Goal: Task Accomplishment & Management: Use online tool/utility

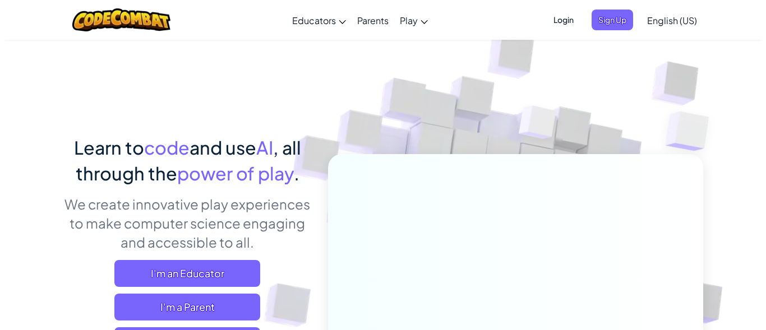
scroll to position [56, 0]
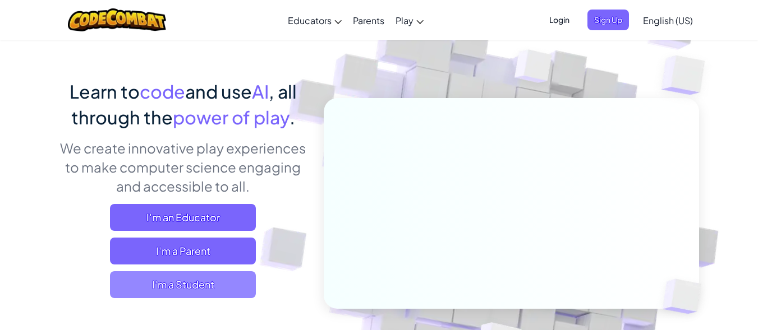
click at [201, 288] on span "I'm a Student" at bounding box center [183, 284] width 146 height 27
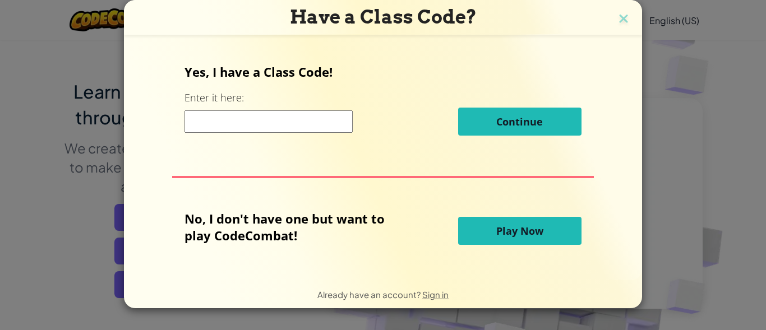
click at [488, 232] on button "Play Now" at bounding box center [519, 231] width 123 height 28
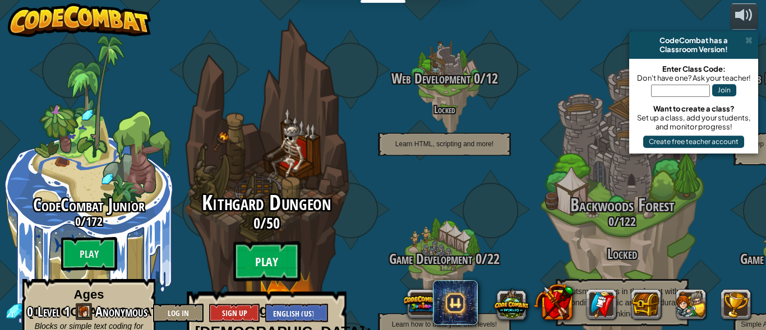
click at [262, 242] on btn "Play" at bounding box center [266, 262] width 67 height 40
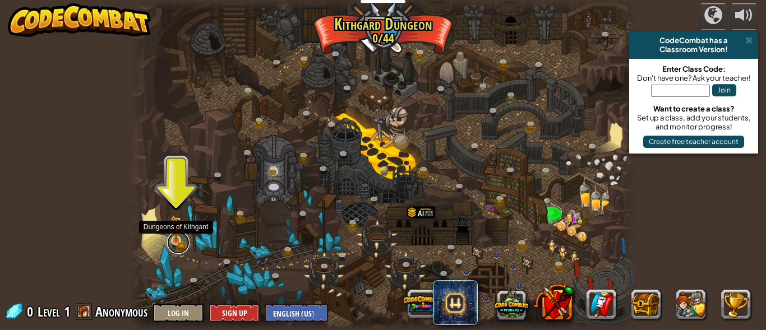
click at [178, 243] on link at bounding box center [178, 243] width 22 height 22
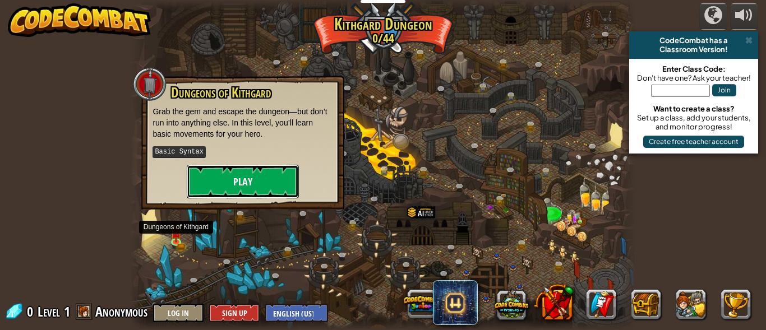
click at [224, 176] on button "Play" at bounding box center [243, 182] width 112 height 34
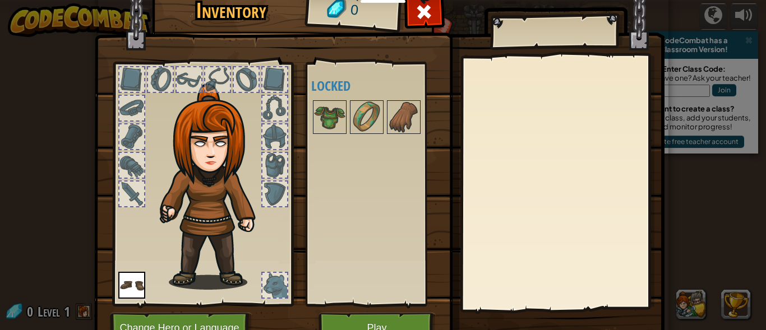
drag, startPoint x: 327, startPoint y: 111, endPoint x: 249, endPoint y: 174, distance: 101.3
click at [249, 174] on div "Inventory 0 Available Equip (double-click to equip) Locked Equip Unequip Subscr…" at bounding box center [383, 171] width 570 height 370
click at [189, 213] on img at bounding box center [215, 187] width 121 height 206
click at [314, 114] on img at bounding box center [329, 117] width 31 height 31
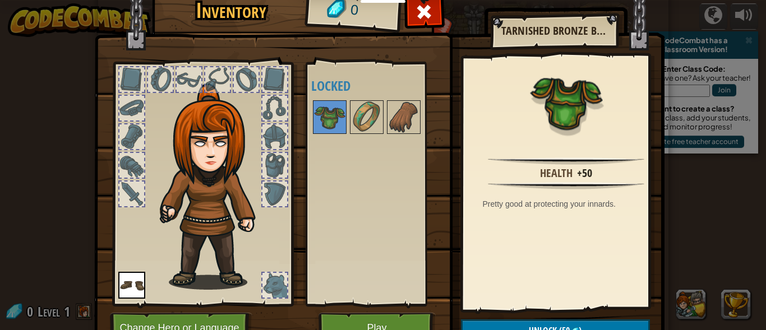
click at [205, 151] on img at bounding box center [215, 187] width 121 height 206
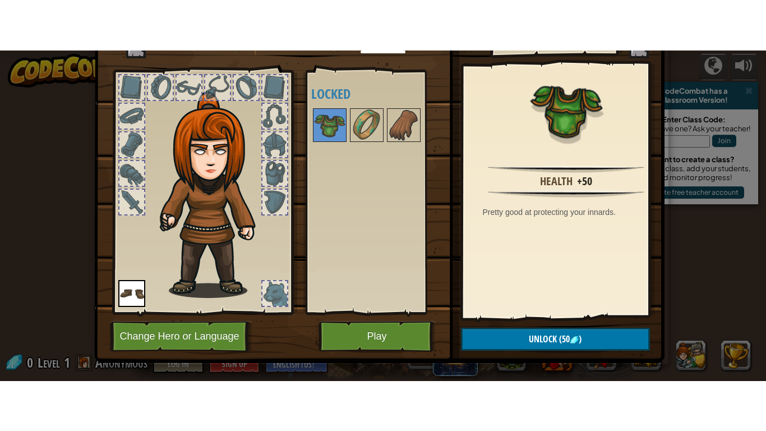
scroll to position [57, 0]
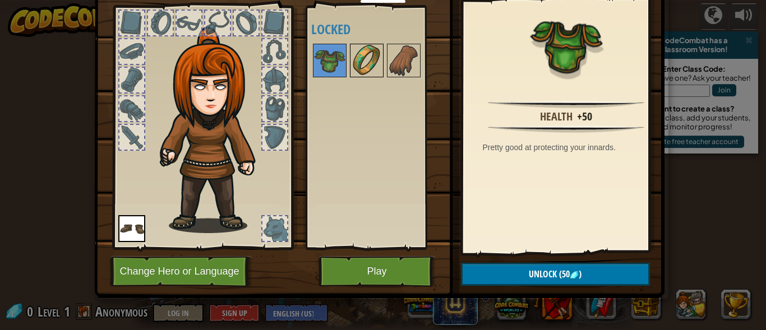
click at [362, 62] on img at bounding box center [366, 60] width 31 height 31
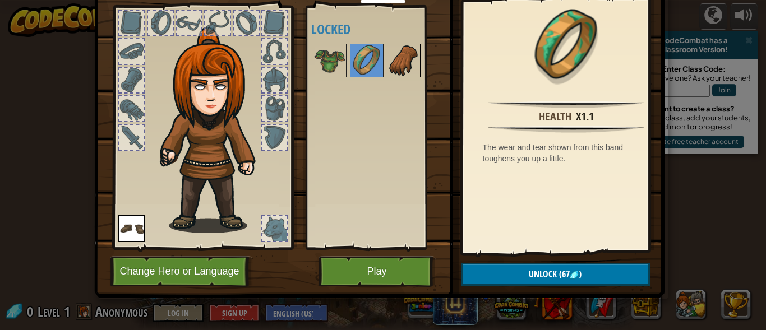
click at [399, 52] on img at bounding box center [403, 60] width 31 height 31
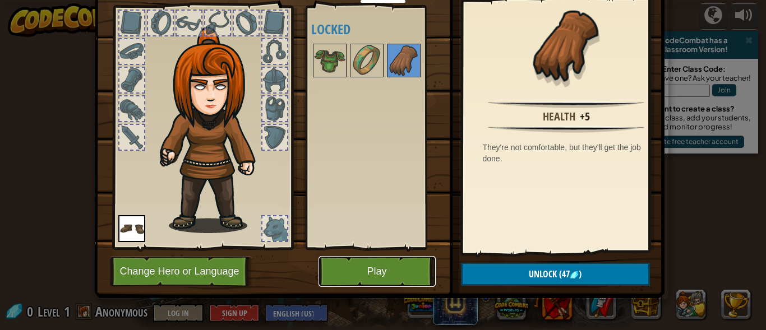
click at [387, 263] on button "Play" at bounding box center [377, 271] width 117 height 31
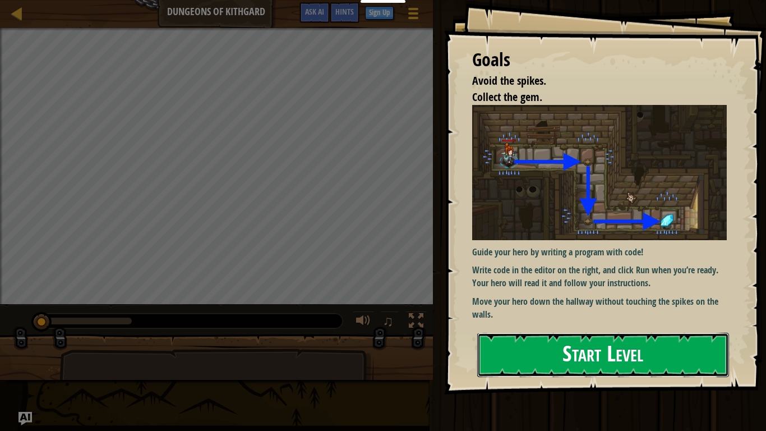
click at [544, 330] on button "Start Level" at bounding box center [603, 355] width 252 height 44
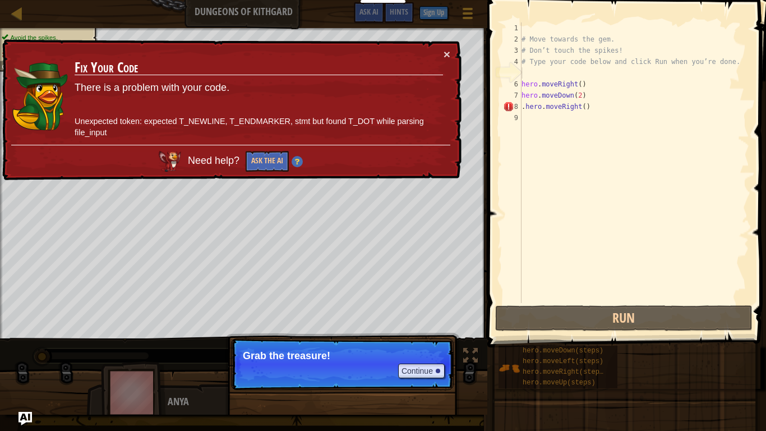
click at [339, 330] on p "Continue Grab the treasure!" at bounding box center [342, 364] width 223 height 52
click at [429, 330] on button "Continue" at bounding box center [421, 370] width 47 height 15
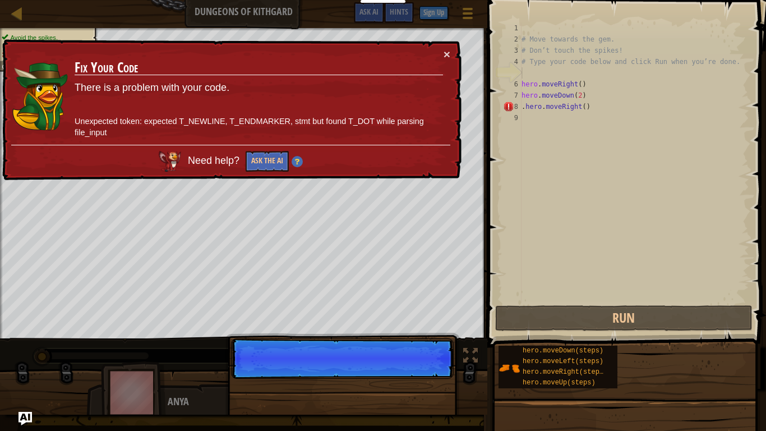
scroll to position [5, 0]
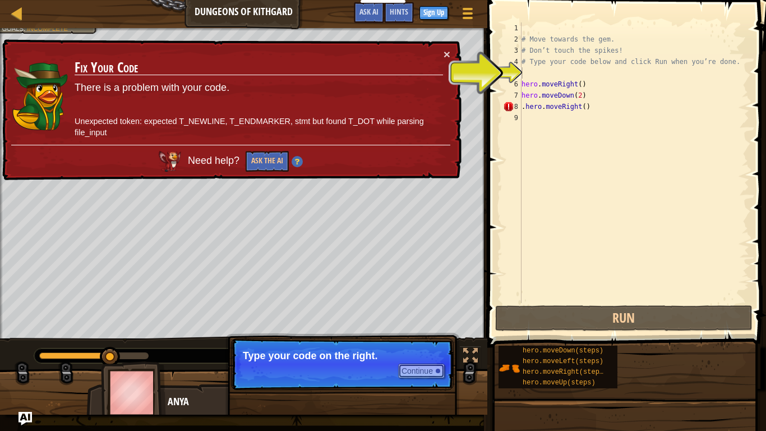
click at [411, 330] on button "Continue" at bounding box center [421, 370] width 47 height 15
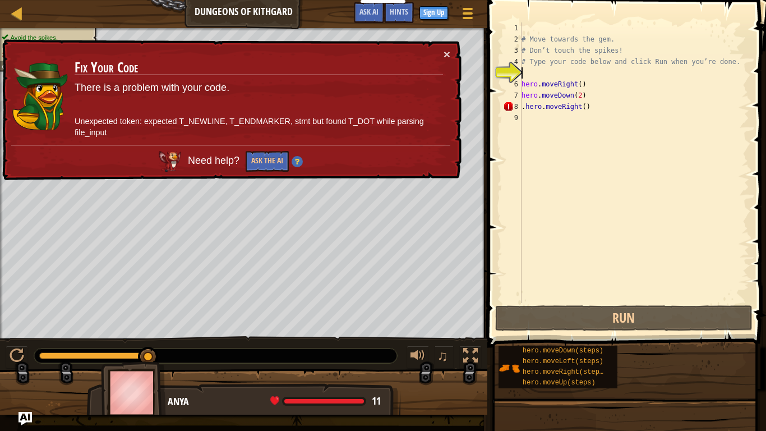
click at [147, 180] on div "Map Dungeons of Kithgard Game Menu Done Sign Up Hints Ask AI 1 הההההההההההההההה…" at bounding box center [383, 215] width 766 height 431
click at [449, 50] on button "×" at bounding box center [447, 54] width 7 height 12
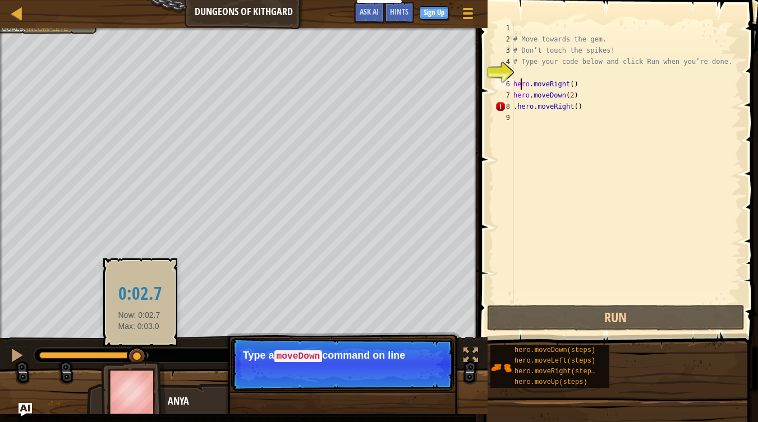
drag, startPoint x: 144, startPoint y: 355, endPoint x: 137, endPoint y: 359, distance: 8.1
click at [137, 330] on div at bounding box center [137, 357] width 20 height 20
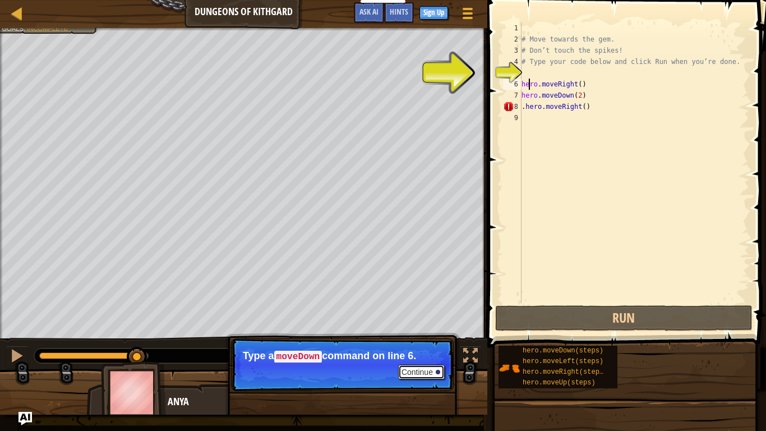
click at [420, 330] on button "Continue" at bounding box center [421, 372] width 47 height 15
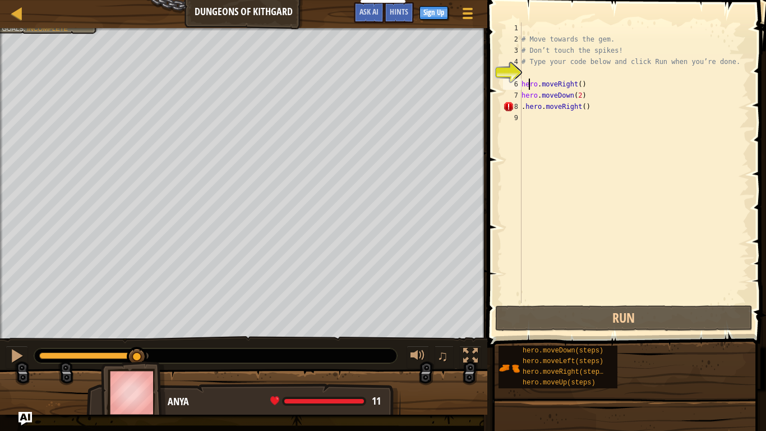
click at [558, 88] on div "# Move towards the gem. # Don’t touch the spikes! # Type your code below and cl…" at bounding box center [634, 173] width 230 height 303
click at [580, 89] on div "# Move towards the gem. # Don’t touch the spikes! # Type your code below and cl…" at bounding box center [634, 173] width 230 height 303
click at [588, 110] on div "# Move towards the gem. # Don’t touch the spikes! # Type your code below and cl…" at bounding box center [634, 173] width 230 height 303
type textarea "hero.moveDown(2)"
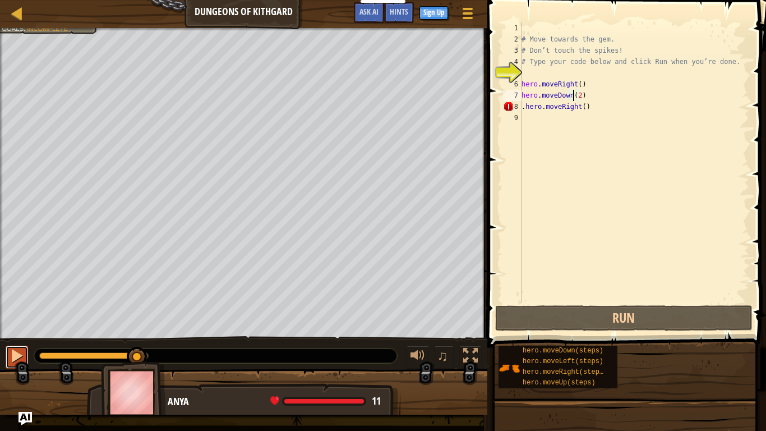
click at [12, 330] on div at bounding box center [17, 355] width 15 height 15
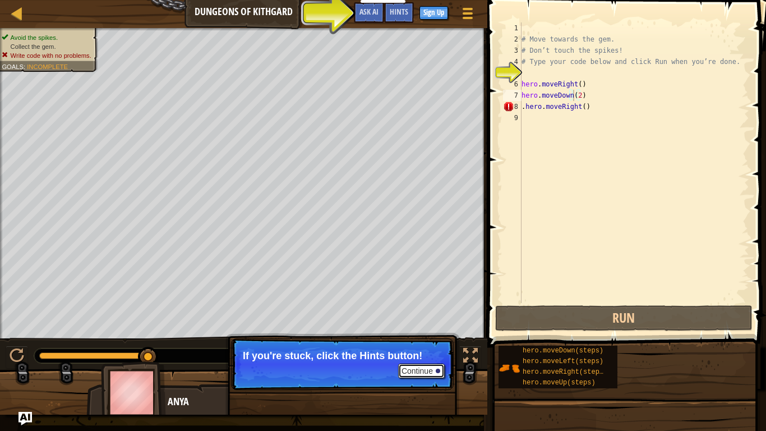
click at [407, 330] on button "Continue" at bounding box center [421, 370] width 47 height 15
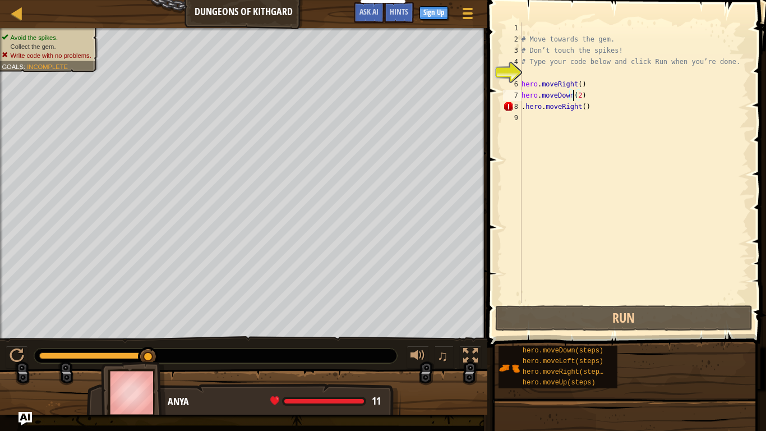
click at [154, 330] on img at bounding box center [133, 392] width 65 height 62
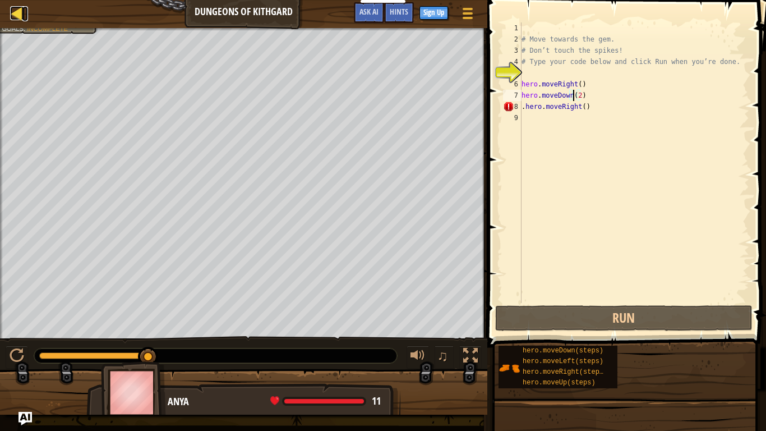
click at [18, 19] on div at bounding box center [17, 13] width 14 height 14
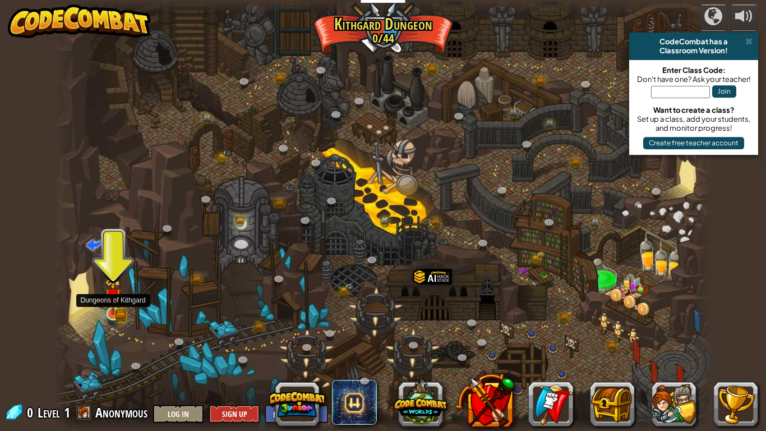
click at [115, 309] on img at bounding box center [113, 296] width 17 height 36
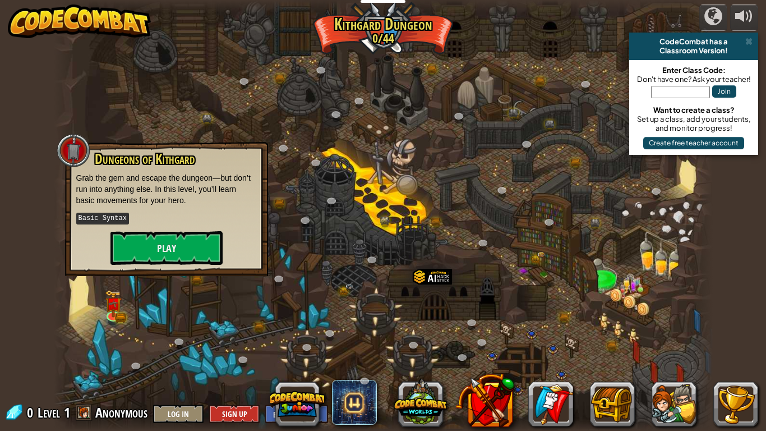
click at [171, 228] on div "Dungeons of [PERSON_NAME] Grab the gem and escape the dungeon—but don’t run int…" at bounding box center [166, 207] width 181 height 113
click at [171, 239] on button "Play" at bounding box center [167, 248] width 112 height 34
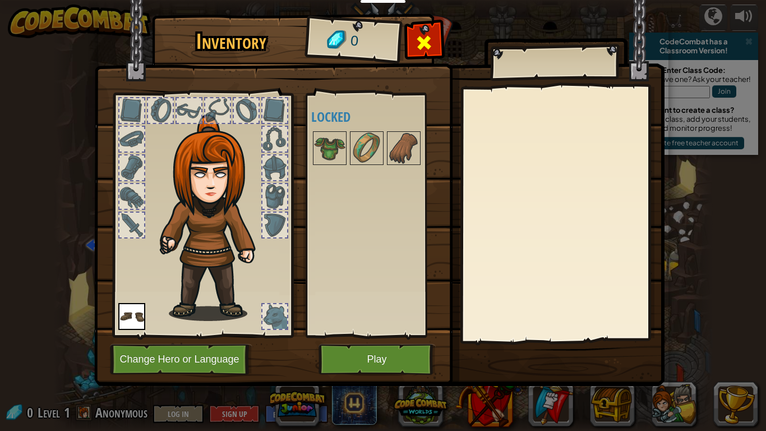
click at [431, 35] on span at bounding box center [424, 43] width 18 height 18
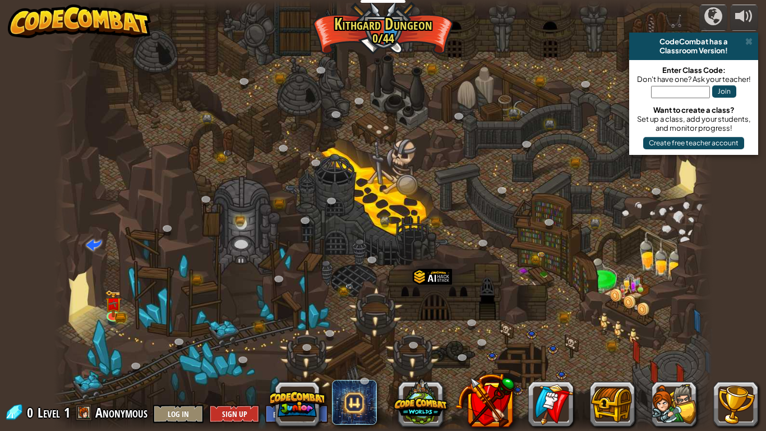
click at [122, 307] on div at bounding box center [383, 215] width 659 height 431
click at [118, 307] on img at bounding box center [113, 296] width 17 height 36
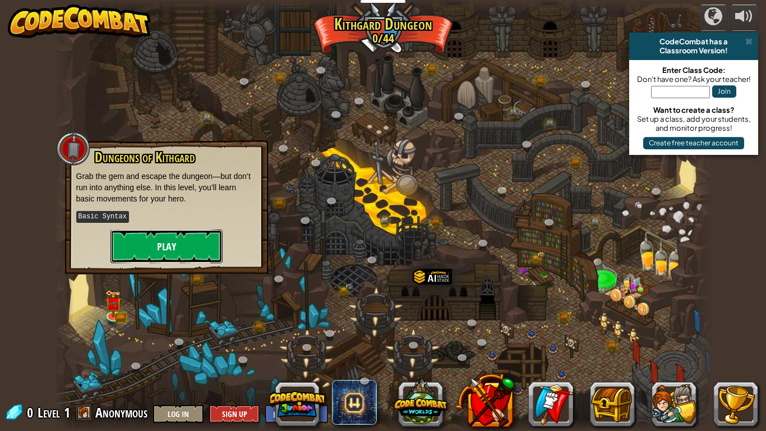
click at [137, 237] on button "Play" at bounding box center [167, 246] width 112 height 34
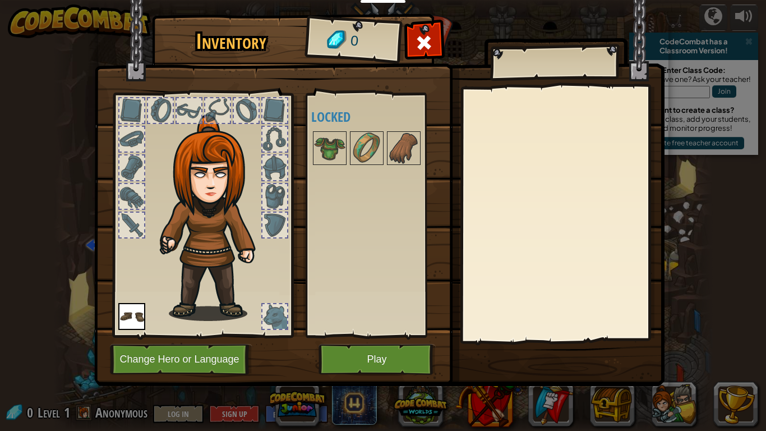
click at [422, 28] on img at bounding box center [379, 182] width 570 height 407
click at [426, 39] on span at bounding box center [424, 43] width 18 height 18
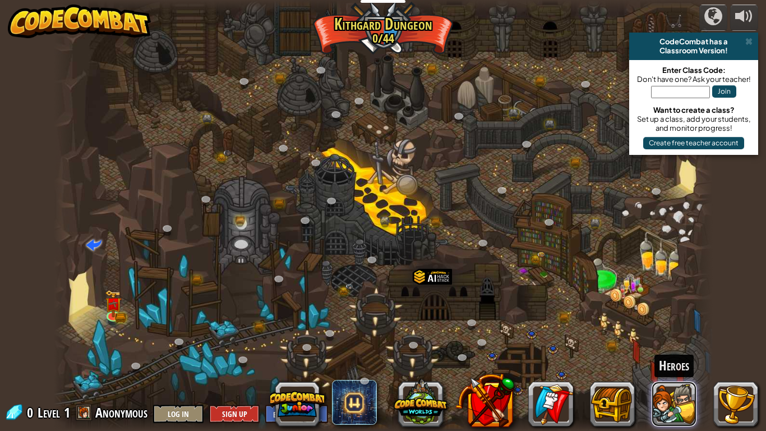
click at [664, 330] on button at bounding box center [674, 403] width 45 height 45
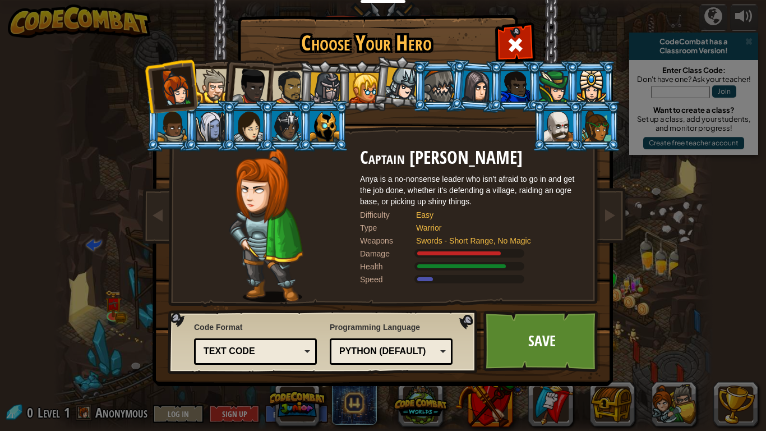
click at [246, 94] on div at bounding box center [250, 86] width 37 height 37
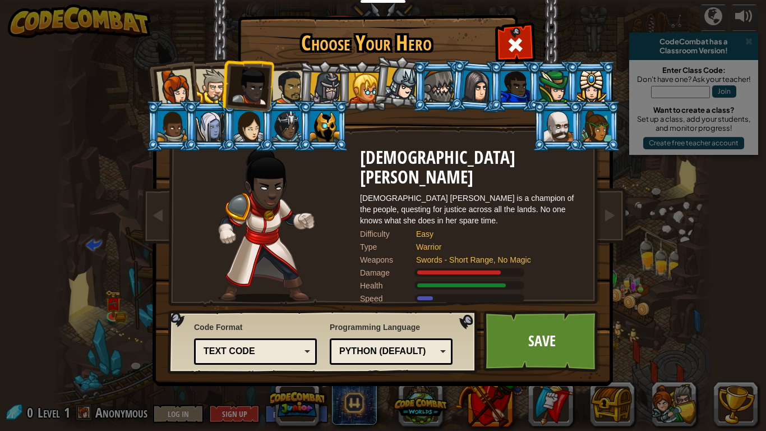
click at [286, 86] on div at bounding box center [289, 87] width 35 height 35
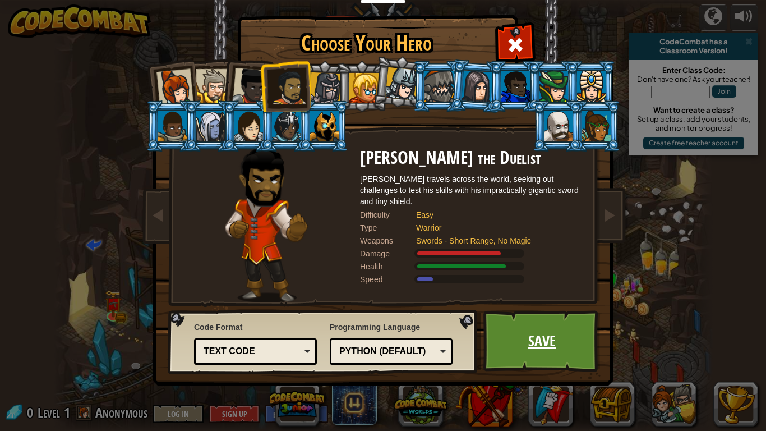
click at [512, 329] on link "Save" at bounding box center [542, 341] width 117 height 62
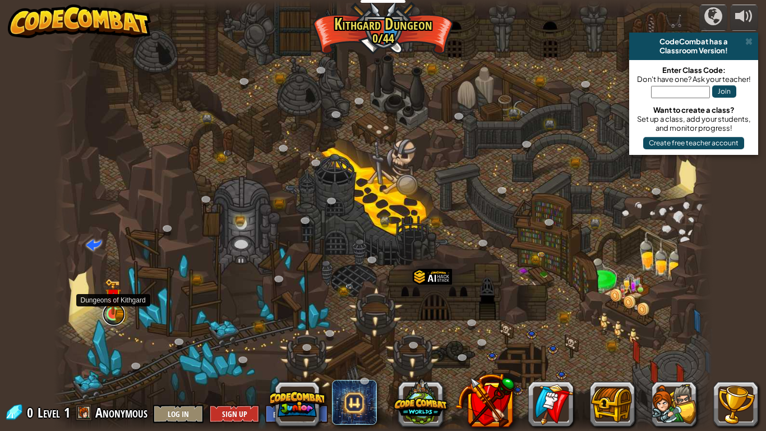
click at [111, 325] on div "Twisted Canyon (Locked) Challenge: collect the most gold using all the programm…" at bounding box center [383, 215] width 659 height 431
click at [111, 314] on img at bounding box center [113, 296] width 17 height 36
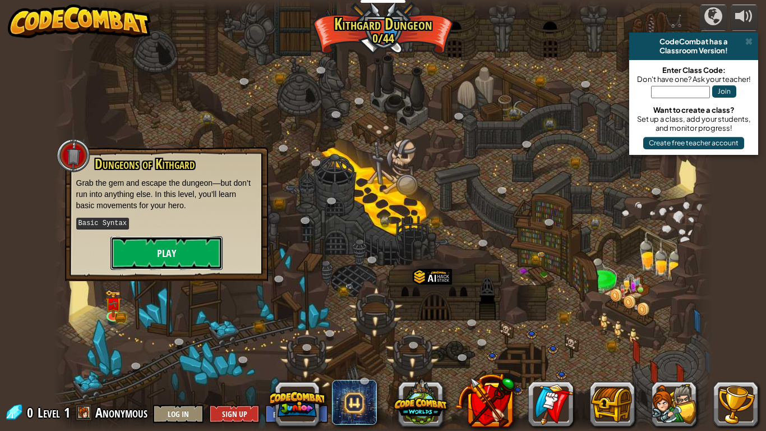
click at [158, 250] on button "Play" at bounding box center [167, 253] width 112 height 34
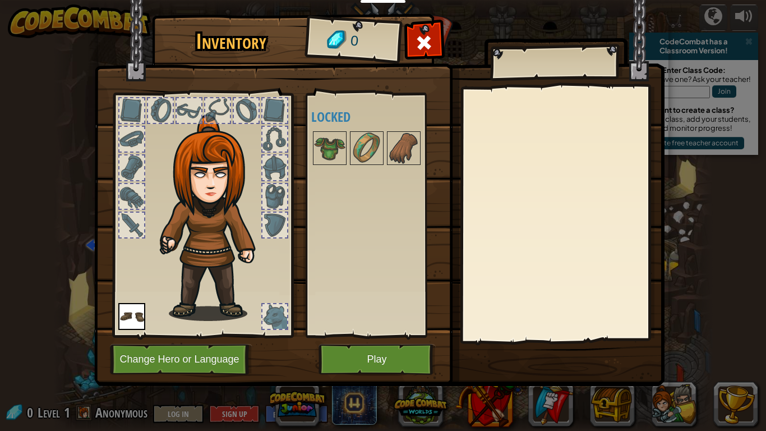
click at [236, 246] on img at bounding box center [215, 217] width 121 height 206
click at [88, 243] on div "Inventory 0 Available Equip (double-click to equip) Locked Equip Unequip Subscr…" at bounding box center [383, 215] width 766 height 431
click at [415, 38] on div at bounding box center [424, 45] width 35 height 35
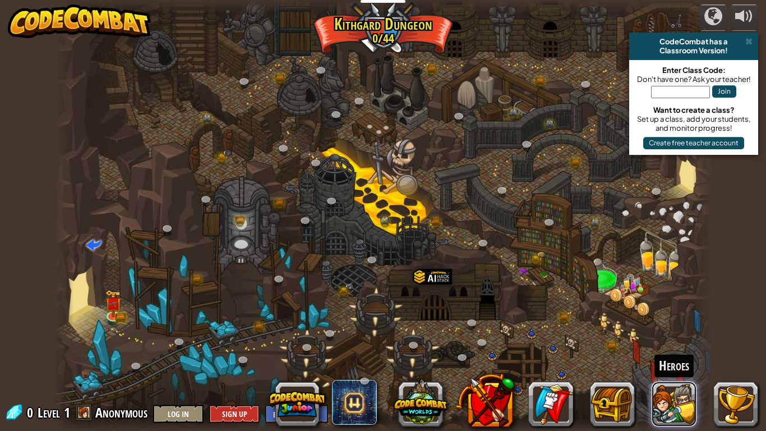
click at [666, 330] on button at bounding box center [674, 403] width 45 height 45
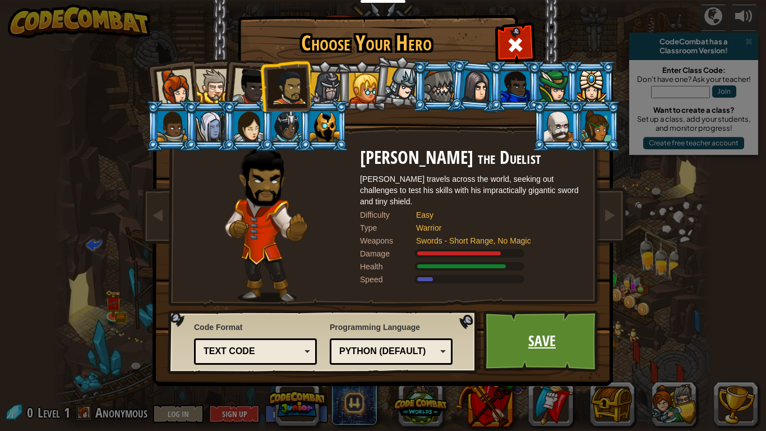
click at [516, 330] on link "Save" at bounding box center [542, 341] width 117 height 62
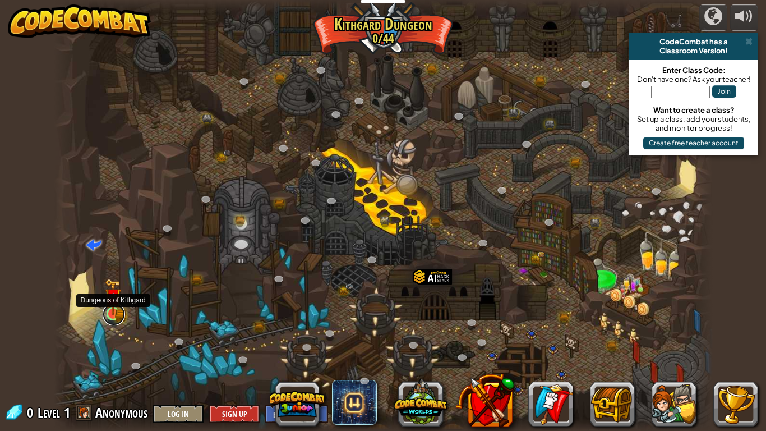
click at [116, 319] on link at bounding box center [114, 314] width 22 height 22
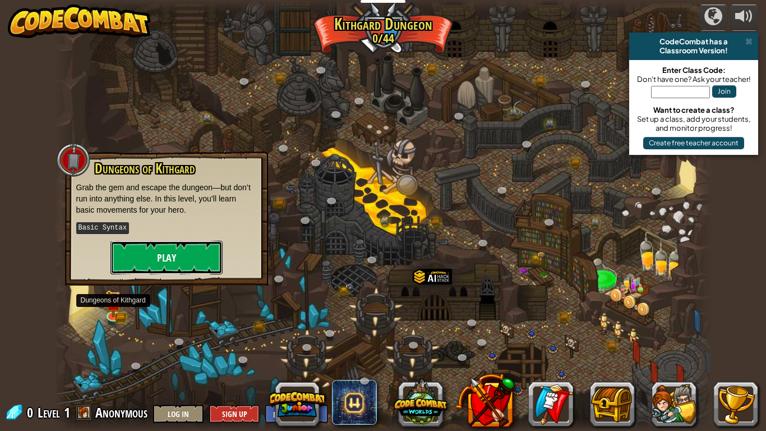
click at [149, 252] on button "Play" at bounding box center [167, 258] width 112 height 34
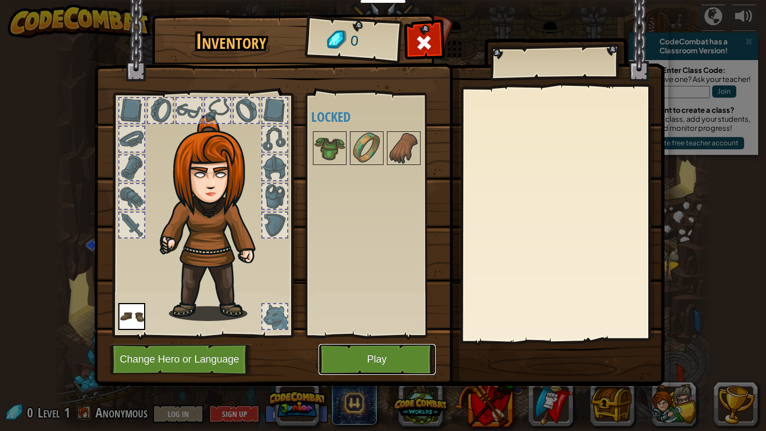
click at [362, 330] on button "Play" at bounding box center [377, 359] width 117 height 31
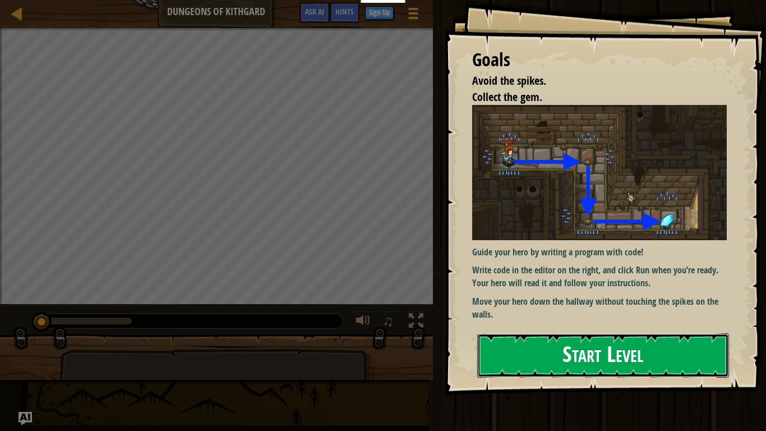
click at [616, 330] on button "Start Level" at bounding box center [603, 355] width 252 height 44
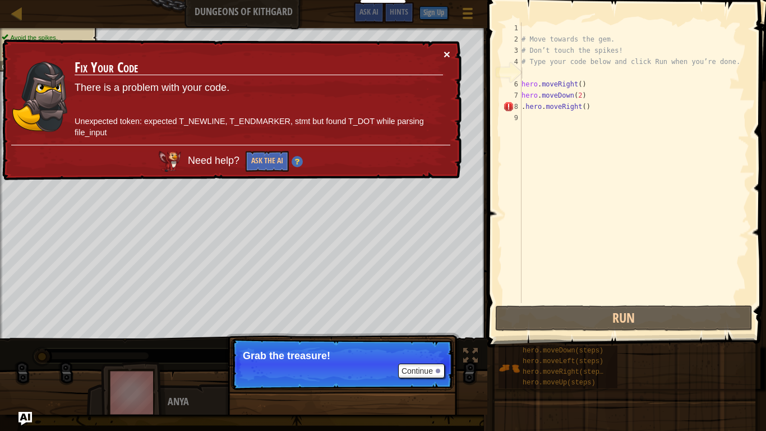
click at [444, 54] on button "×" at bounding box center [447, 54] width 7 height 12
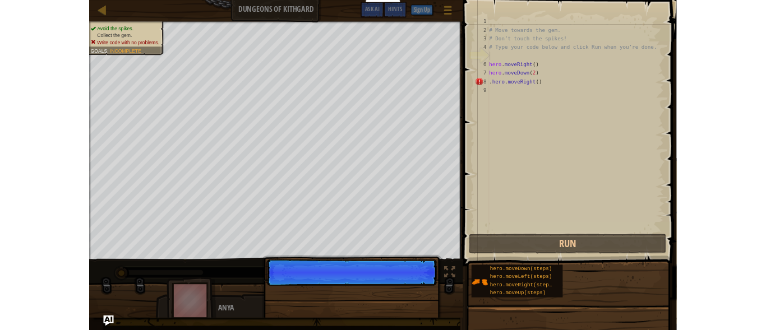
scroll to position [5, 0]
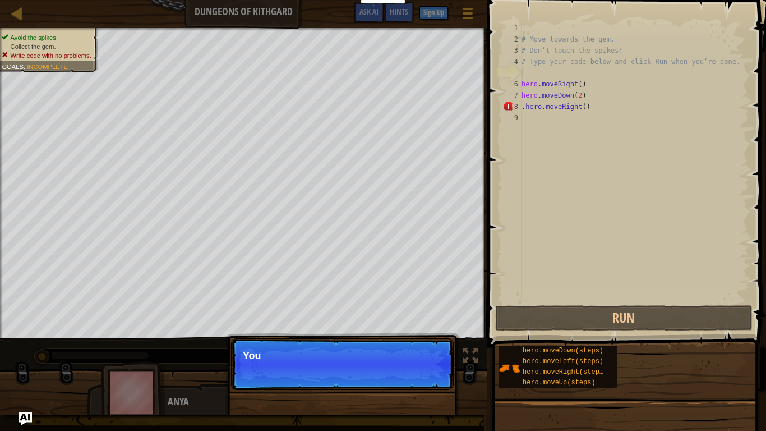
click at [432, 330] on p "Continue You" at bounding box center [342, 364] width 223 height 52
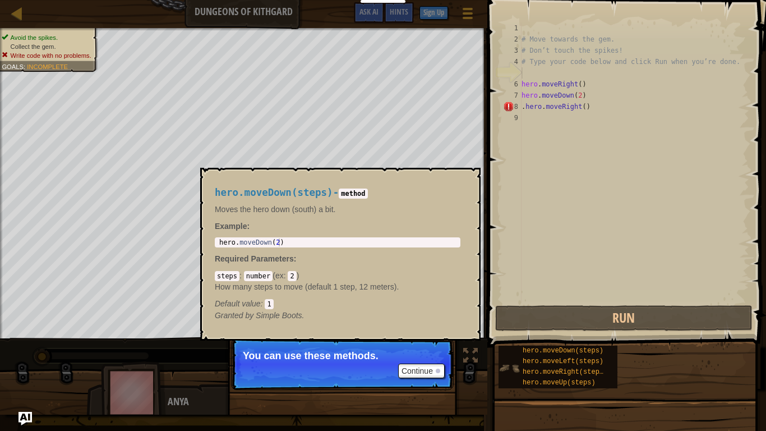
click at [516, 330] on img at bounding box center [509, 367] width 21 height 21
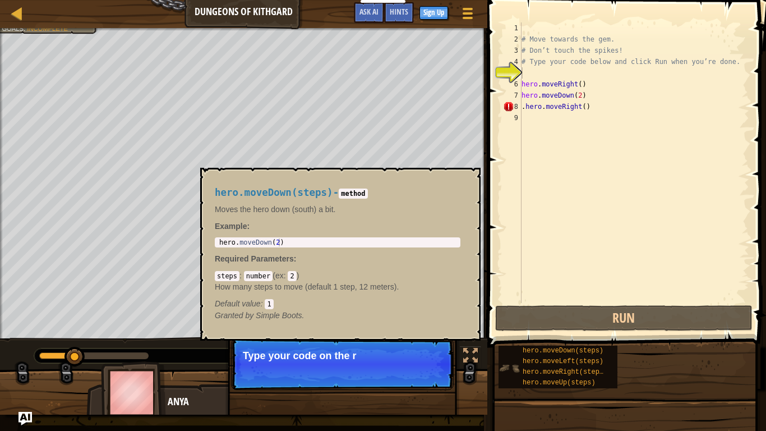
click at [514, 330] on div "hero.moveDown(steps) hero.moveLeft(steps) hero.moveRight(steps) hero.moveUp(ste…" at bounding box center [558, 367] width 119 height 43
click at [514, 330] on img at bounding box center [509, 367] width 21 height 21
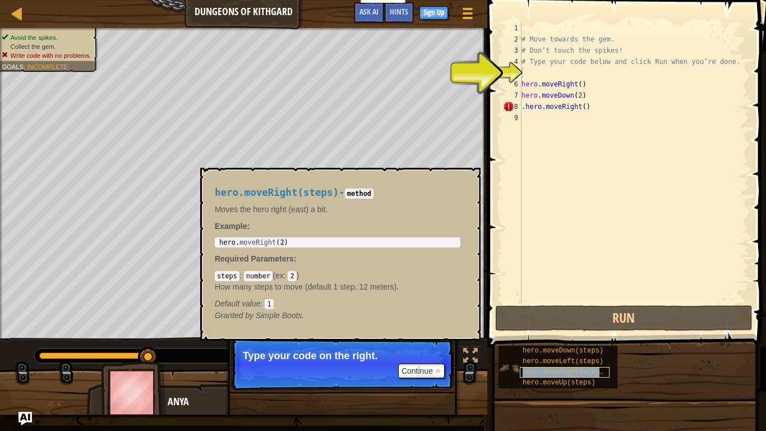
click at [530, 330] on span "hero.moveRight(steps)" at bounding box center [565, 372] width 85 height 8
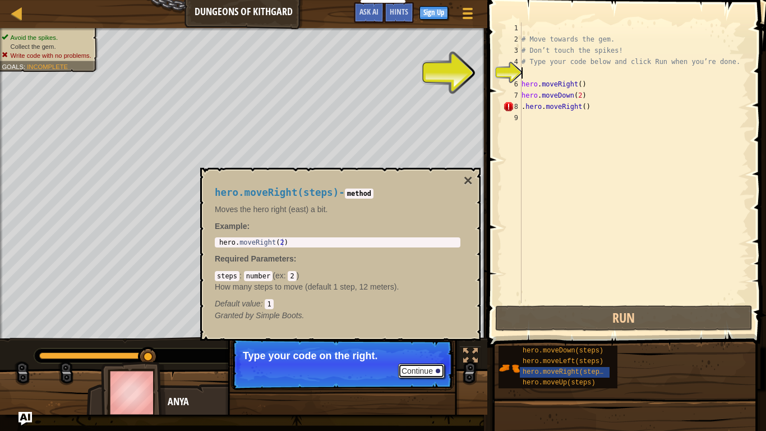
click at [425, 330] on button "Continue" at bounding box center [421, 370] width 47 height 15
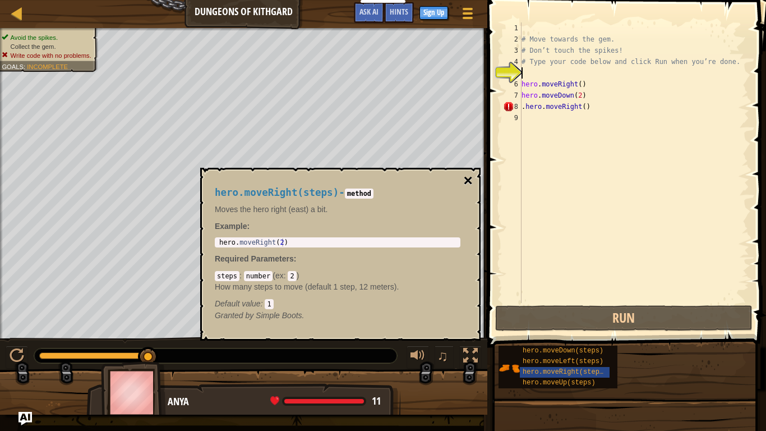
click at [469, 175] on button "×" at bounding box center [468, 181] width 9 height 16
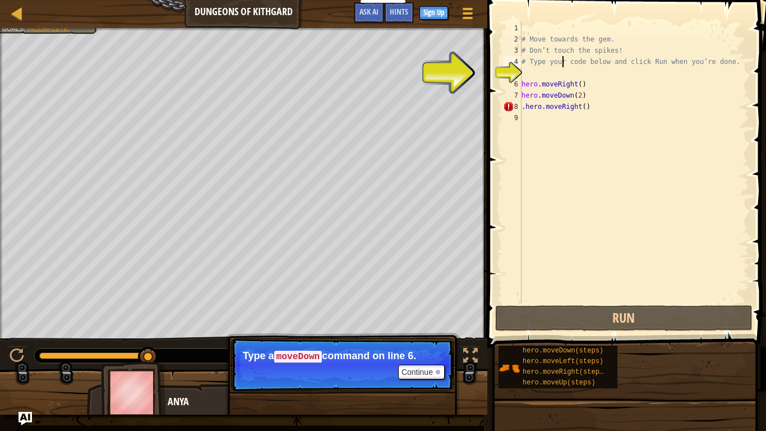
drag, startPoint x: 562, startPoint y: 64, endPoint x: 562, endPoint y: 72, distance: 8.4
click at [562, 68] on div "# Move towards the gem. # Don’t touch the spikes! # Type your code below and cl…" at bounding box center [634, 173] width 230 height 303
type textarea "# Type your code below and click Run when you’re done."
click at [562, 74] on div "# Move towards the gem. # Don’t touch the spikes! # Type your code below and cl…" at bounding box center [634, 162] width 230 height 280
click at [553, 79] on div "# Move towards the gem. # Don’t touch the spikes! # Type your code below and cl…" at bounding box center [634, 173] width 230 height 303
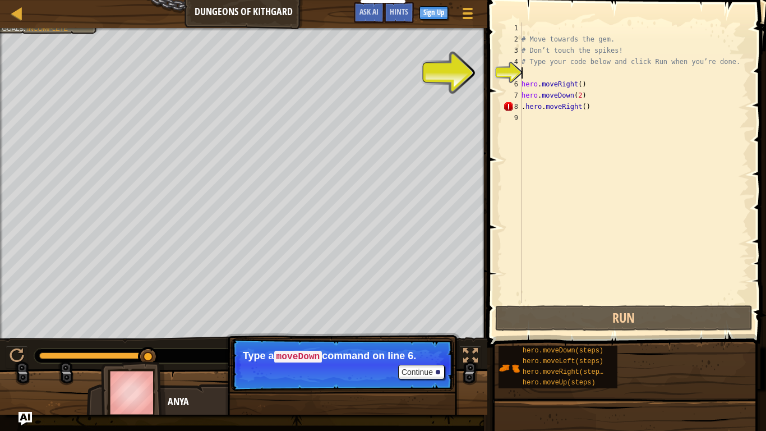
type textarea "hero.moveRight()"
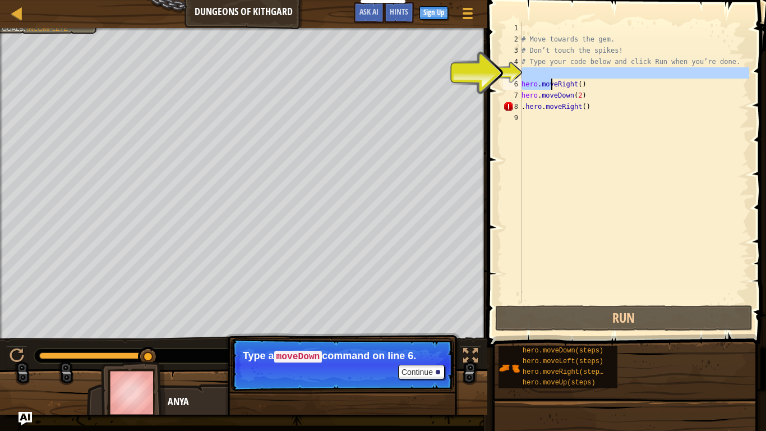
click at [537, 72] on div "# Move towards the gem. # Don’t touch the spikes! # Type your code below and cl…" at bounding box center [634, 162] width 230 height 280
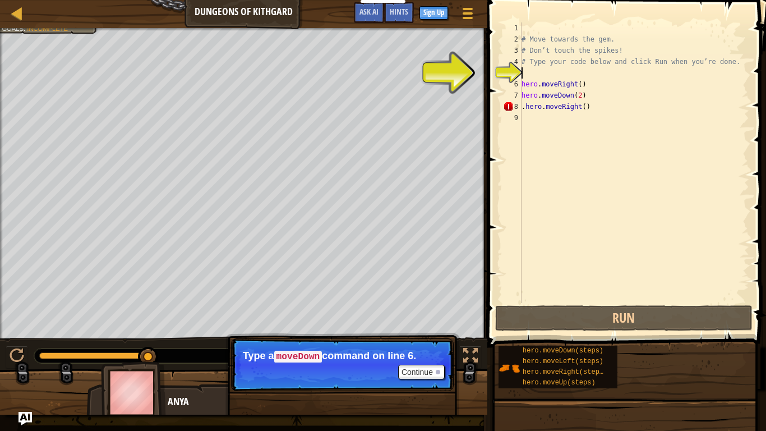
click at [536, 73] on div "# Move towards the gem. # Don’t touch the spikes! # Type your code below and cl…" at bounding box center [634, 173] width 230 height 303
click at [534, 76] on div "# Move towards the gem. # Don’t touch the spikes! # Type your code below and cl…" at bounding box center [634, 173] width 230 height 303
click at [581, 105] on div "# Move towards the gem. # Don’t touch the spikes! # Type your code below and cl…" at bounding box center [634, 173] width 230 height 303
type textarea ".hero.moveRight()"
click at [560, 73] on div "# Move towards the gem. # Don’t touch the spikes! # Type your code below and cl…" at bounding box center [634, 173] width 230 height 303
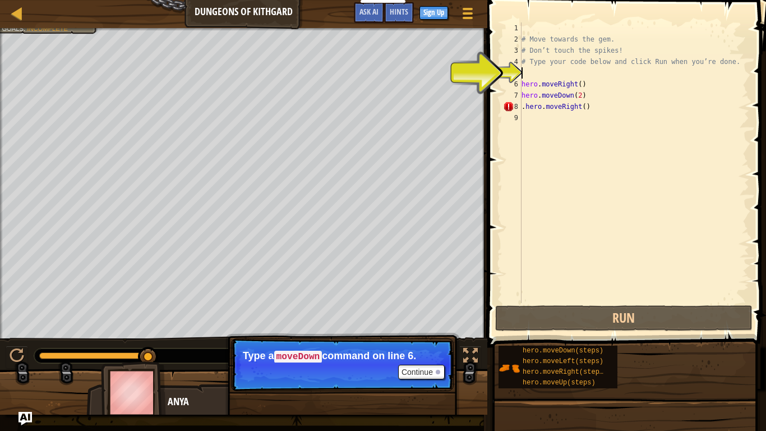
click at [527, 73] on div "# Move towards the gem. # Don’t touch the spikes! # Type your code below and cl…" at bounding box center [634, 173] width 230 height 303
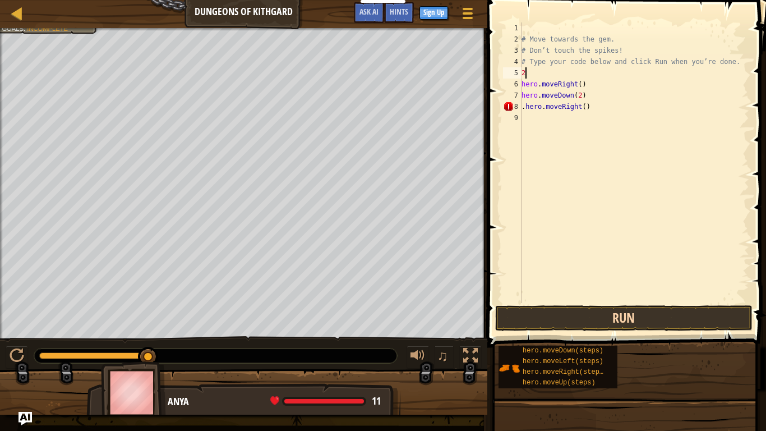
type textarea "2"
click at [650, 320] on button "Run" at bounding box center [623, 318] width 257 height 26
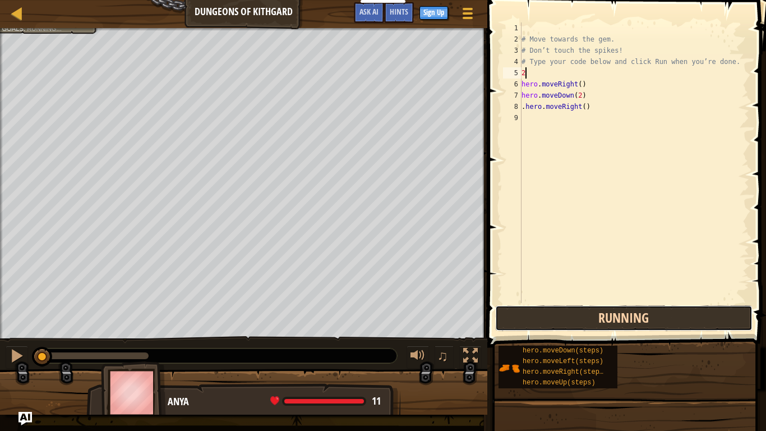
click at [650, 320] on button "Running" at bounding box center [623, 318] width 257 height 26
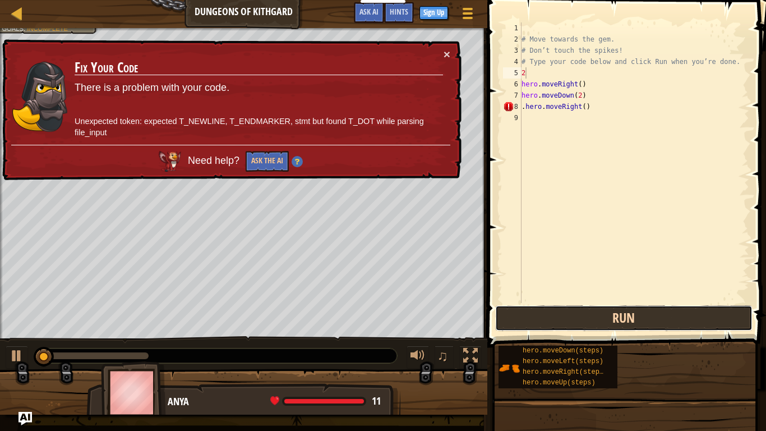
click at [650, 320] on button "Run" at bounding box center [623, 318] width 257 height 26
click at [643, 314] on button "Run" at bounding box center [623, 318] width 257 height 26
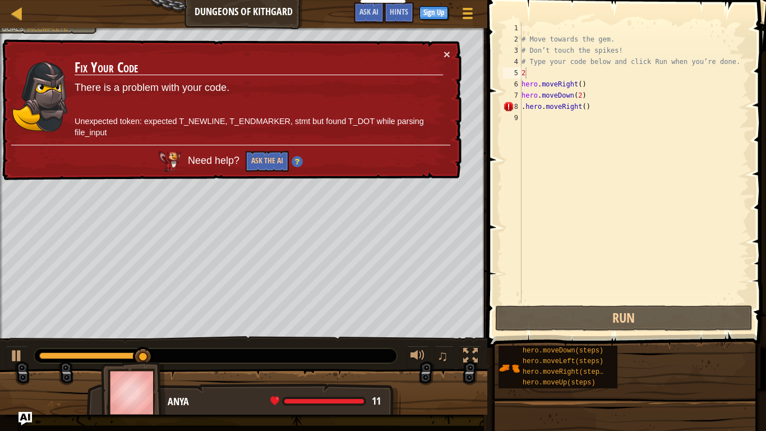
click at [451, 48] on div "× Fix Your Code There is a problem with your code. Unexpected token: expected T…" at bounding box center [230, 110] width 463 height 148
click at [450, 51] on div "× Fix Your Code There is a problem with your code. Unexpected token: expected T…" at bounding box center [230, 110] width 463 height 144
click at [444, 55] on button "×" at bounding box center [447, 56] width 7 height 12
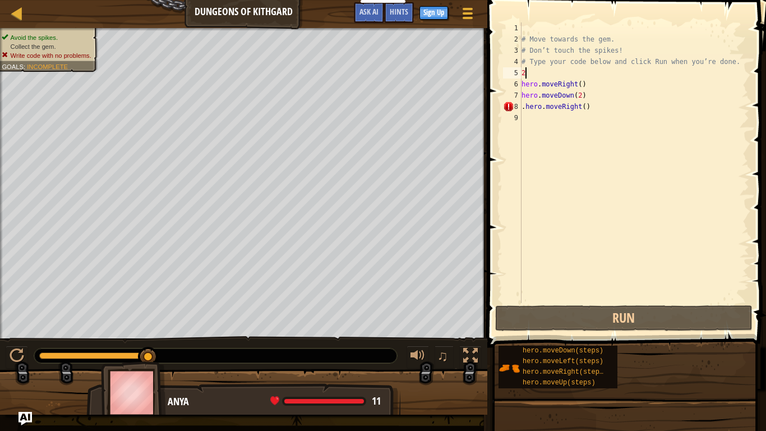
click at [527, 77] on div "# Move towards the gem. # Don’t touch the spikes! # Type your code below and cl…" at bounding box center [634, 173] width 230 height 303
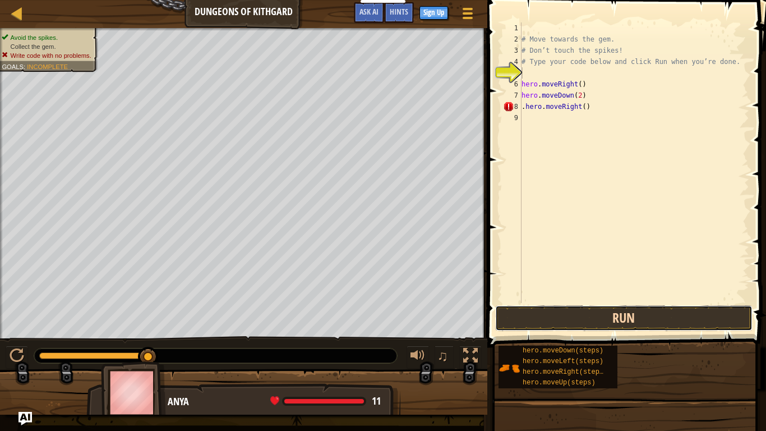
click at [597, 314] on button "Run" at bounding box center [623, 318] width 257 height 26
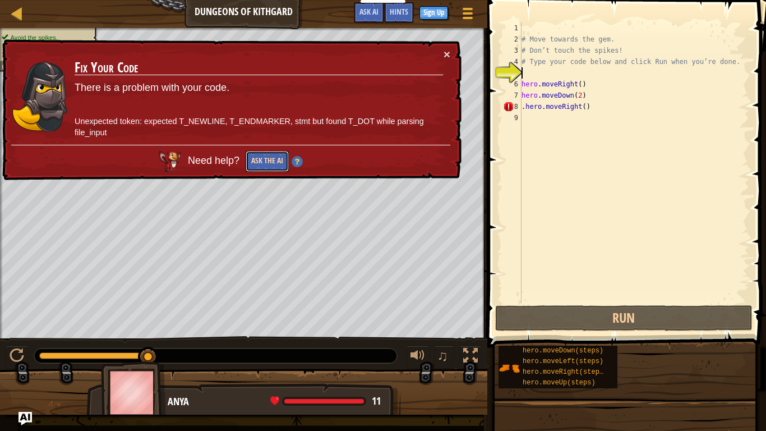
click at [267, 155] on button "Ask the AI" at bounding box center [266, 161] width 43 height 21
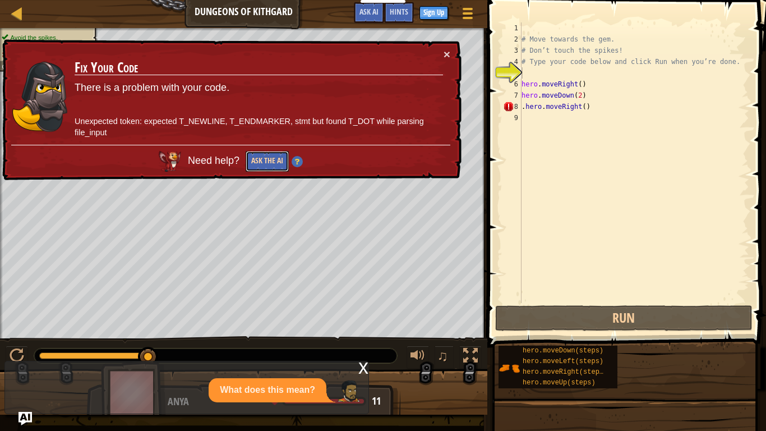
click at [267, 162] on button "Ask the AI" at bounding box center [267, 161] width 43 height 21
click at [267, 162] on button "Ask the AI" at bounding box center [267, 161] width 44 height 21
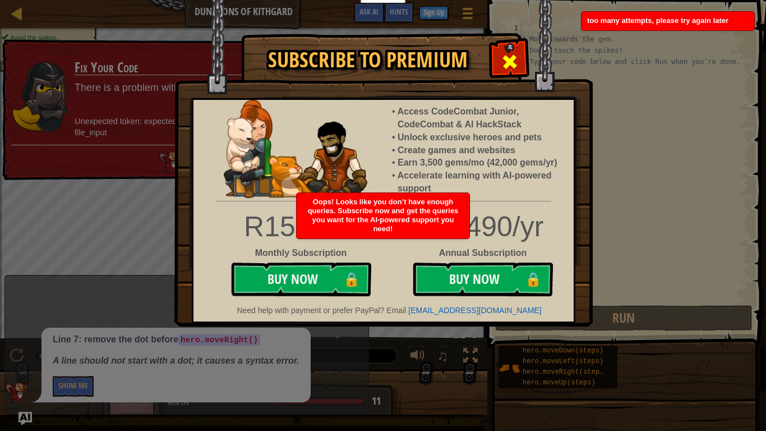
click at [508, 58] on span at bounding box center [510, 62] width 18 height 18
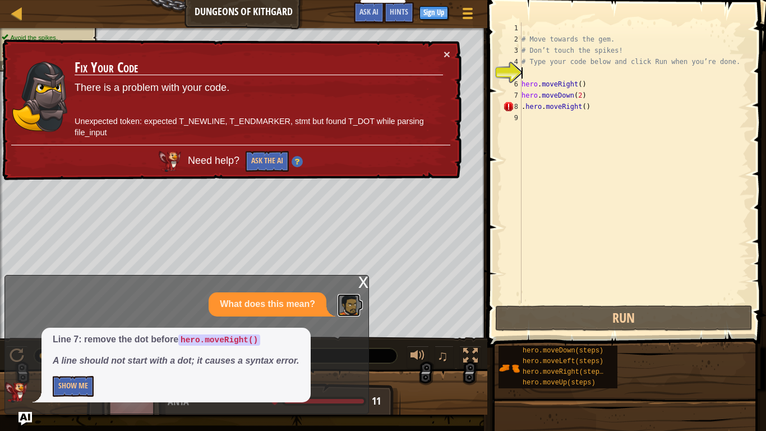
click at [356, 310] on img at bounding box center [349, 305] width 22 height 22
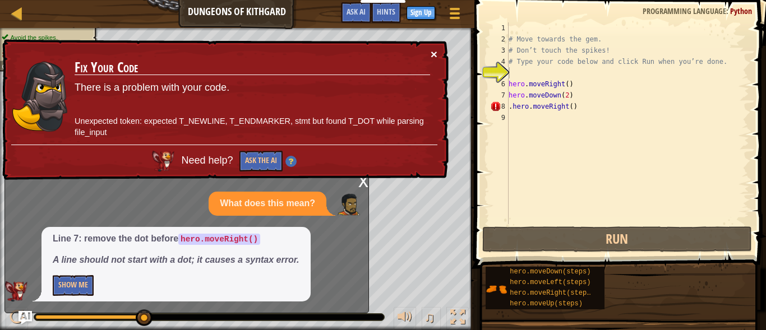
click at [432, 54] on button "×" at bounding box center [434, 56] width 7 height 12
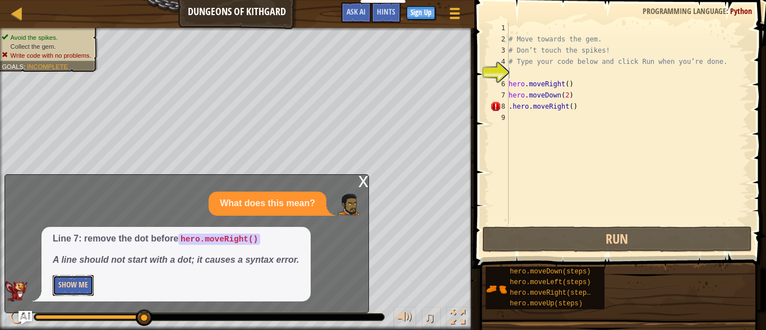
click at [77, 279] on button "Show Me" at bounding box center [73, 285] width 41 height 21
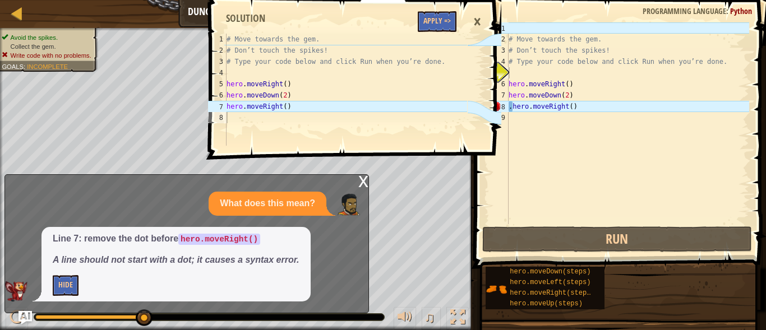
click at [473, 16] on div "×" at bounding box center [477, 22] width 19 height 26
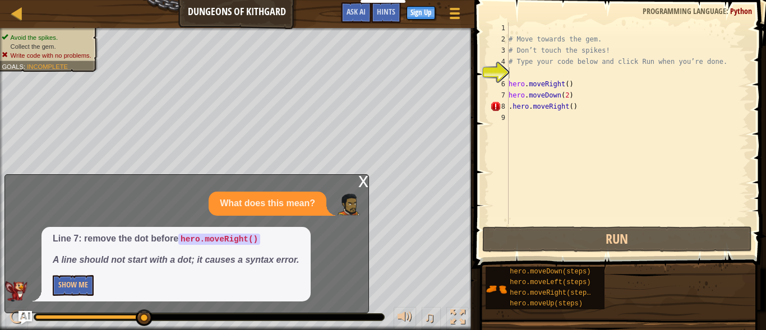
click at [355, 180] on div "x What does this mean? Line 7: remove the dot before hero.moveRight() A line sh…" at bounding box center [186, 243] width 365 height 139
click at [359, 177] on div "x" at bounding box center [363, 180] width 10 height 11
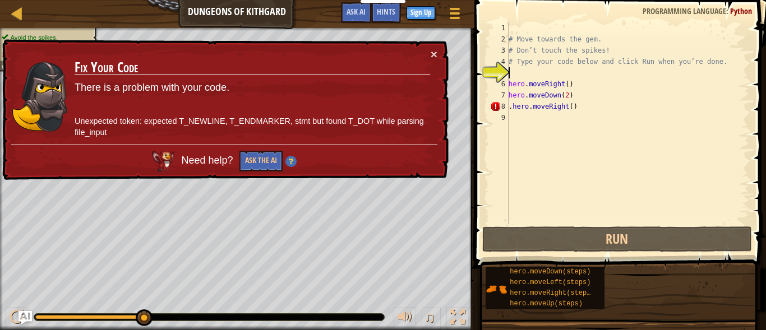
click at [512, 73] on div "# Move towards the gem. # Don’t touch the spikes! # Type your code below and cl…" at bounding box center [628, 134] width 243 height 224
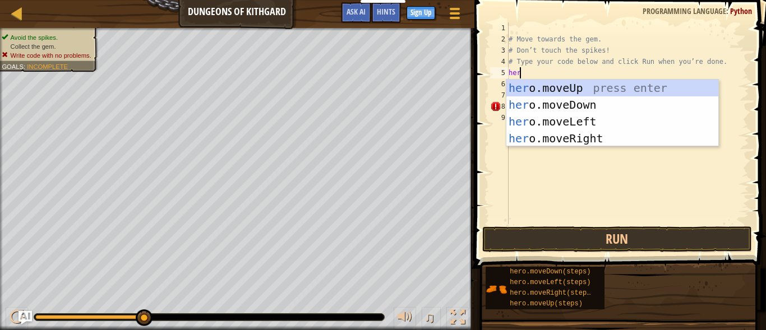
type textarea "hero"
click at [556, 134] on div "hero .moveUp press enter hero .moveDown press enter hero .moveLeft press enter …" at bounding box center [613, 130] width 212 height 101
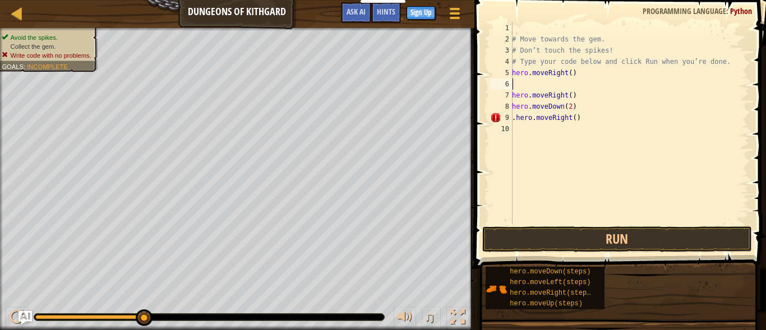
click at [513, 90] on div "# Move towards the gem. # Don’t touch the spikes! # Type your code below and cl…" at bounding box center [630, 134] width 240 height 224
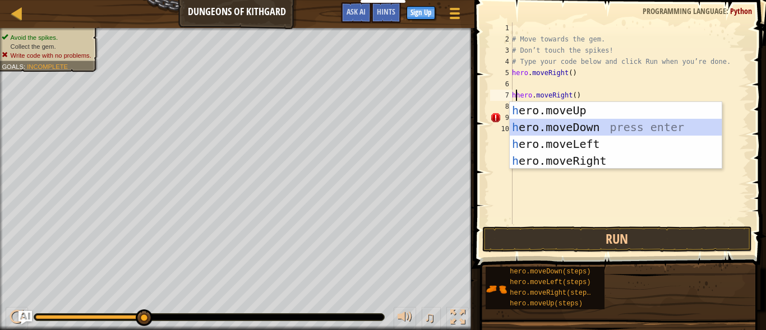
click at [562, 127] on div "h ero.moveUp press enter h ero.moveDown press enter h ero.moveLeft press enter …" at bounding box center [616, 152] width 212 height 101
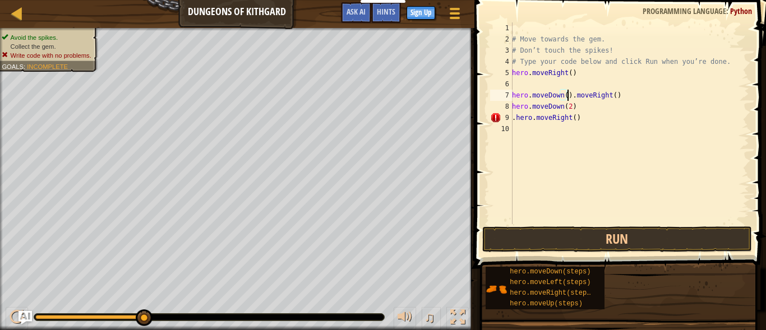
click at [583, 97] on div "# Move towards the gem. # Don’t touch the spikes! # Type your code below and cl…" at bounding box center [630, 134] width 240 height 224
click at [612, 93] on div "# Move towards the gem. # Don’t touch the spikes! # Type your code below and cl…" at bounding box center [630, 134] width 240 height 224
type textarea "h"
click at [541, 89] on div "# Move towards the gem. # Don’t touch the spikes! # Type your code below and cl…" at bounding box center [630, 134] width 240 height 224
type textarea "h"
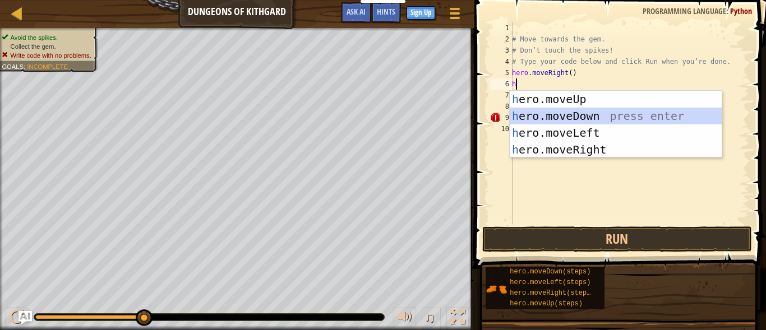
click at [553, 113] on div "h ero.moveUp press enter h ero.moveDown press enter h ero.moveLeft press enter …" at bounding box center [616, 141] width 212 height 101
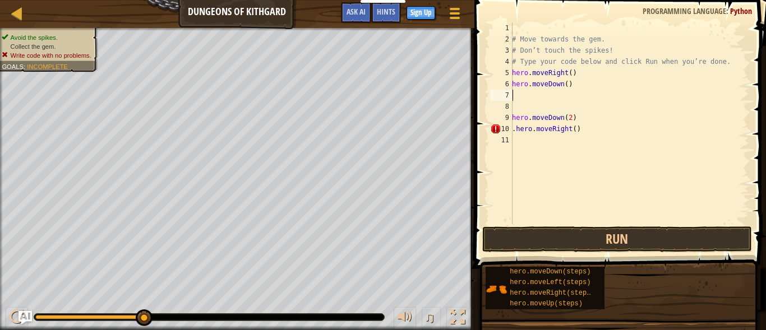
click at [517, 93] on div "# Move towards the gem. # Don’t touch the spikes! # Type your code below and cl…" at bounding box center [630, 134] width 240 height 224
type textarea "h"
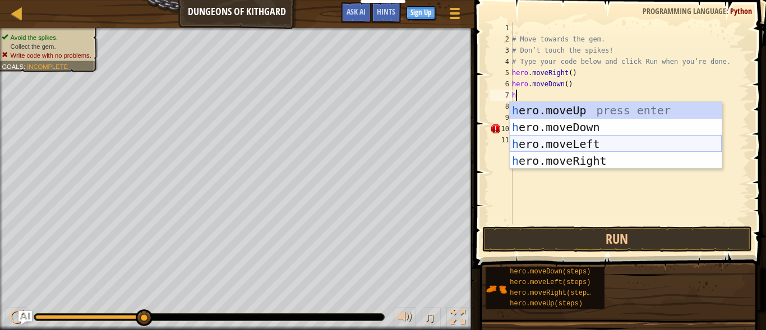
click at [556, 145] on div "h ero.moveUp press enter h ero.moveDown press enter h ero.moveLeft press enter …" at bounding box center [616, 152] width 212 height 101
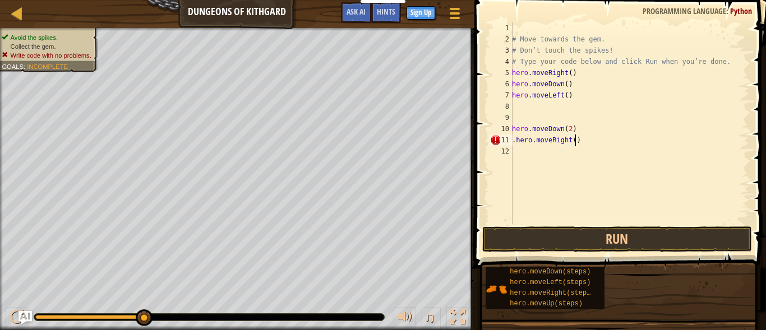
click at [573, 140] on div "# Move towards the gem. # Don’t touch the spikes! # Type your code below and cl…" at bounding box center [630, 134] width 240 height 224
type textarea ".hero.moveRight()"
click at [534, 112] on div "# Move towards the gem. # Don’t touch the spikes! # Type your code below and cl…" at bounding box center [630, 134] width 240 height 224
click at [533, 110] on div "# Move towards the gem. # Don’t touch the spikes! # Type your code below and cl…" at bounding box center [630, 134] width 240 height 224
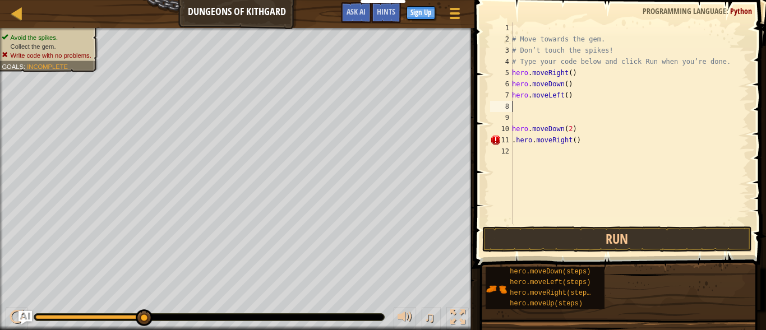
type textarea "h"
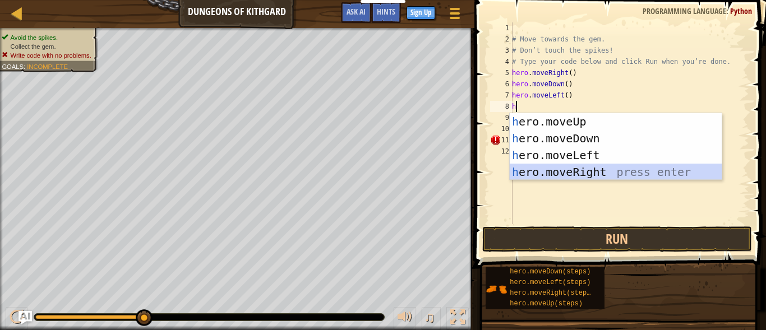
click at [548, 175] on div "h ero.moveUp press enter h ero.moveDown press enter h ero.moveLeft press enter …" at bounding box center [616, 163] width 212 height 101
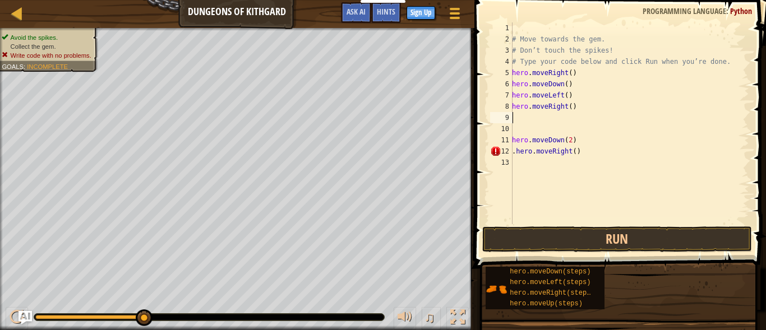
type textarea "h"
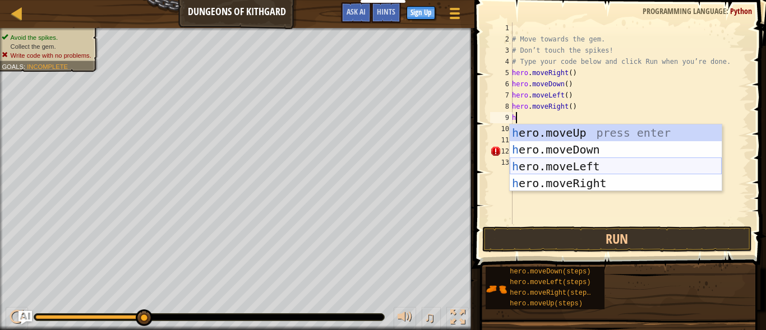
click at [550, 165] on div "h ero.moveUp press enter h ero.moveDown press enter h ero.moveLeft press enter …" at bounding box center [616, 175] width 212 height 101
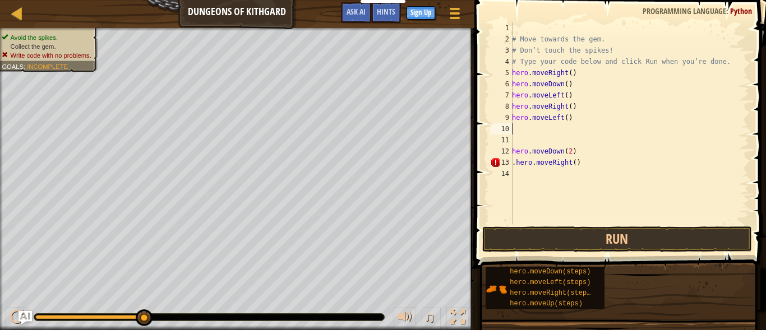
type textarea "h"
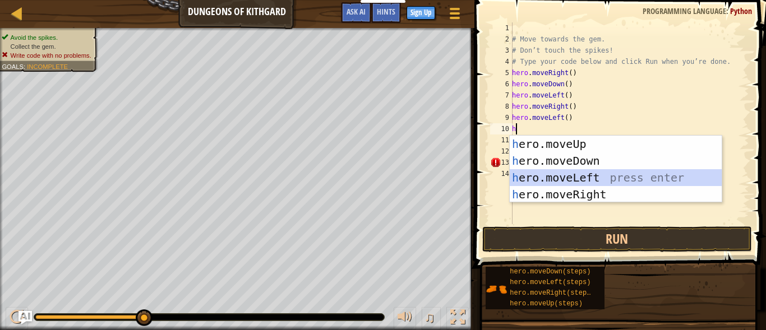
click at [545, 176] on div "h ero.moveUp press enter h ero.moveDown press enter h ero.moveLeft press enter …" at bounding box center [616, 186] width 212 height 101
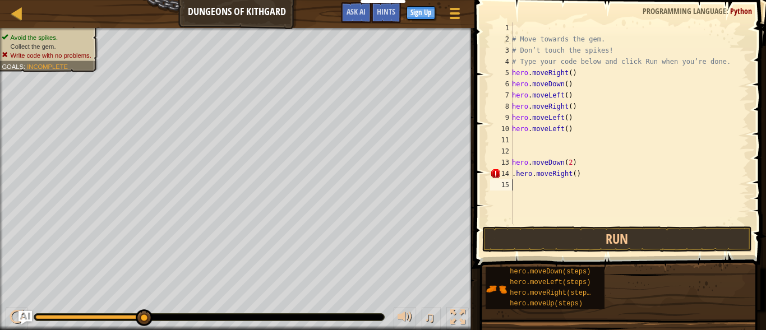
click at [584, 181] on div "# Move towards the gem. # Don’t touch the spikes! # Type your code below and cl…" at bounding box center [630, 134] width 240 height 224
click at [582, 172] on div "# Move towards the gem. # Don’t touch the spikes! # Type your code below and cl…" at bounding box center [630, 134] width 240 height 224
click at [574, 172] on div "# Move towards the gem. # Don’t touch the spikes! # Type your code below and cl…" at bounding box center [630, 134] width 240 height 224
type textarea "."
type textarea "h"
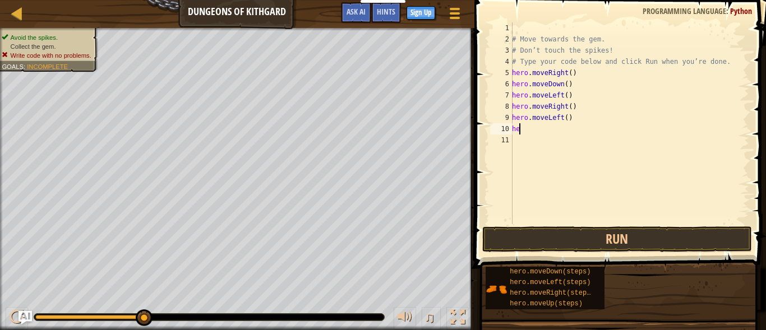
type textarea "h"
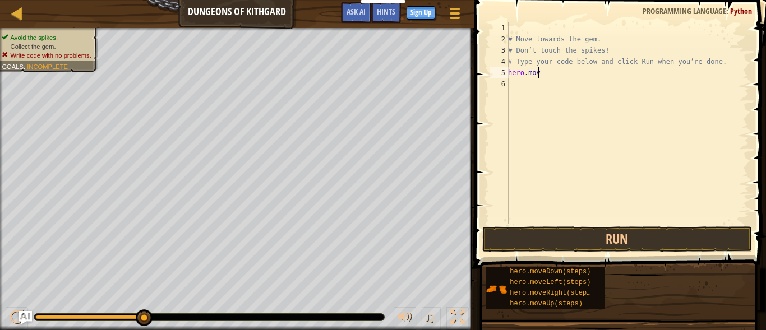
type textarea "h"
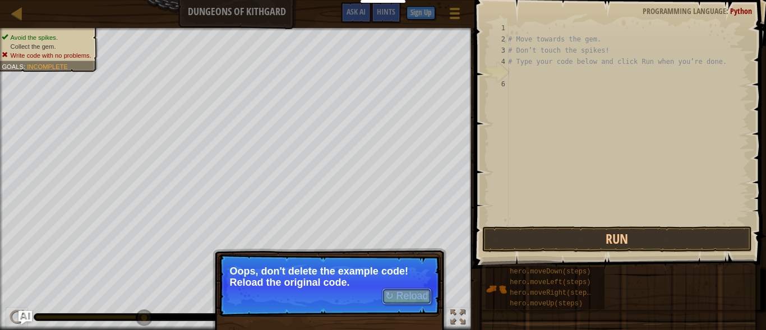
click at [403, 291] on button "↻ Reload" at bounding box center [407, 296] width 50 height 17
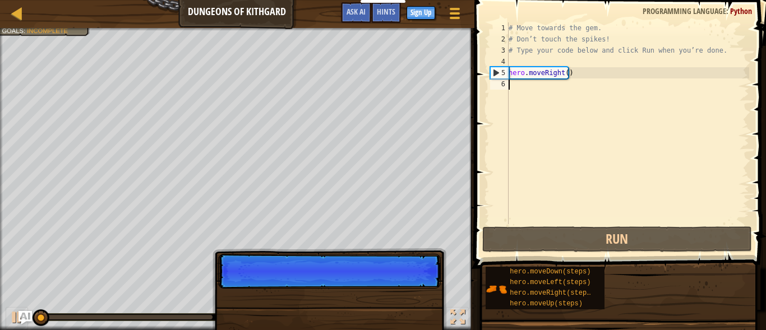
click at [398, 278] on p "Skip (esc) Continue" at bounding box center [329, 271] width 223 height 35
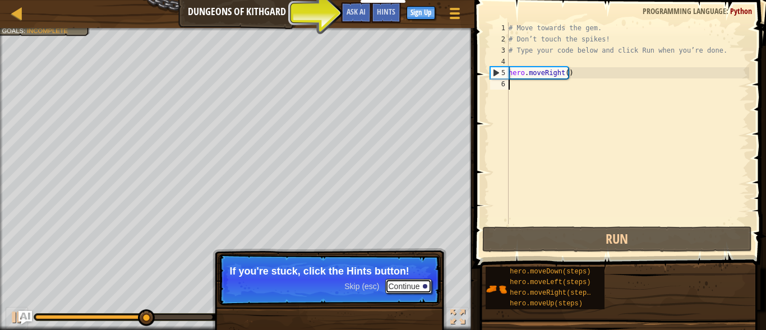
click at [396, 281] on button "Continue" at bounding box center [408, 286] width 47 height 15
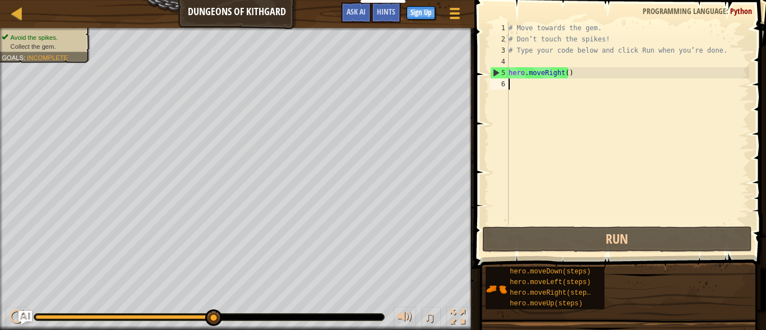
type textarea "h"
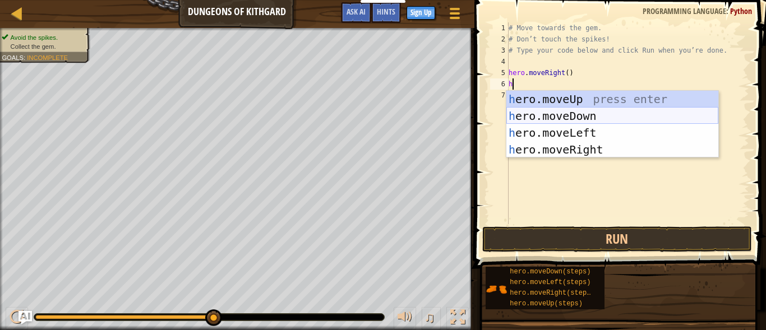
click at [536, 120] on div "h ero.moveUp press enter h ero.moveDown press enter h ero.moveLeft press enter …" at bounding box center [613, 141] width 212 height 101
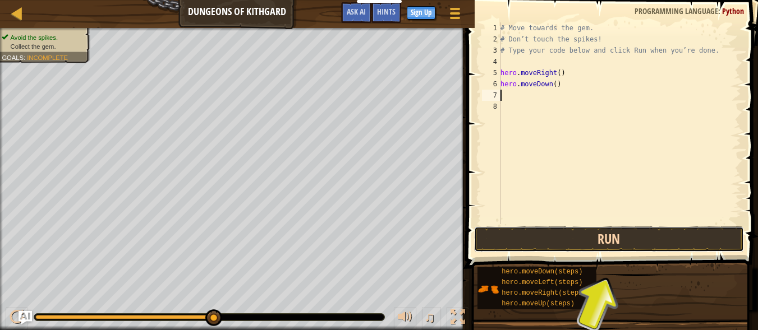
click at [527, 241] on button "Run" at bounding box center [609, 240] width 270 height 26
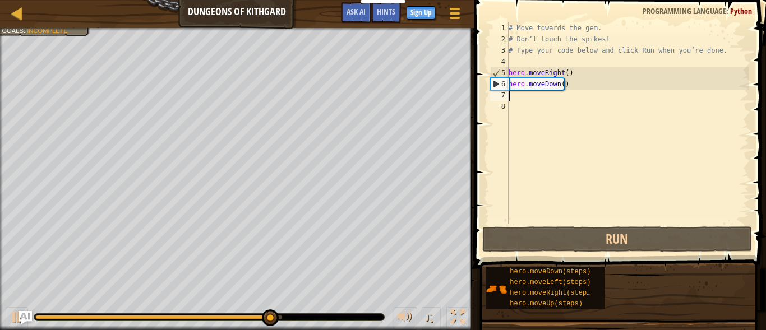
type textarea "h"
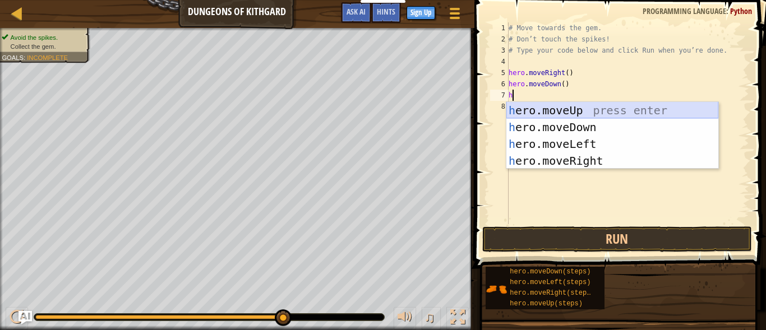
click at [542, 112] on div "h ero.moveUp press enter h ero.moveDown press enter h ero.moveLeft press enter …" at bounding box center [613, 152] width 212 height 101
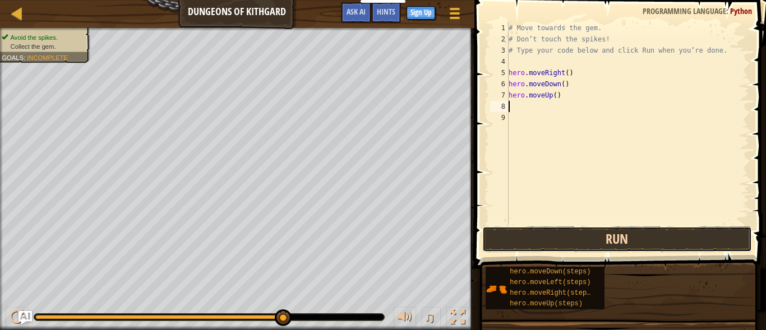
click at [566, 239] on button "Run" at bounding box center [617, 240] width 270 height 26
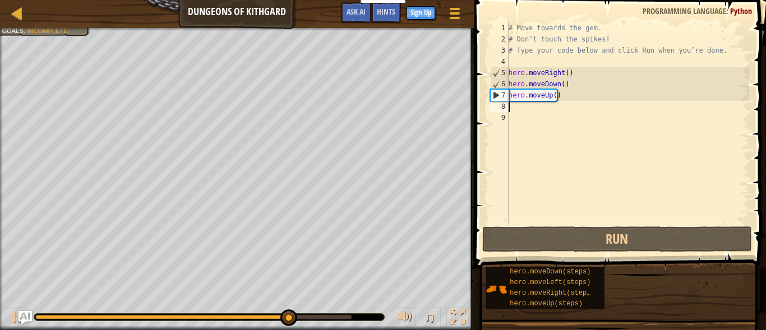
click at [560, 95] on div "# Move towards the gem. # Don’t touch the spikes! # Type your code below and cl…" at bounding box center [628, 134] width 243 height 224
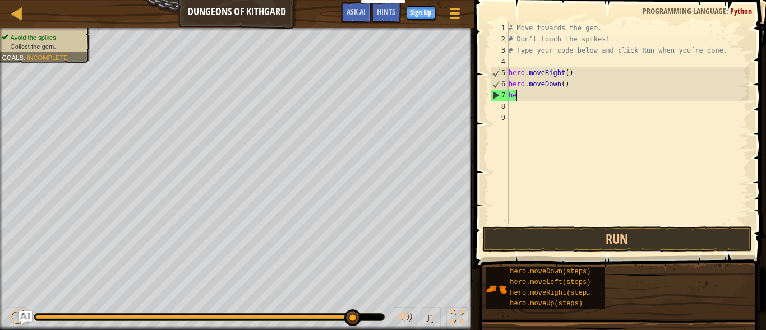
type textarea "h"
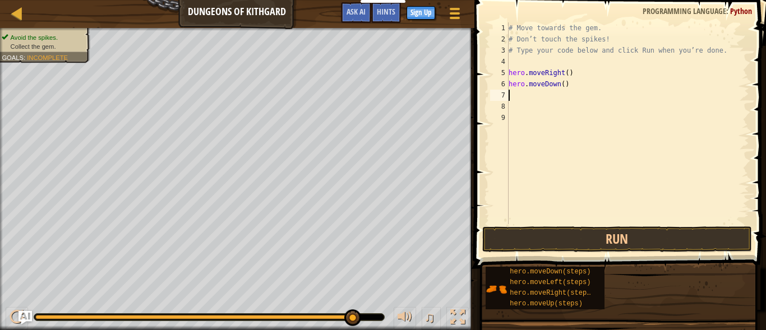
type textarea "h"
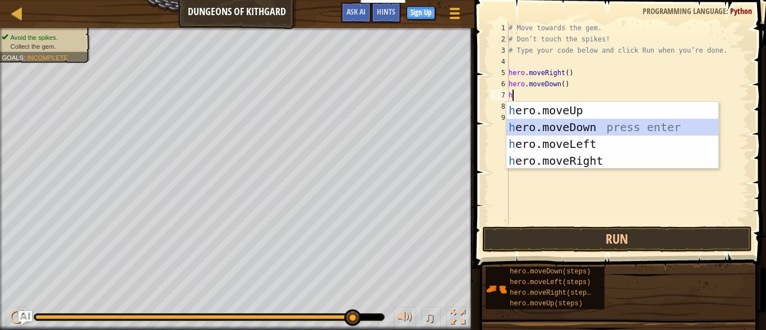
click at [550, 125] on div "h ero.moveUp press enter h ero.moveDown press enter h ero.moveLeft press enter …" at bounding box center [613, 152] width 212 height 101
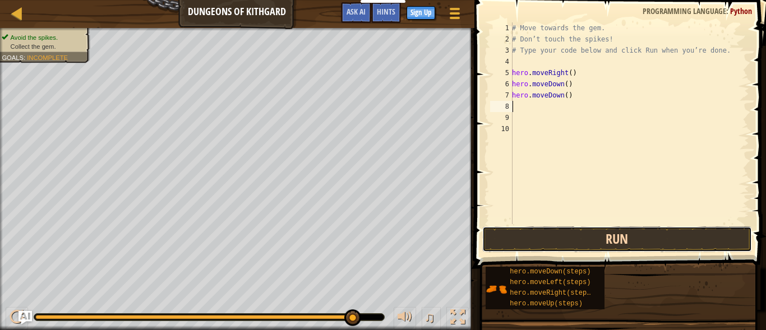
click at [603, 247] on button "Run" at bounding box center [617, 240] width 270 height 26
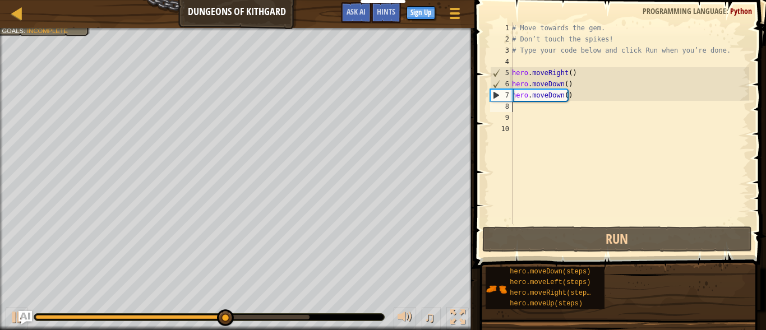
type textarea "h"
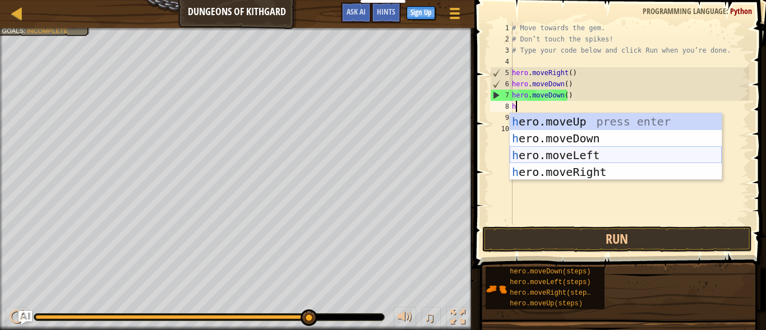
click at [562, 156] on div "h ero.moveUp press enter h ero.moveDown press enter h ero.moveLeft press enter …" at bounding box center [616, 163] width 212 height 101
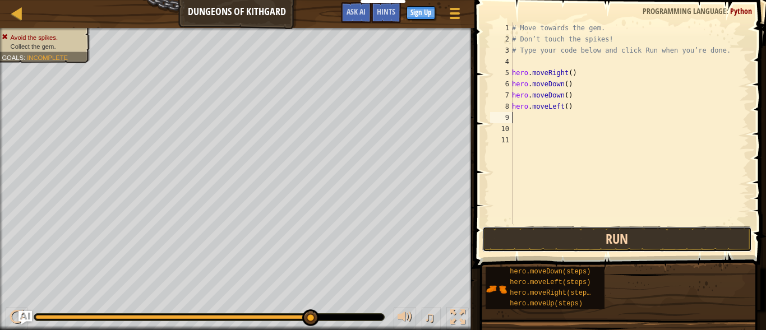
click at [555, 238] on button "Run" at bounding box center [617, 240] width 270 height 26
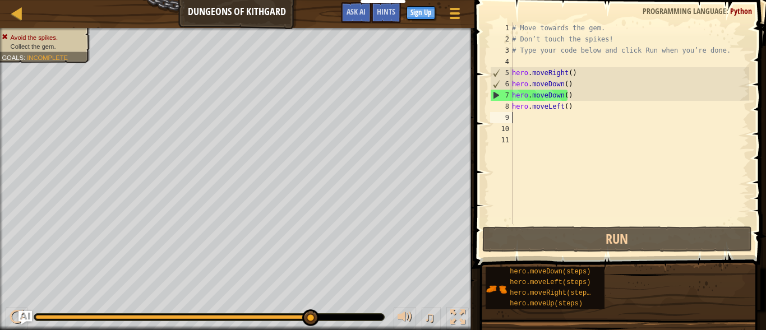
type textarea "h"
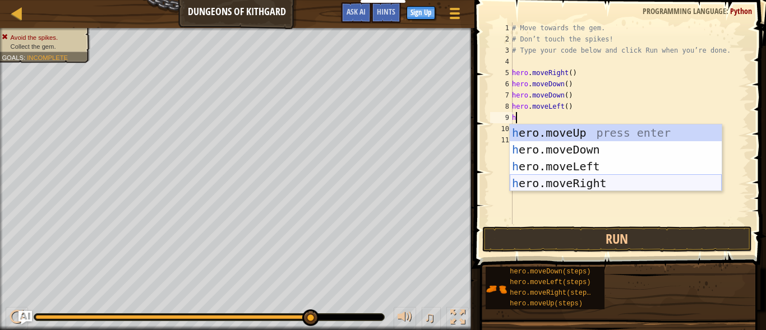
click at [532, 186] on div "h ero.moveUp press enter h ero.moveDown press enter h ero.moveLeft press enter …" at bounding box center [616, 175] width 212 height 101
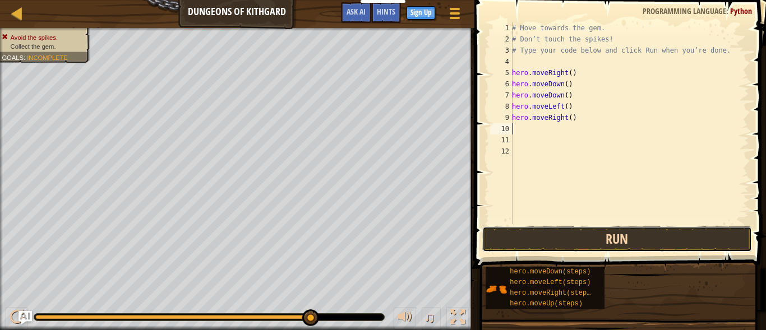
click at [564, 237] on button "Run" at bounding box center [617, 240] width 270 height 26
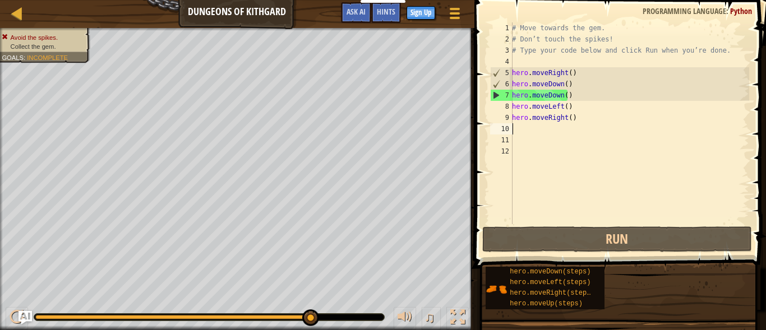
type textarea "h"
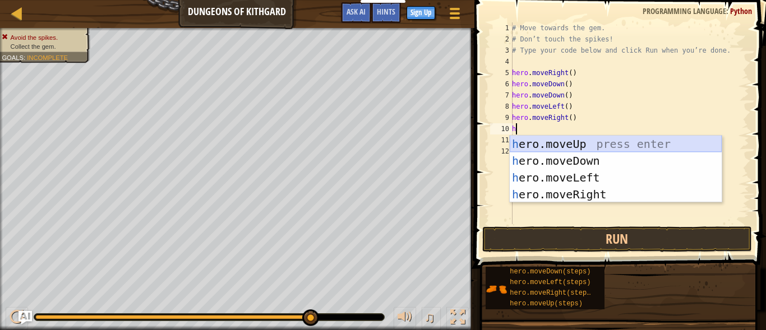
click at [544, 142] on div "h ero.moveUp press enter h ero.moveDown press enter h ero.moveLeft press enter …" at bounding box center [616, 186] width 212 height 101
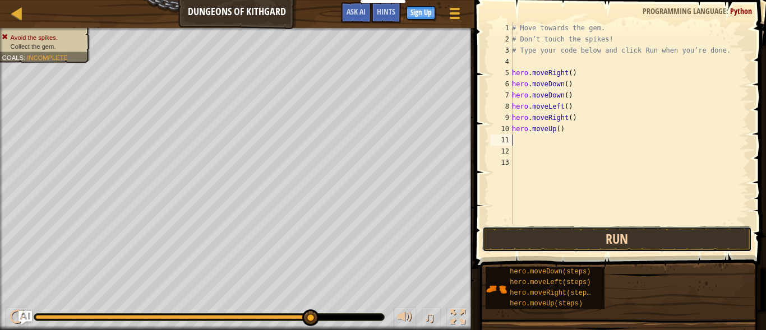
click at [570, 232] on button "Run" at bounding box center [617, 240] width 270 height 26
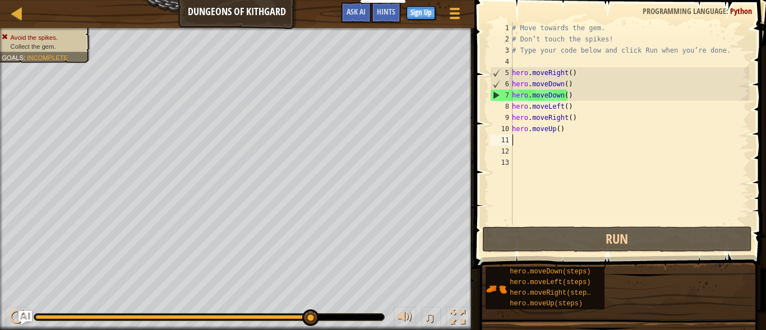
type textarea "h"
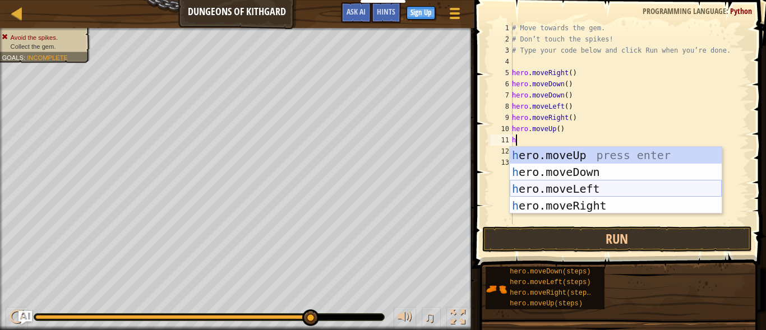
click at [563, 186] on div "h ero.moveUp press enter h ero.moveDown press enter h ero.moveLeft press enter …" at bounding box center [616, 197] width 212 height 101
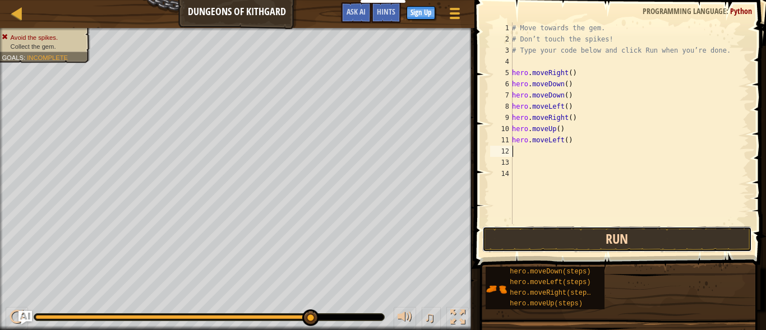
click at [563, 240] on button "Run" at bounding box center [617, 240] width 270 height 26
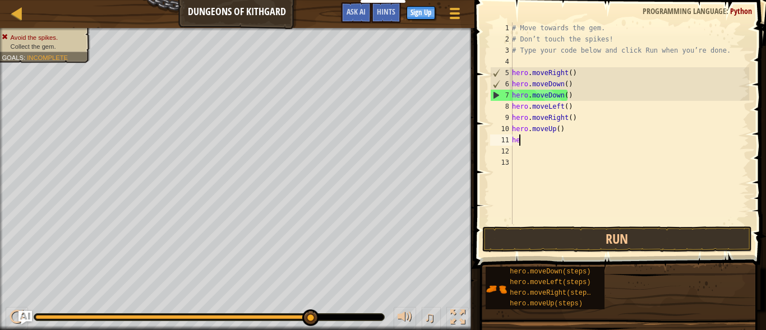
type textarea "h"
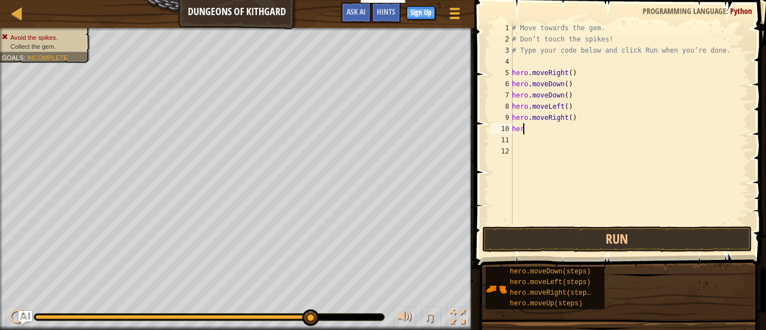
type textarea "h"
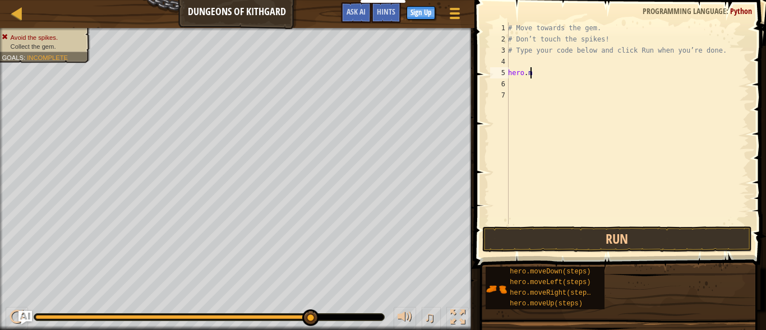
type textarea "h"
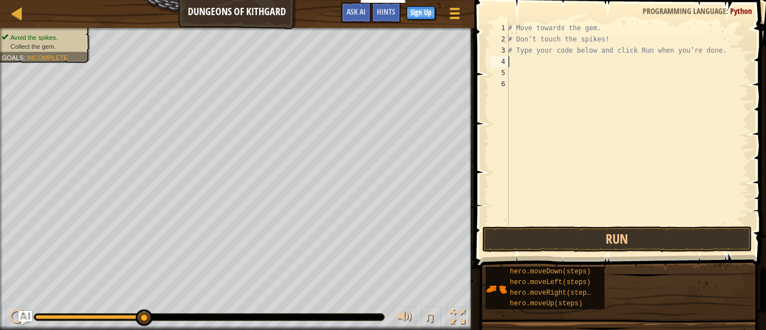
type textarea "h"
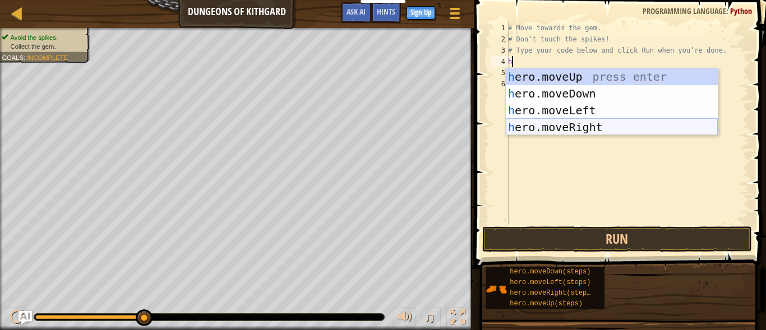
click at [559, 128] on div "h ero.moveUp press enter h ero.moveDown press enter h ero.moveLeft press enter …" at bounding box center [612, 118] width 212 height 101
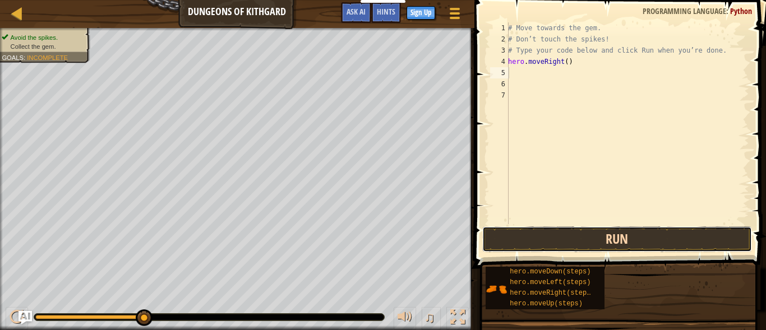
click at [590, 241] on button "Run" at bounding box center [617, 240] width 270 height 26
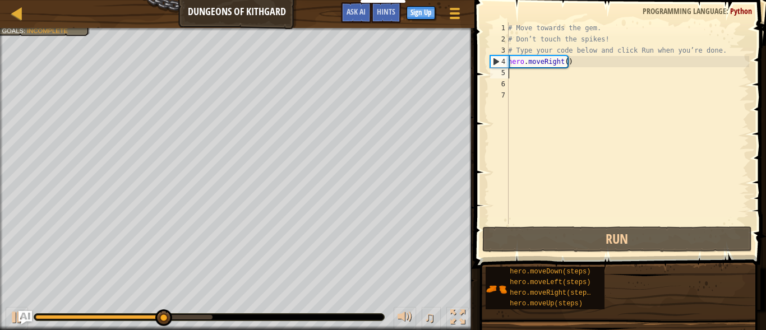
type textarea "h"
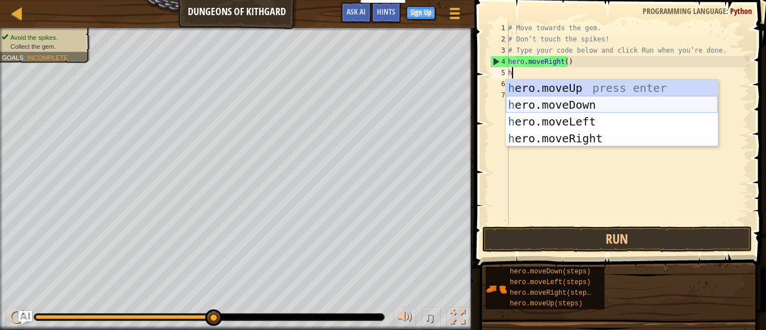
click at [533, 102] on div "h ero.moveUp press enter h ero.moveDown press enter h ero.moveLeft press enter …" at bounding box center [612, 130] width 212 height 101
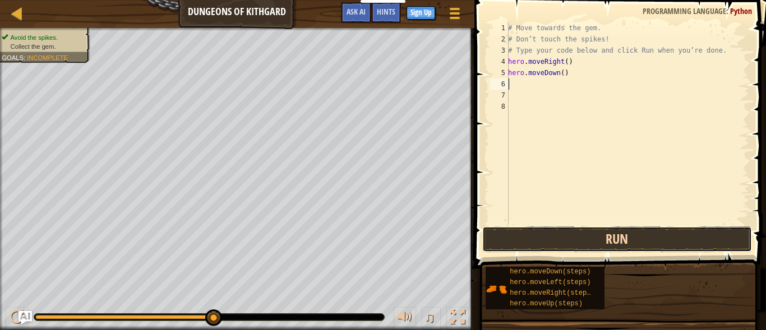
click at [560, 233] on button "Run" at bounding box center [617, 240] width 270 height 26
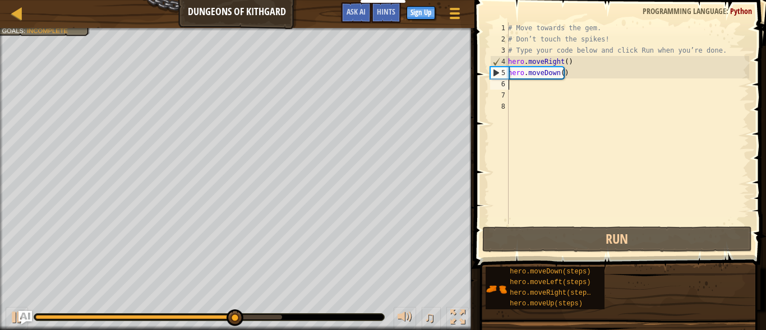
type textarea "h"
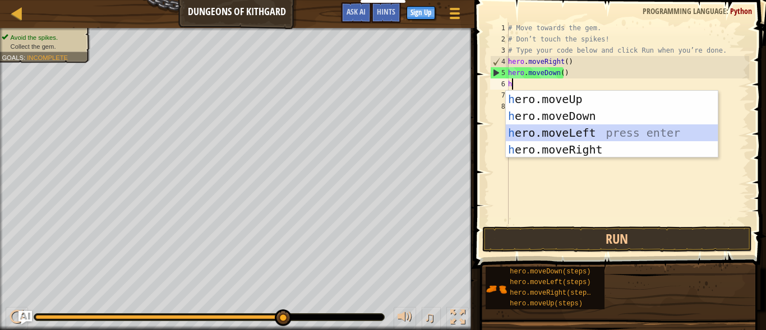
click at [563, 131] on div "h ero.moveUp press enter h ero.moveDown press enter h ero.moveLeft press enter …" at bounding box center [612, 141] width 212 height 101
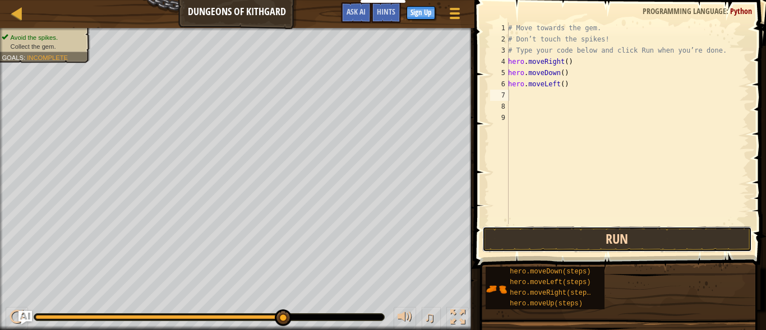
click at [584, 236] on button "Run" at bounding box center [617, 240] width 270 height 26
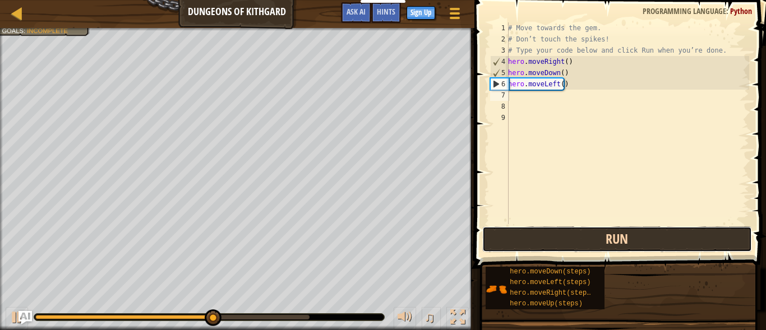
click at [650, 240] on button "Run" at bounding box center [617, 240] width 270 height 26
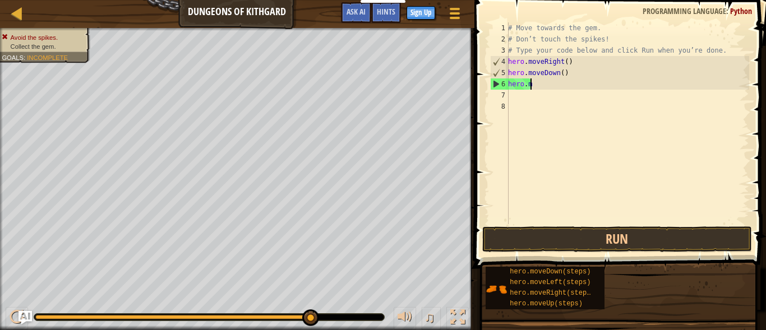
type textarea "h"
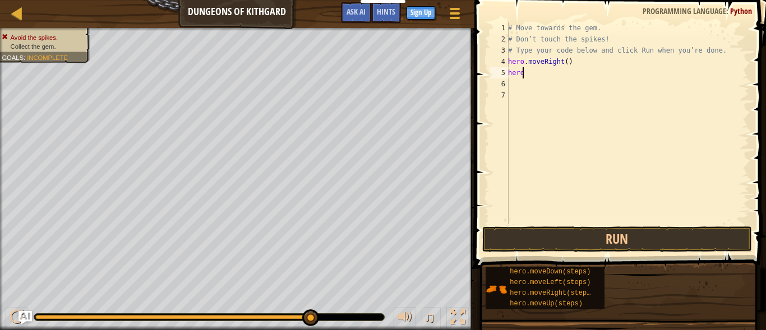
type textarea "h"
click at [530, 247] on button "Run" at bounding box center [617, 240] width 270 height 26
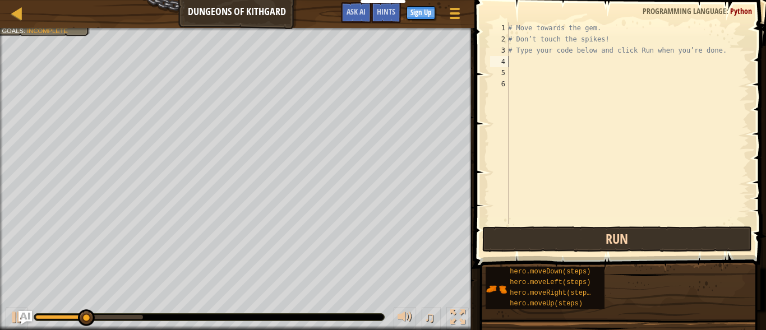
type textarea "h"
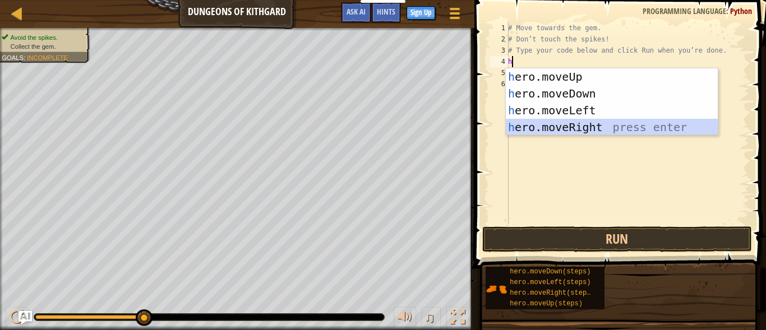
click at [572, 127] on div "h ero.moveUp press enter h ero.moveDown press enter h ero.moveLeft press enter …" at bounding box center [612, 118] width 212 height 101
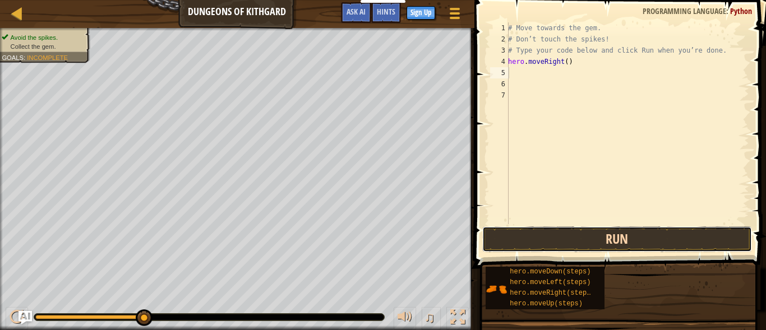
click at [581, 245] on button "Run" at bounding box center [617, 240] width 270 height 26
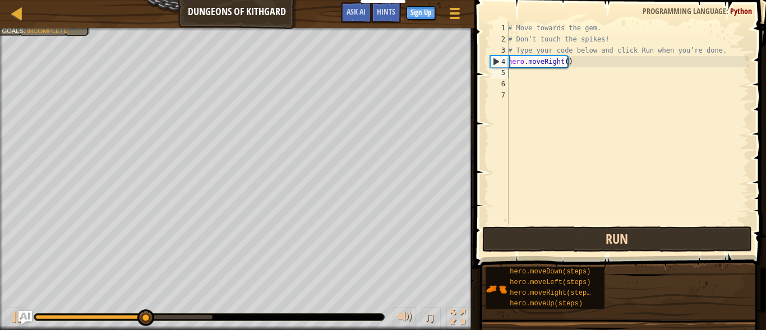
type textarea "h"
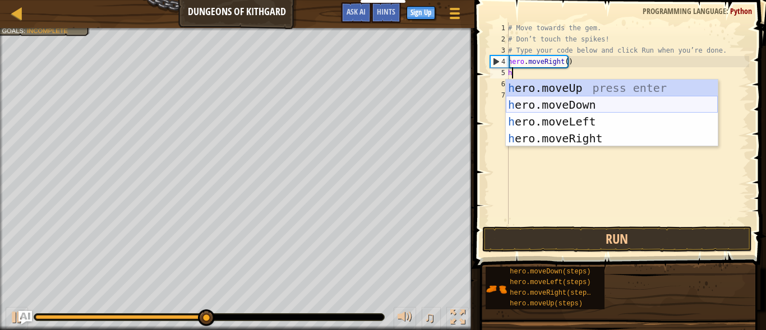
click at [570, 102] on div "h ero.moveUp press enter h ero.moveDown press enter h ero.moveLeft press enter …" at bounding box center [612, 130] width 212 height 101
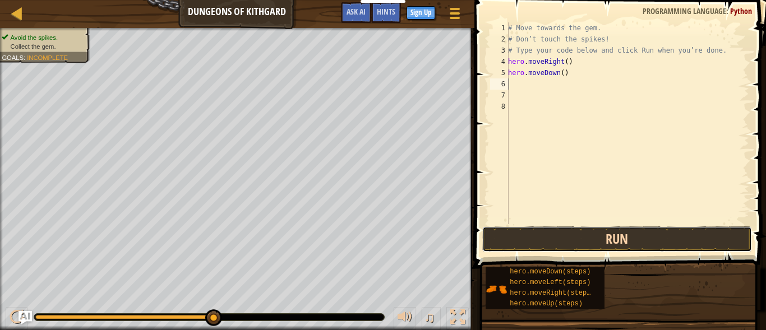
click at [600, 242] on button "Run" at bounding box center [617, 240] width 270 height 26
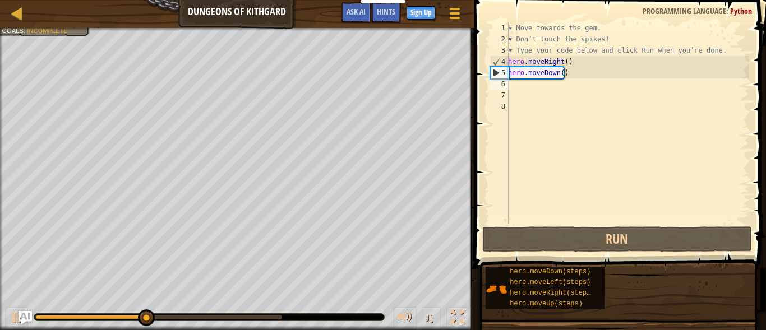
type textarea "h"
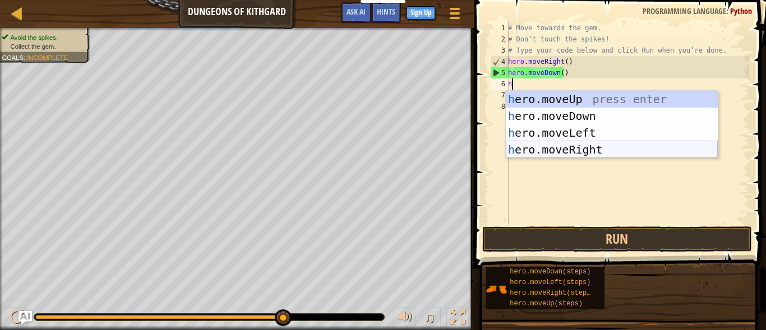
click at [563, 146] on div "h ero.moveUp press enter h ero.moveDown press enter h ero.moveLeft press enter …" at bounding box center [612, 141] width 212 height 101
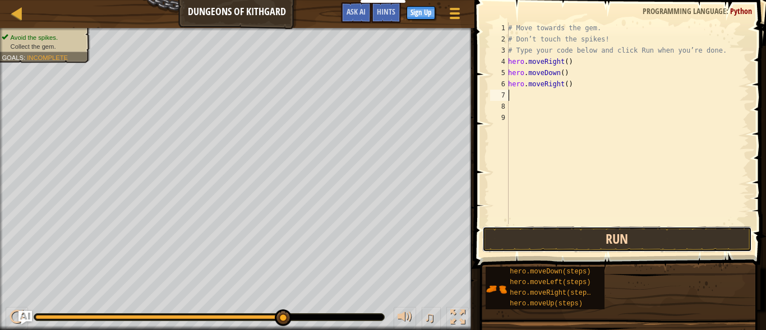
click at [581, 232] on button "Run" at bounding box center [617, 240] width 270 height 26
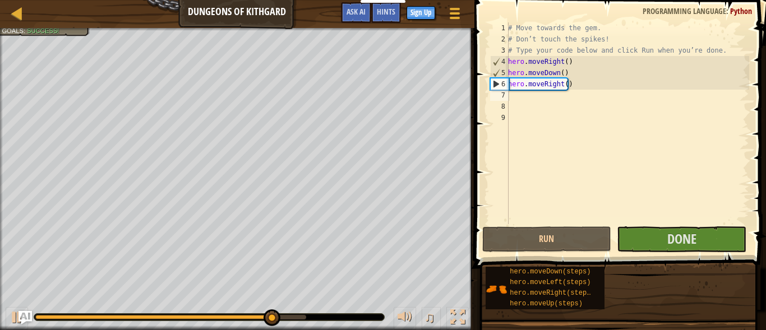
click at [643, 226] on span at bounding box center [621, 118] width 301 height 302
click at [642, 236] on button "Done" at bounding box center [682, 240] width 130 height 26
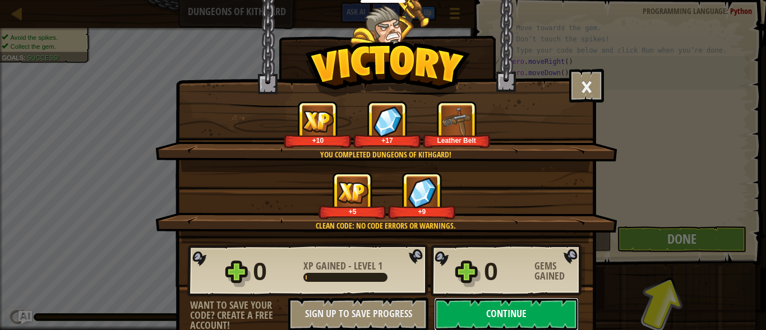
click at [548, 310] on button "Continue" at bounding box center [506, 315] width 145 height 34
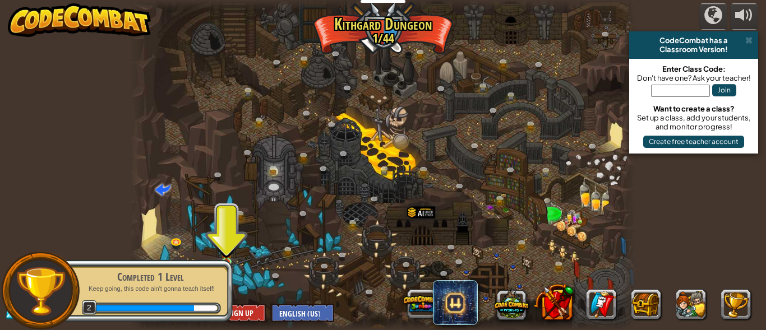
click at [226, 262] on div "Completed 1 Level Keep going, this code ain't gonna teach itself! 2" at bounding box center [144, 291] width 177 height 63
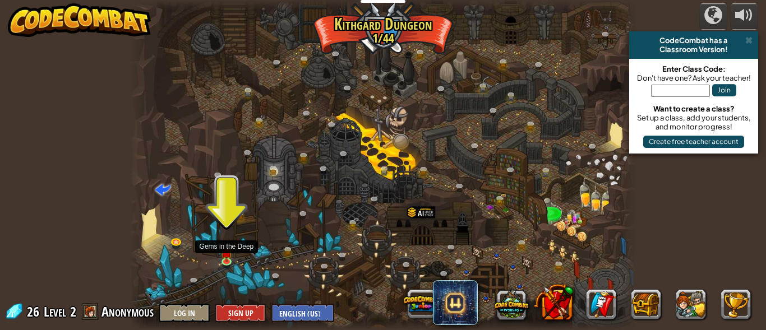
click at [226, 262] on img at bounding box center [226, 253] width 11 height 20
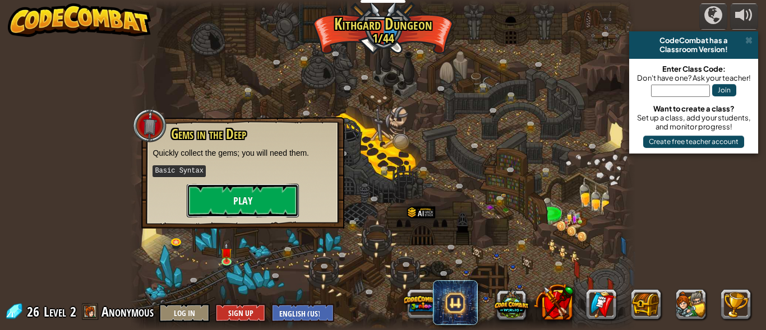
click at [226, 196] on button "Play" at bounding box center [243, 201] width 112 height 34
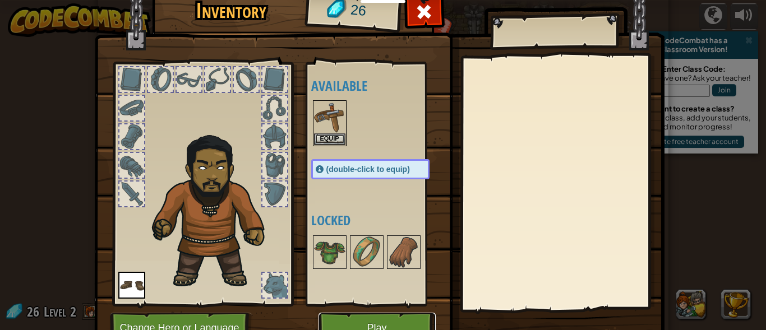
click at [341, 315] on button "Play" at bounding box center [377, 328] width 117 height 31
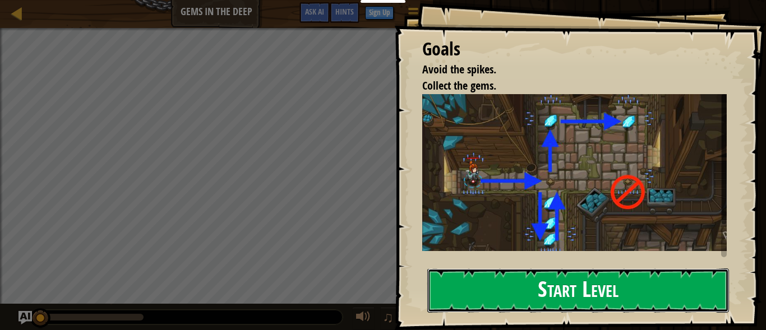
click at [489, 281] on button "Start Level" at bounding box center [578, 291] width 302 height 44
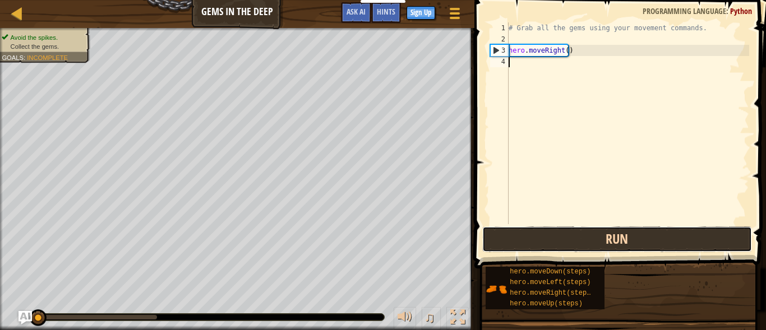
click at [551, 234] on button "Run" at bounding box center [617, 240] width 270 height 26
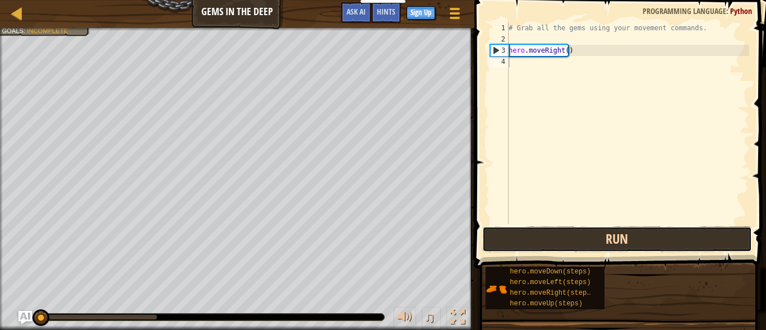
click at [551, 234] on button "Run" at bounding box center [617, 240] width 270 height 26
type textarea "h"
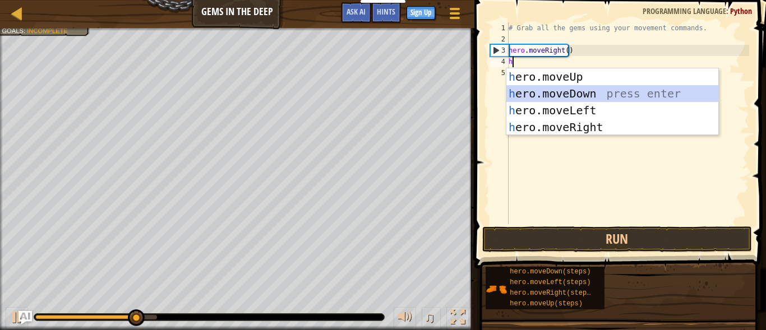
click at [545, 93] on div "h ero.moveUp press enter h ero.moveDown press enter h ero.moveLeft press enter …" at bounding box center [613, 118] width 212 height 101
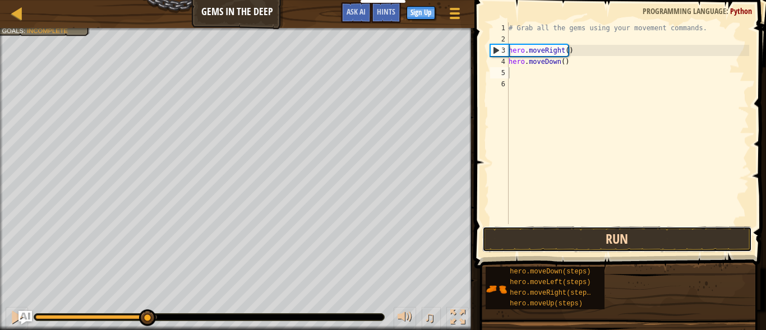
click at [574, 233] on button "Run" at bounding box center [617, 240] width 270 height 26
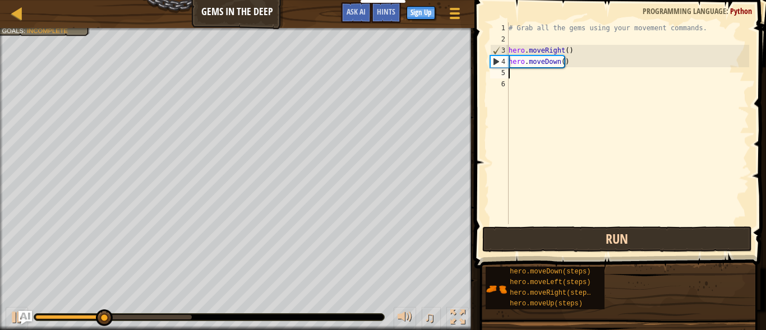
type textarea "h"
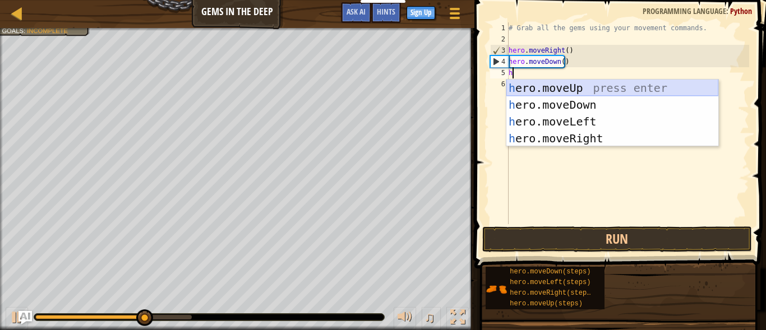
click at [564, 84] on div "h ero.moveUp press enter h ero.moveDown press enter h ero.moveLeft press enter …" at bounding box center [613, 130] width 212 height 101
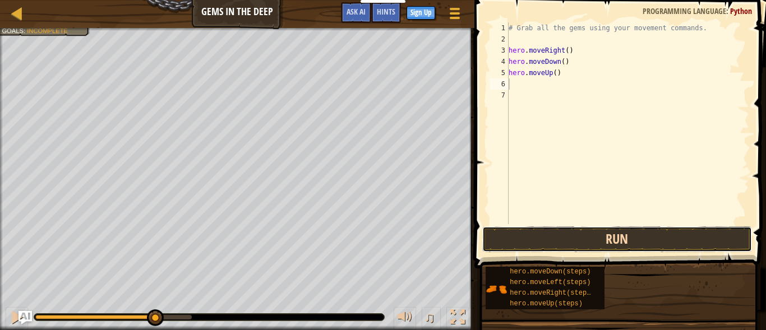
click at [568, 230] on button "Run" at bounding box center [617, 240] width 270 height 26
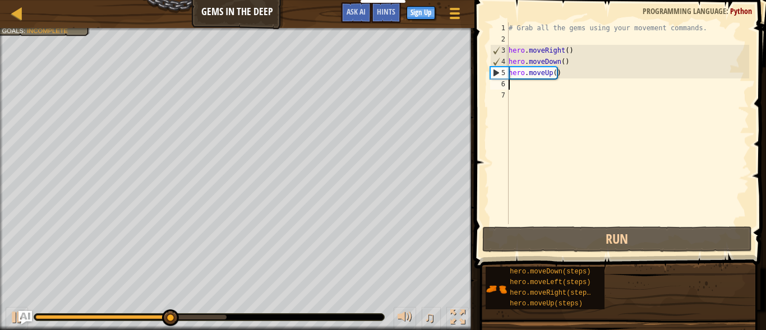
type textarea "h"
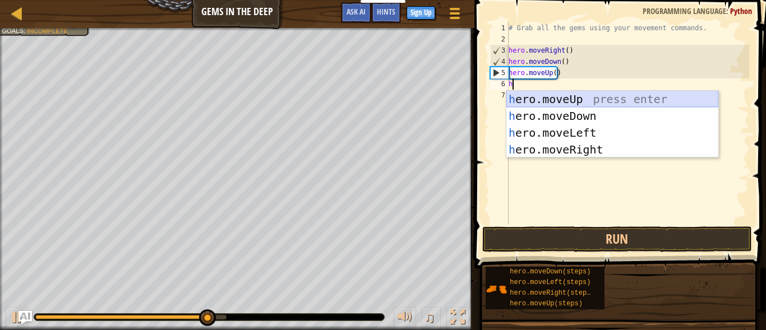
click at [566, 93] on div "h ero.moveUp press enter h ero.moveDown press enter h ero.moveLeft press enter …" at bounding box center [613, 141] width 212 height 101
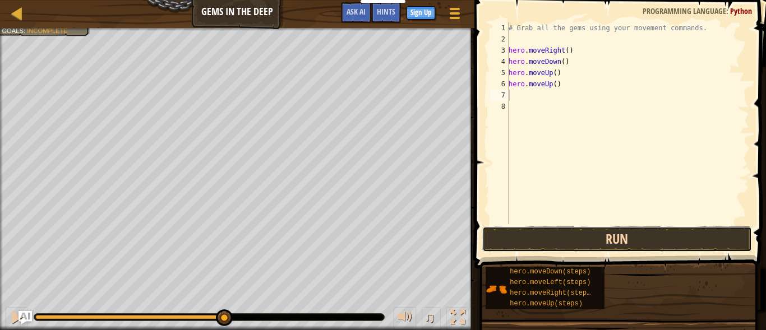
click at [582, 240] on button "Run" at bounding box center [617, 240] width 270 height 26
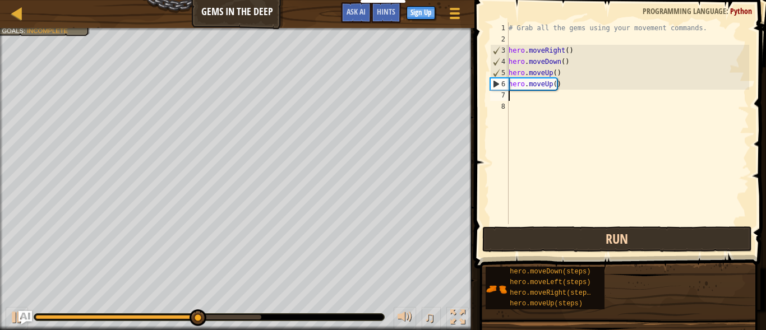
type textarea "h"
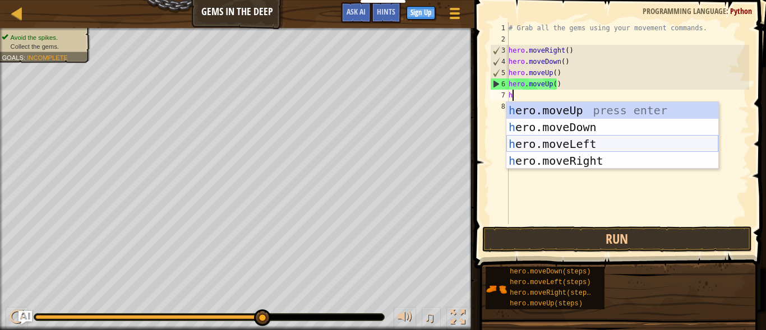
click at [564, 145] on div "h ero.moveUp press enter h ero.moveDown press enter h ero.moveLeft press enter …" at bounding box center [613, 152] width 212 height 101
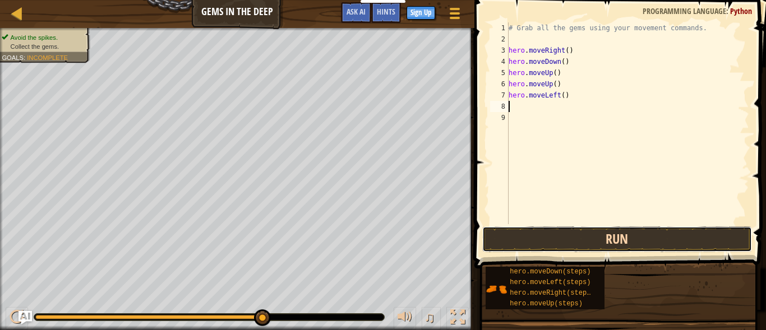
click at [582, 239] on button "Run" at bounding box center [617, 240] width 270 height 26
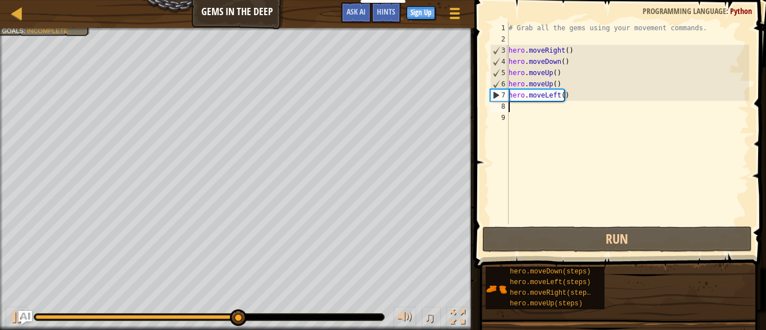
type textarea "h"
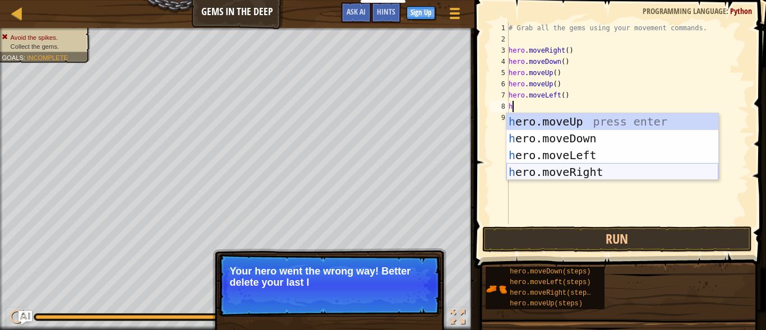
click at [552, 165] on div "h ero.moveUp press enter h ero.moveDown press enter h ero.moveLeft press enter …" at bounding box center [613, 163] width 212 height 101
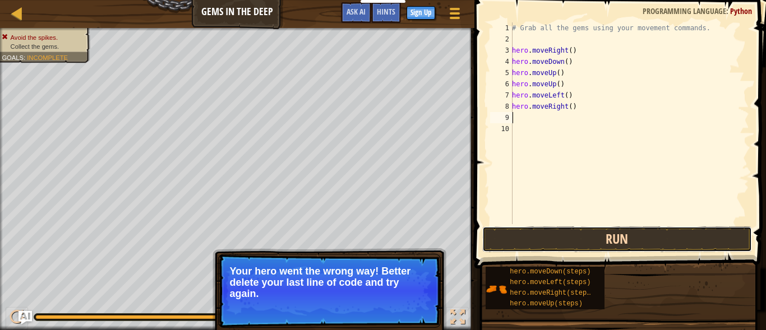
click at [569, 234] on button "Run" at bounding box center [617, 240] width 270 height 26
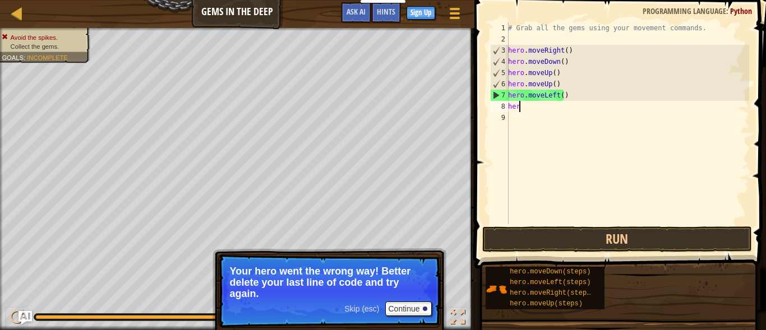
type textarea "h"
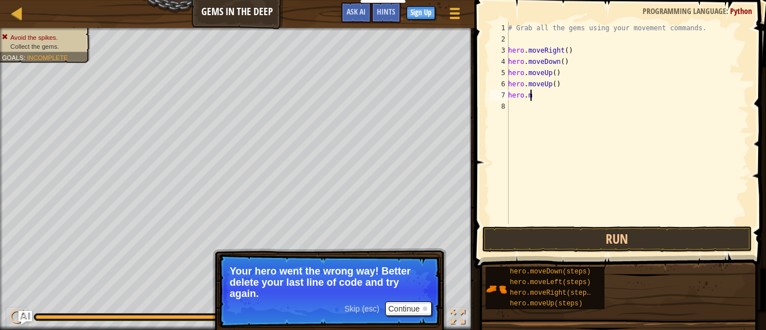
type textarea "h"
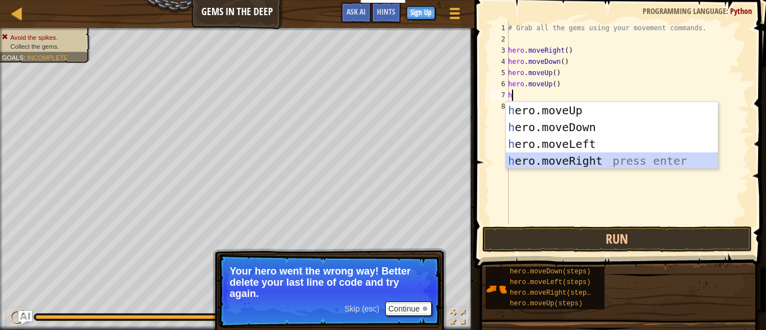
click at [565, 165] on div "h ero.moveUp press enter h ero.moveDown press enter h ero.moveLeft press enter …" at bounding box center [612, 152] width 212 height 101
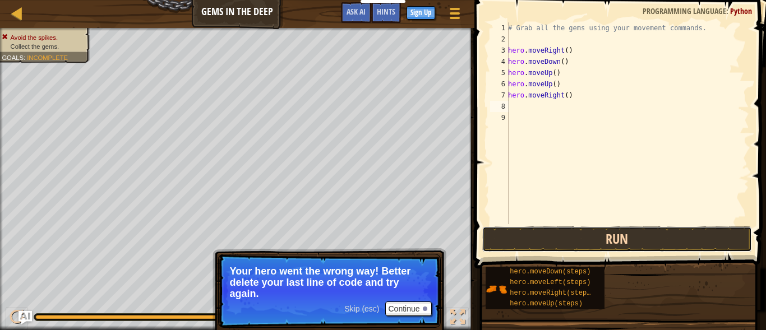
click at [582, 234] on button "Run" at bounding box center [617, 240] width 270 height 26
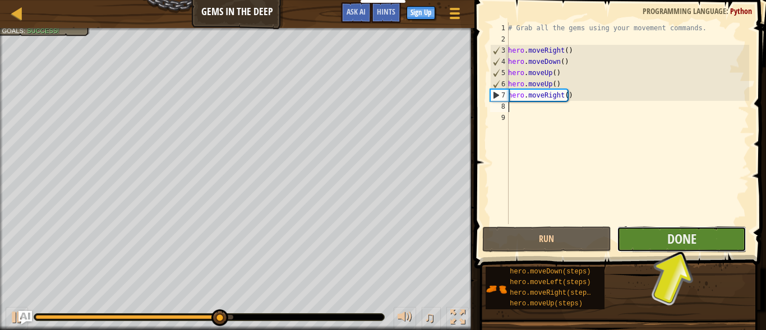
click at [626, 231] on button "Done" at bounding box center [682, 240] width 130 height 26
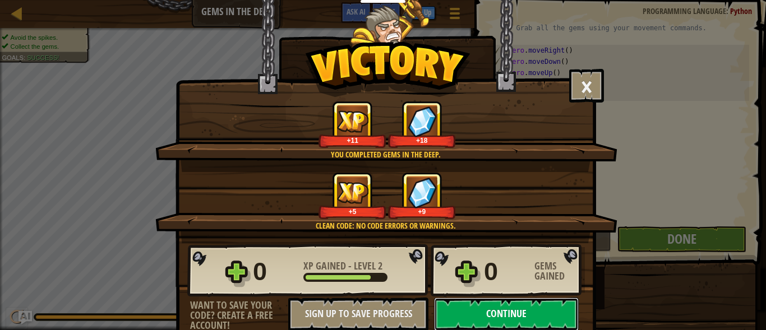
click at [540, 309] on button "Continue" at bounding box center [506, 315] width 145 height 34
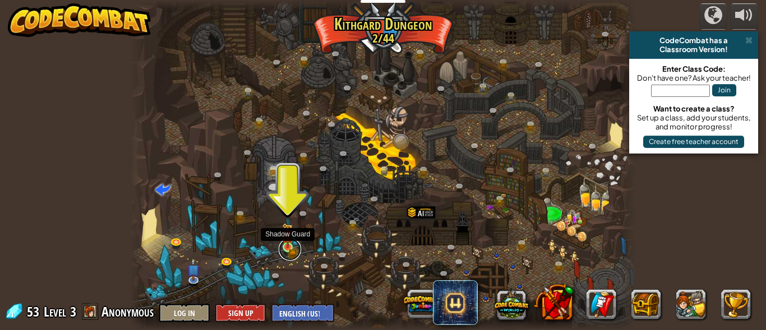
click at [280, 246] on link at bounding box center [290, 249] width 22 height 22
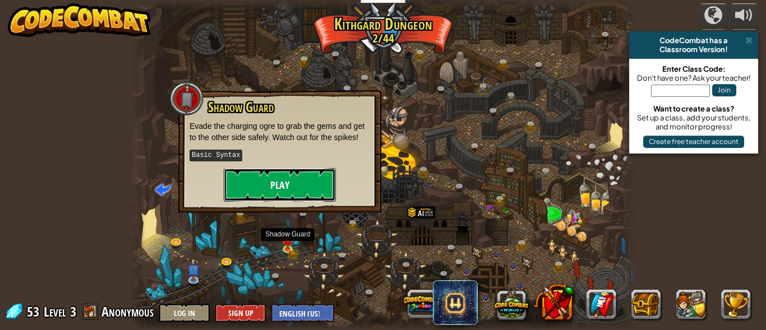
click at [279, 190] on button "Play" at bounding box center [280, 185] width 112 height 34
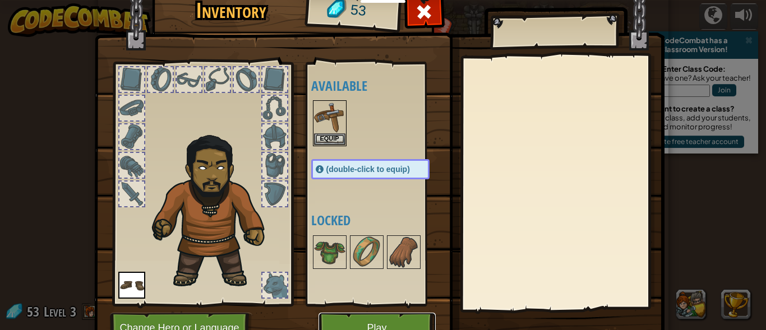
click at [344, 318] on button "Play" at bounding box center [377, 328] width 117 height 31
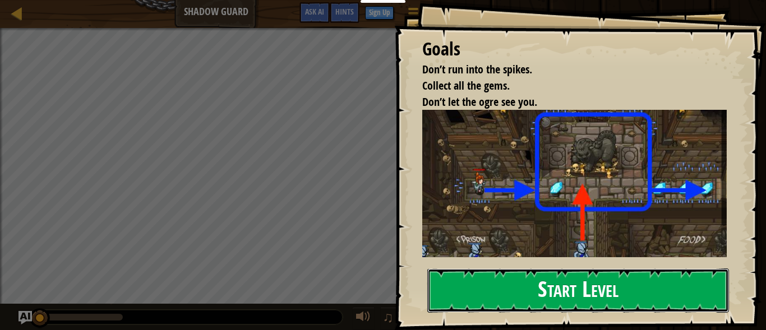
click at [494, 287] on button "Start Level" at bounding box center [578, 291] width 302 height 44
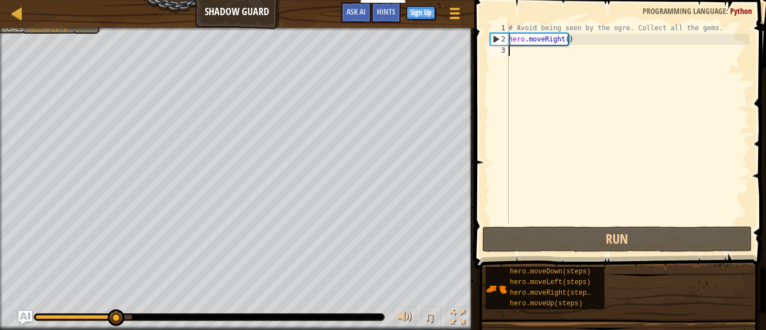
type textarea "h"
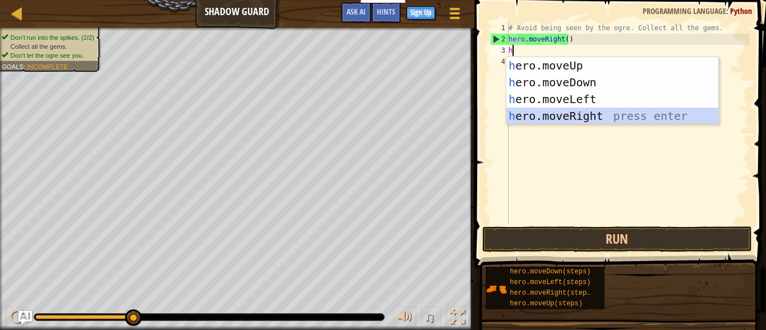
click at [565, 114] on div "h ero.moveUp press enter h ero.moveDown press enter h ero.moveLeft press enter …" at bounding box center [613, 107] width 212 height 101
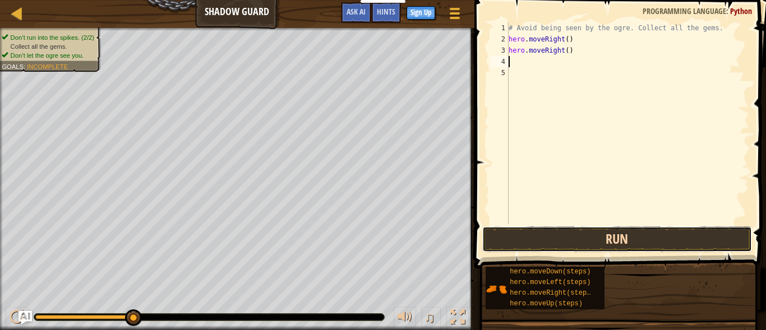
click at [578, 244] on button "Run" at bounding box center [617, 240] width 270 height 26
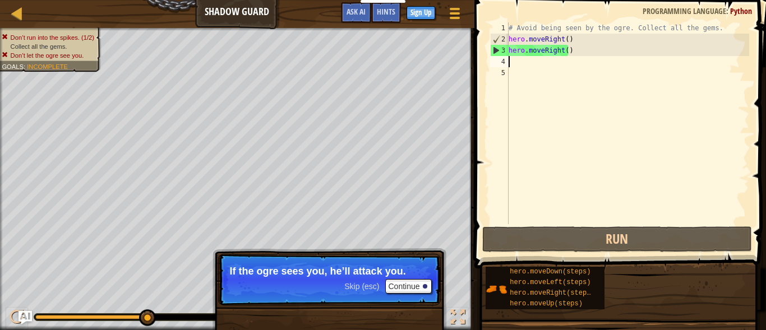
click at [569, 51] on div "# Avoid being seen by the ogre. Collect all the gems. hero . moveRight ( ) hero…" at bounding box center [628, 134] width 243 height 224
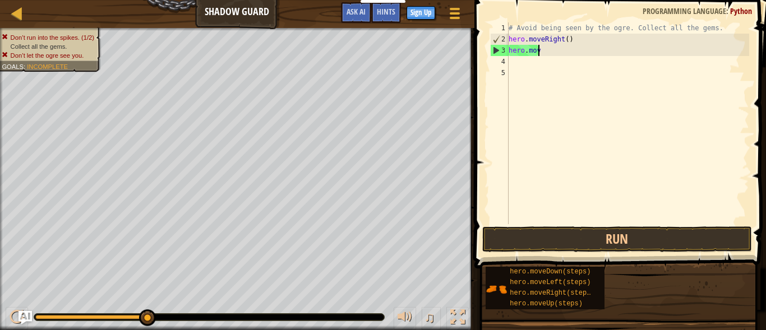
type textarea "h"
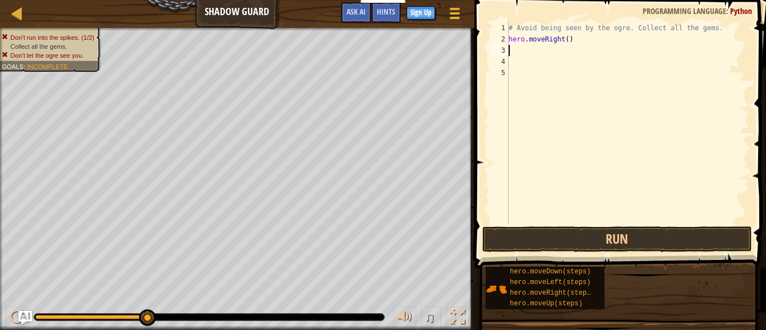
type textarea "h"
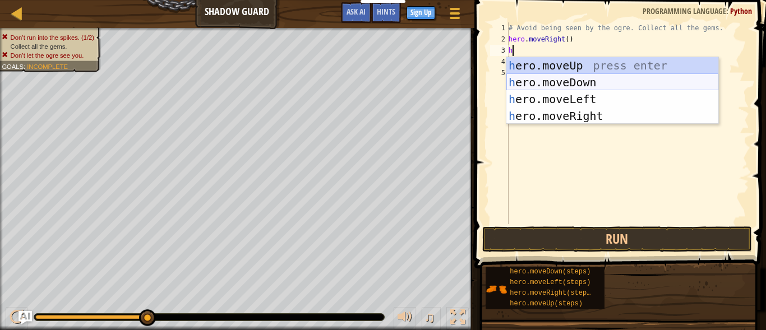
click at [569, 82] on div "h ero.moveUp press enter h ero.moveDown press enter h ero.moveLeft press enter …" at bounding box center [613, 107] width 212 height 101
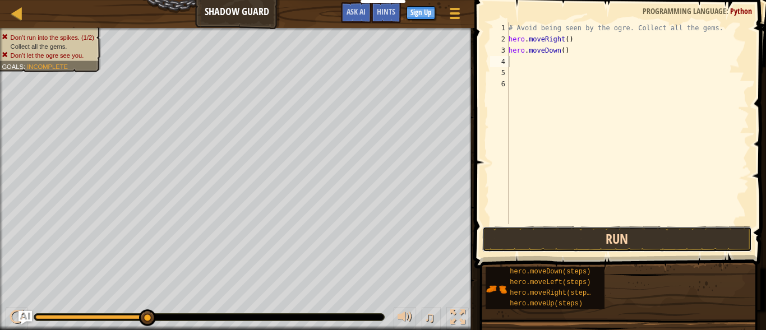
click at [583, 235] on button "Run" at bounding box center [617, 240] width 270 height 26
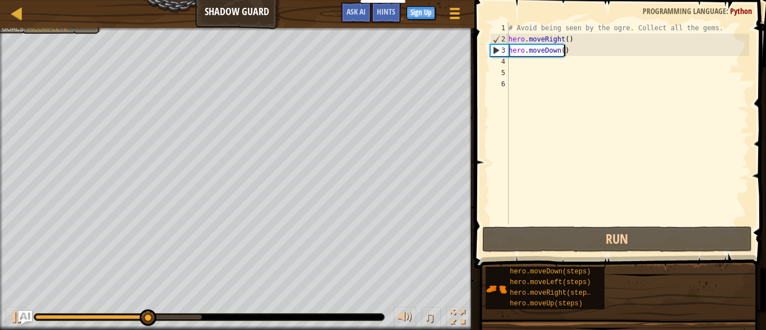
click at [574, 53] on div "# Avoid being seen by the ogre. Collect all the gems. hero . moveRight ( ) hero…" at bounding box center [628, 134] width 243 height 224
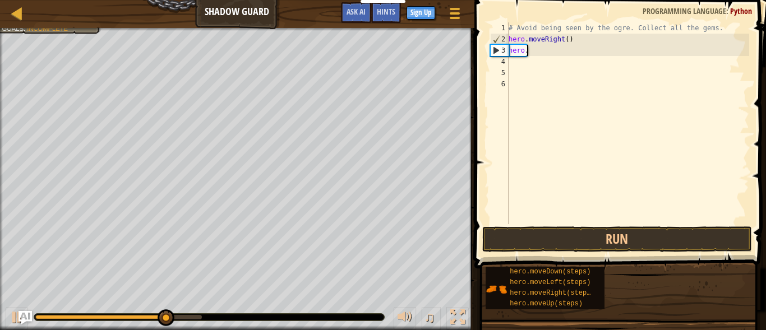
type textarea "h"
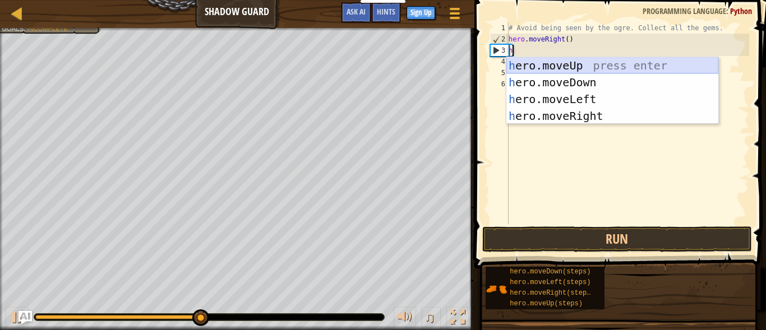
click at [569, 59] on div "h ero.moveUp press enter h ero.moveDown press enter h ero.moveLeft press enter …" at bounding box center [613, 107] width 212 height 101
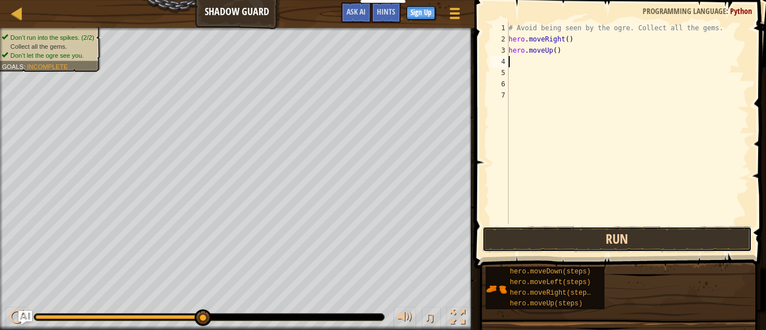
click at [550, 236] on button "Run" at bounding box center [617, 240] width 270 height 26
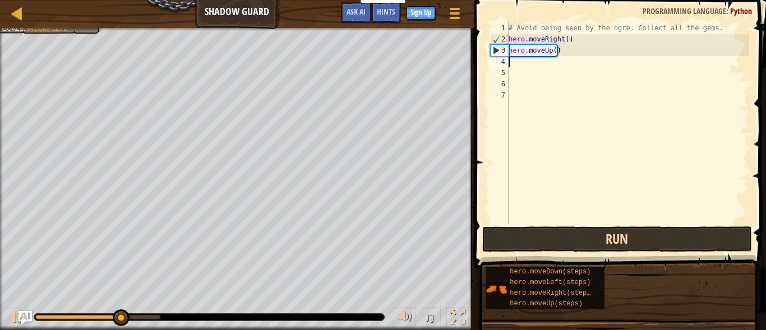
type textarea "h"
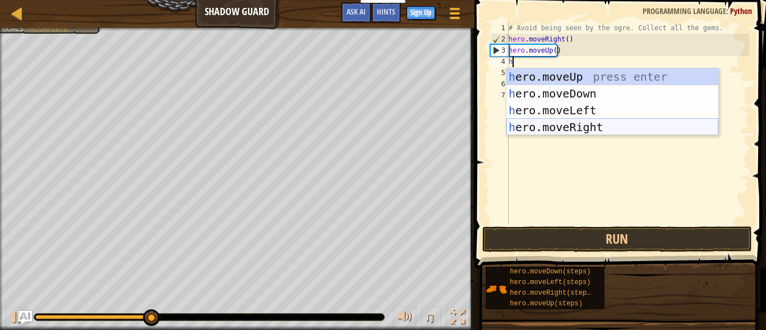
click at [560, 124] on div "h ero.moveUp press enter h ero.moveDown press enter h ero.moveLeft press enter …" at bounding box center [613, 118] width 212 height 101
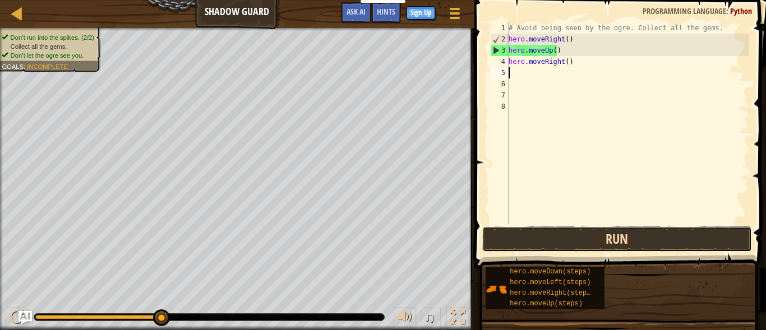
click at [588, 238] on button "Run" at bounding box center [617, 240] width 270 height 26
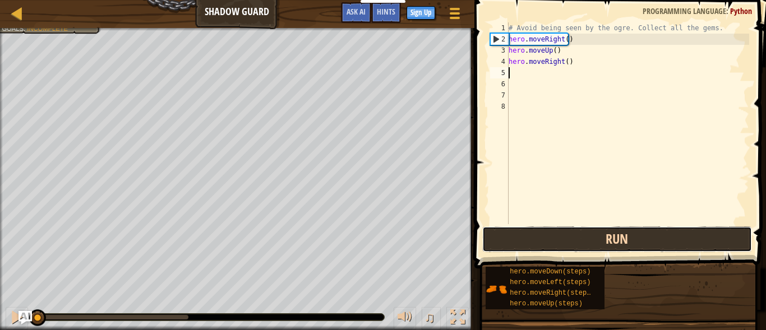
click at [588, 238] on button "Run" at bounding box center [617, 240] width 270 height 26
click at [588, 238] on button "Running" at bounding box center [617, 240] width 270 height 26
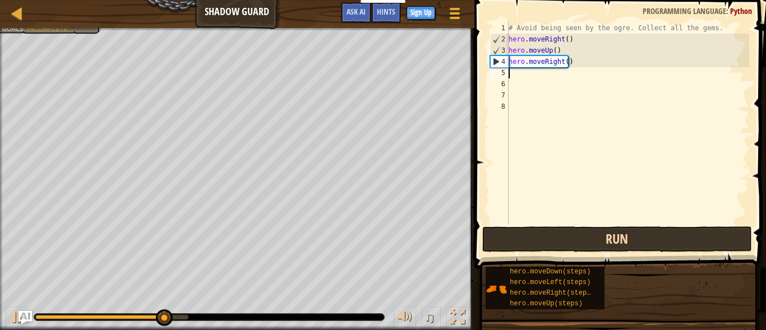
type textarea "h"
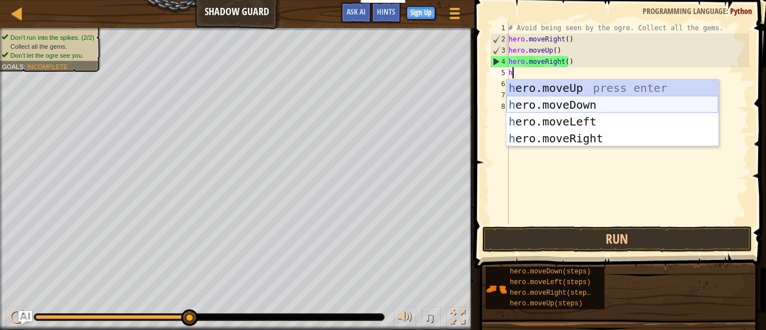
click at [569, 104] on div "h ero.moveUp press enter h ero.moveDown press enter h ero.moveLeft press enter …" at bounding box center [613, 130] width 212 height 101
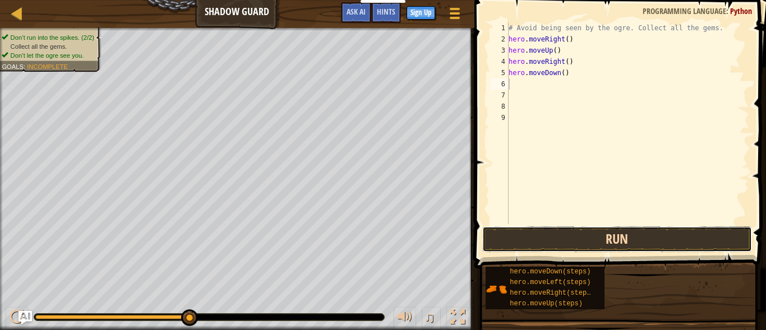
click at [584, 244] on button "Run" at bounding box center [617, 240] width 270 height 26
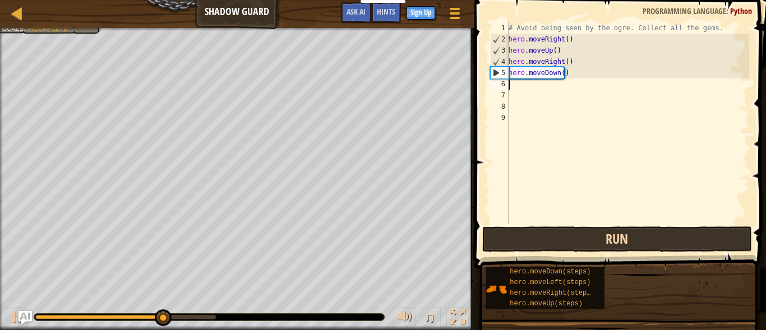
type textarea "h"
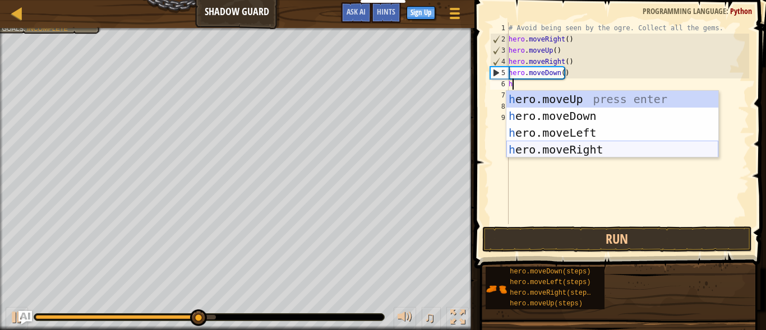
click at [541, 150] on div "h ero.moveUp press enter h ero.moveDown press enter h ero.moveLeft press enter …" at bounding box center [613, 141] width 212 height 101
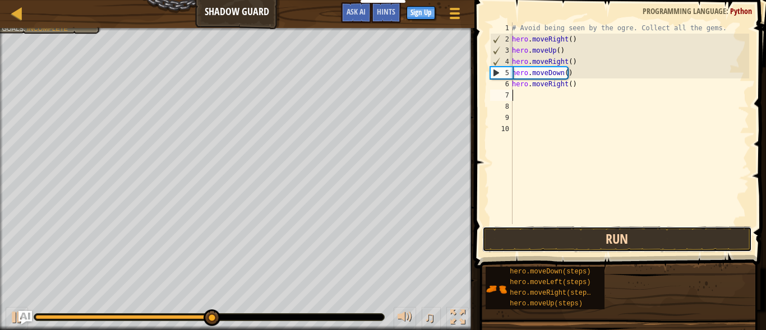
click at [545, 235] on button "Run" at bounding box center [617, 240] width 270 height 26
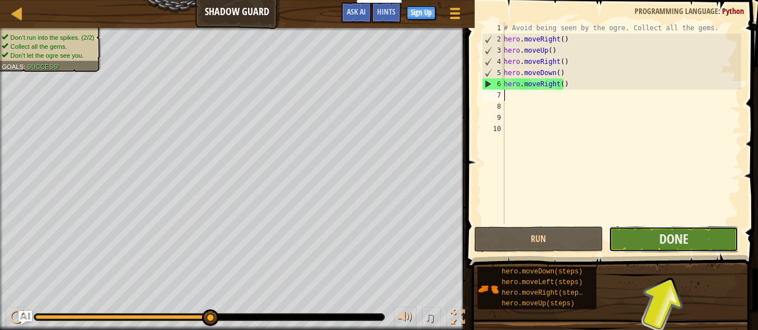
click at [632, 238] on button "Done" at bounding box center [674, 240] width 130 height 26
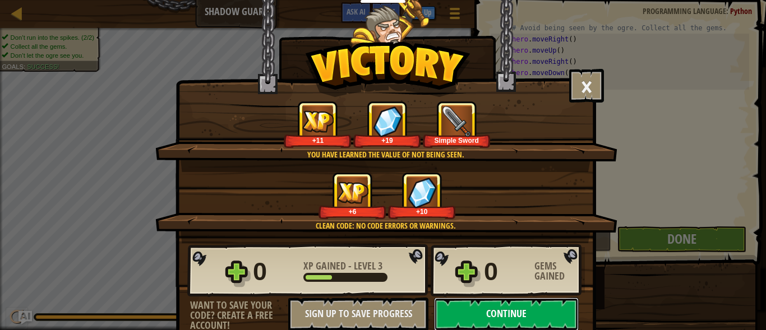
click at [519, 305] on button "Continue" at bounding box center [506, 315] width 145 height 34
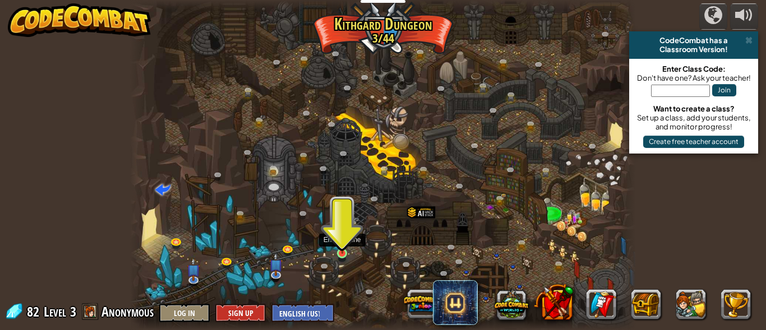
click at [342, 253] on img at bounding box center [342, 241] width 11 height 26
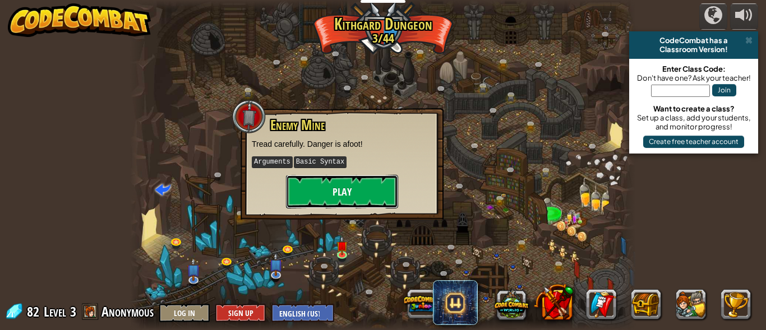
click at [348, 195] on button "Play" at bounding box center [342, 192] width 112 height 34
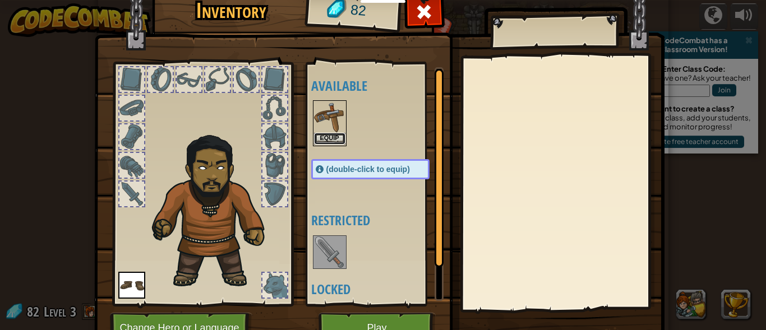
click at [328, 140] on button "Equip" at bounding box center [329, 139] width 31 height 12
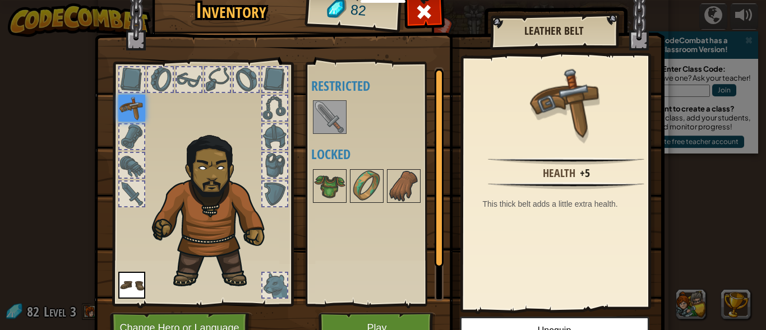
click at [123, 113] on img at bounding box center [131, 108] width 27 height 27
click at [219, 240] on img at bounding box center [214, 208] width 137 height 163
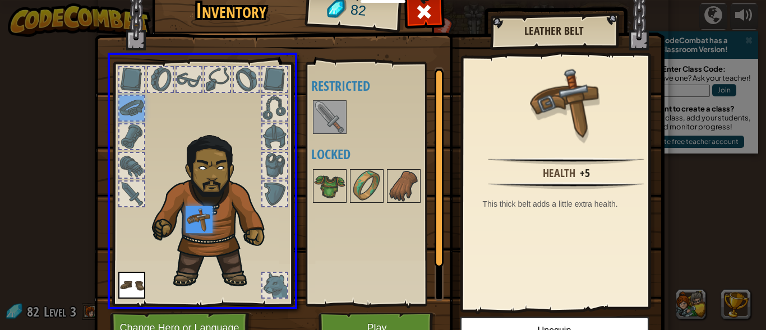
drag, startPoint x: 129, startPoint y: 104, endPoint x: 204, endPoint y: 229, distance: 145.7
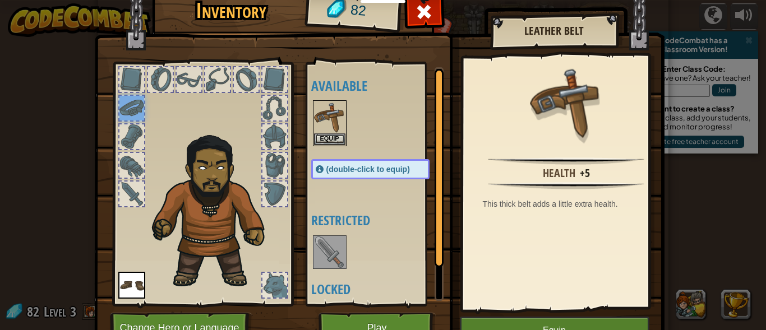
scroll to position [57, 0]
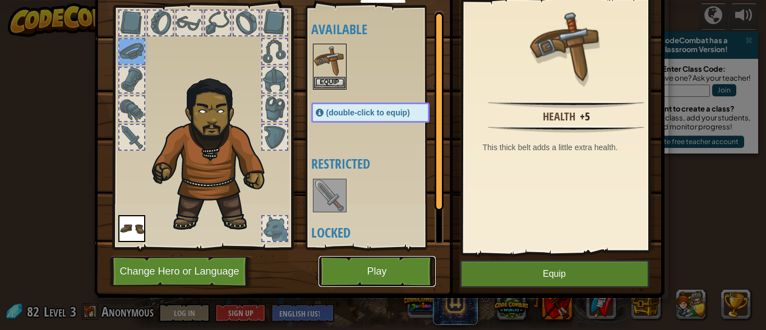
drag, startPoint x: 386, startPoint y: 263, endPoint x: 383, endPoint y: 269, distance: 7.0
click at [383, 269] on button "Play" at bounding box center [377, 271] width 117 height 31
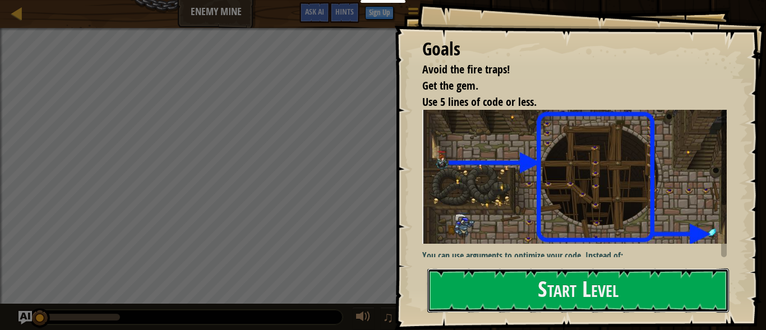
click at [499, 269] on button "Start Level" at bounding box center [578, 291] width 302 height 44
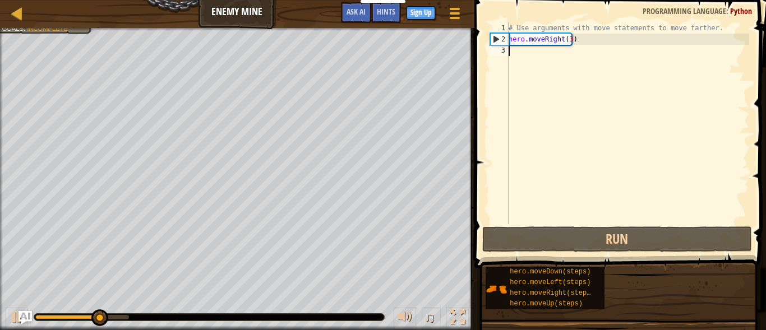
type textarea "h"
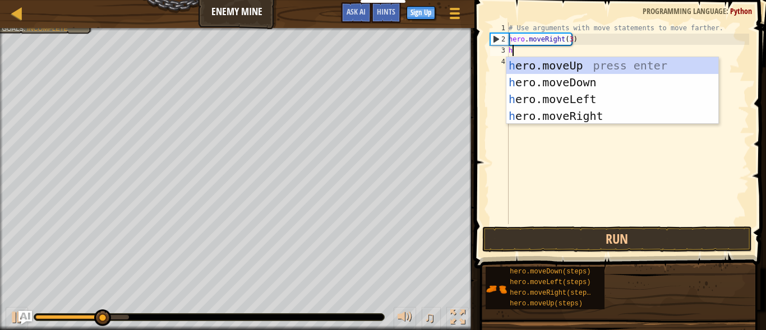
scroll to position [5, 0]
click at [542, 60] on div "h ero.moveUp press enter h ero.moveDown press enter h ero.moveLeft press enter …" at bounding box center [613, 107] width 212 height 101
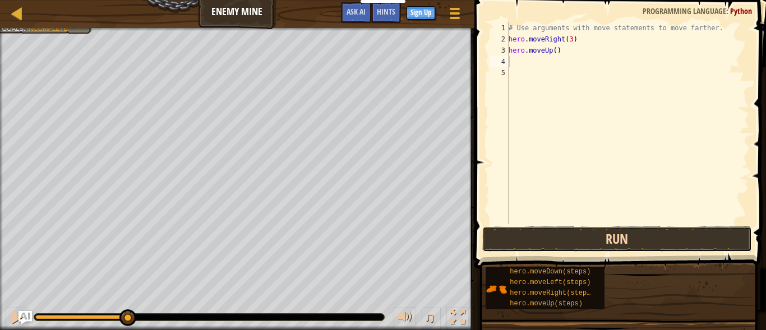
click at [571, 239] on button "Run" at bounding box center [617, 240] width 270 height 26
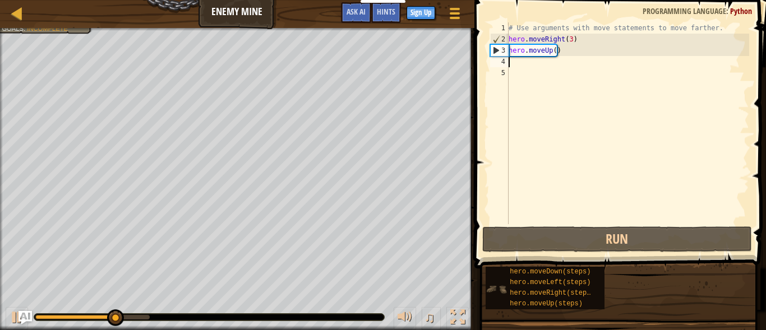
type textarea "h"
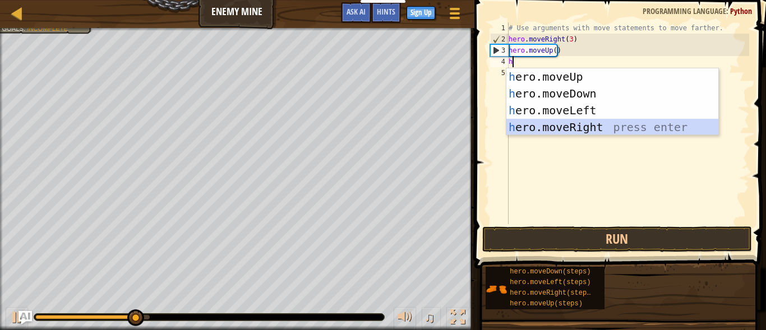
click at [596, 122] on div "h ero.moveUp press enter h ero.moveDown press enter h ero.moveLeft press enter …" at bounding box center [613, 118] width 212 height 101
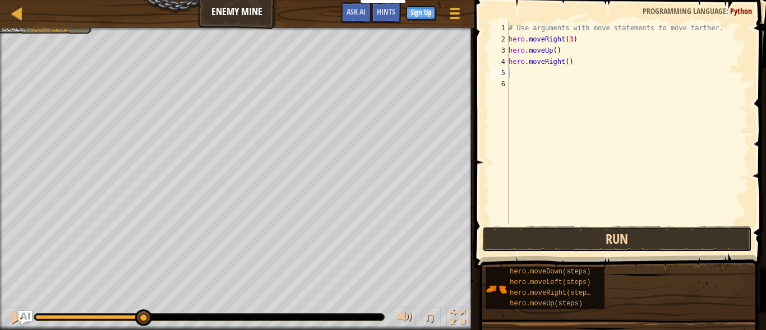
click at [588, 236] on button "Run" at bounding box center [617, 240] width 270 height 26
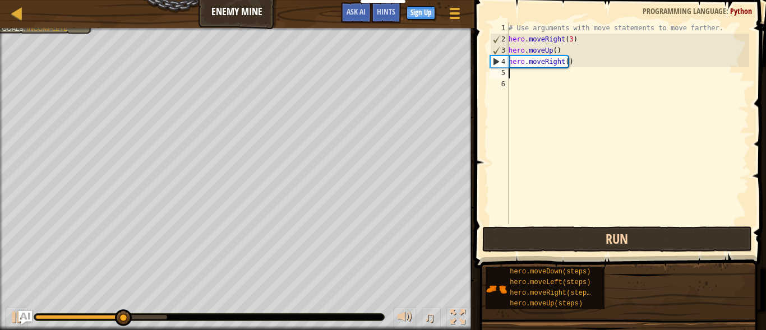
type textarea "h"
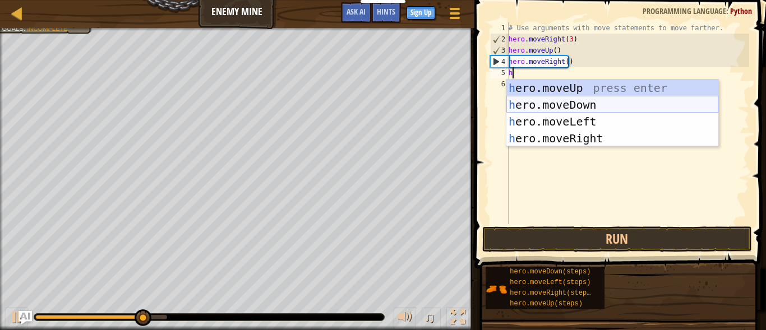
click at [647, 108] on div "h ero.moveUp press enter h ero.moveDown press enter h ero.moveLeft press enter …" at bounding box center [613, 130] width 212 height 101
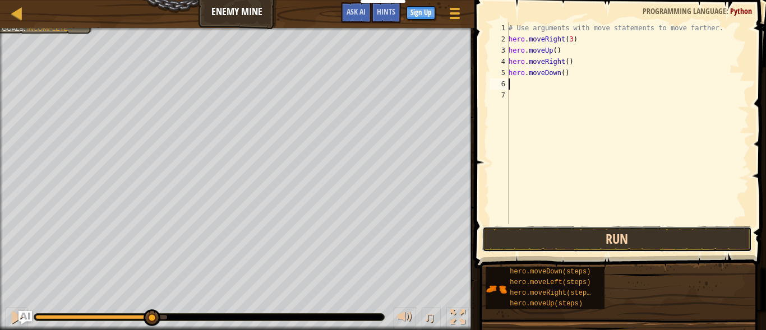
click at [634, 233] on button "Run" at bounding box center [617, 240] width 270 height 26
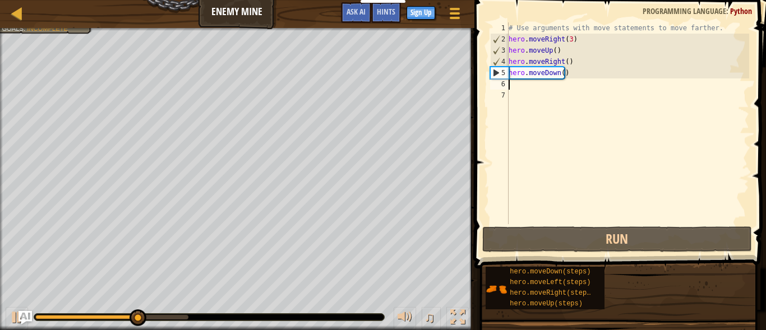
type textarea "h"
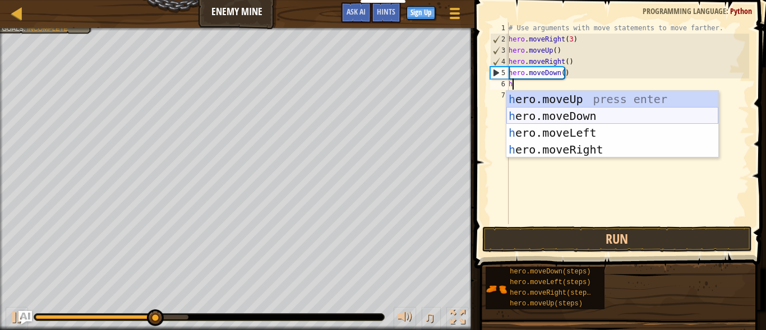
click at [541, 113] on div "h ero.moveUp press enter h ero.moveDown press enter h ero.moveLeft press enter …" at bounding box center [613, 141] width 212 height 101
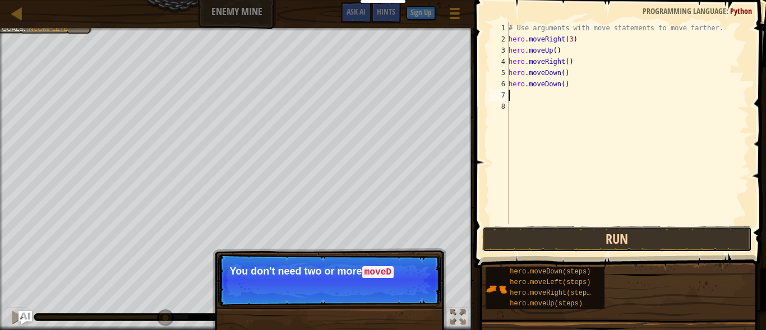
click at [543, 241] on button "Run" at bounding box center [617, 240] width 270 height 26
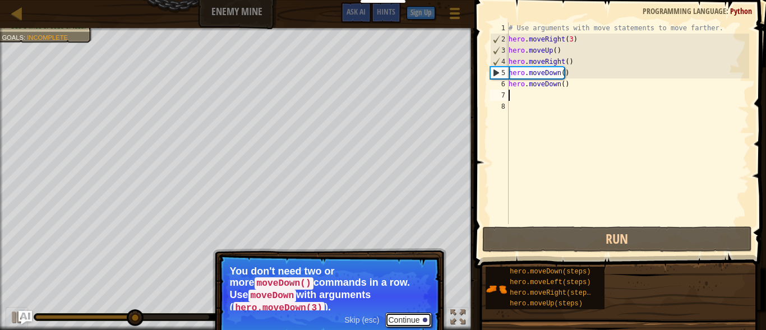
click at [418, 313] on button "Continue" at bounding box center [408, 320] width 47 height 15
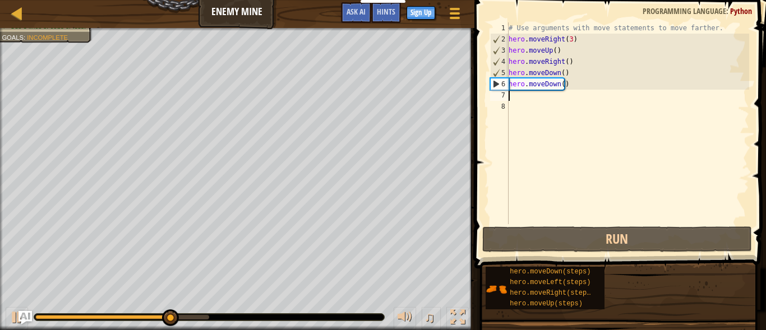
type textarea "h"
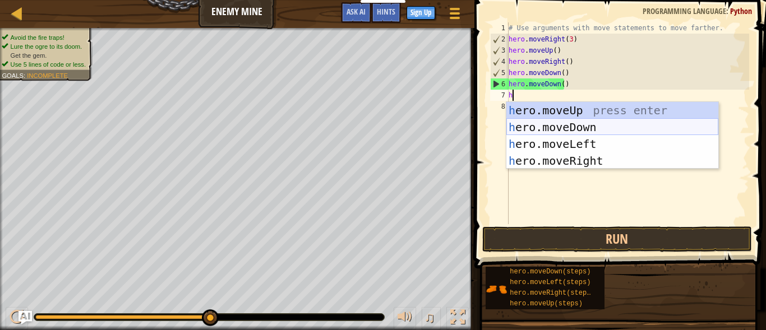
click at [560, 130] on div "h ero.moveUp press enter h ero.moveDown press enter h ero.moveLeft press enter …" at bounding box center [613, 152] width 212 height 101
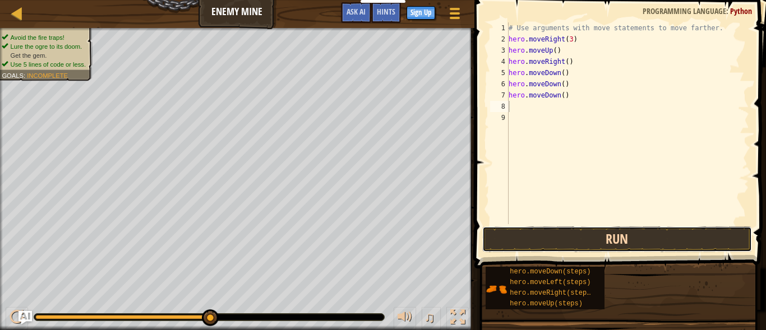
click at [531, 229] on button "Run" at bounding box center [617, 240] width 270 height 26
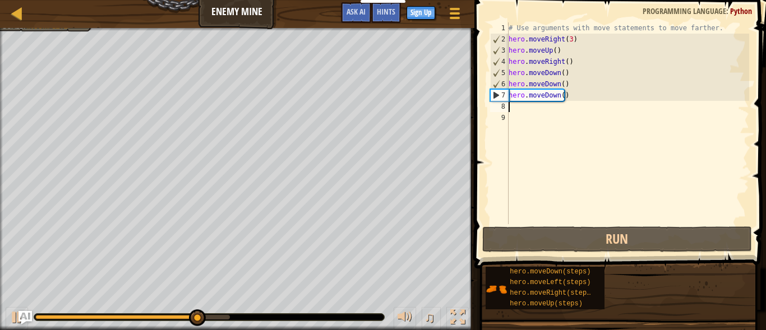
type textarea "h"
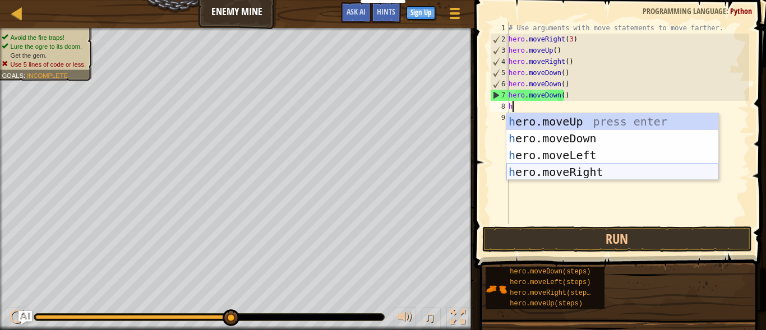
click at [531, 172] on div "h ero.moveUp press enter h ero.moveDown press enter h ero.moveLeft press enter …" at bounding box center [613, 163] width 212 height 101
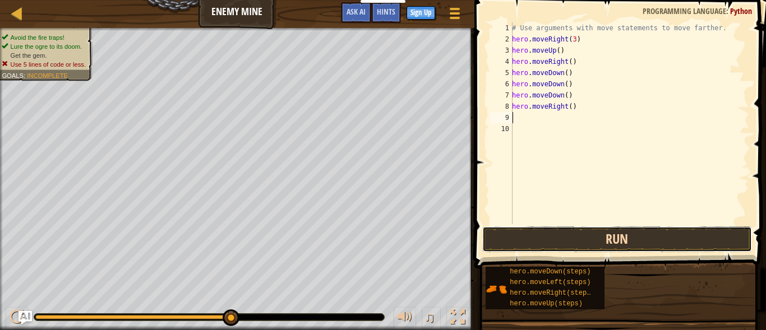
click at [535, 238] on button "Run" at bounding box center [617, 240] width 270 height 26
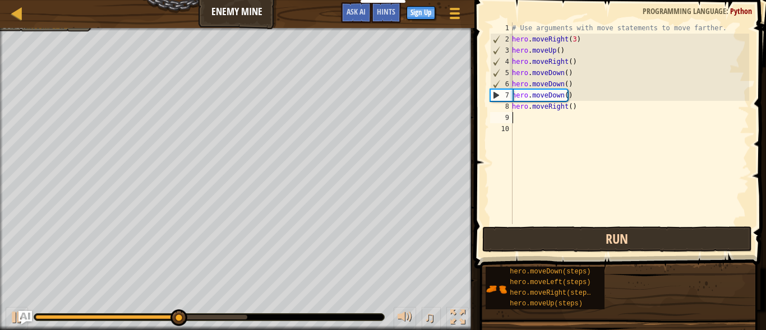
type textarea "h"
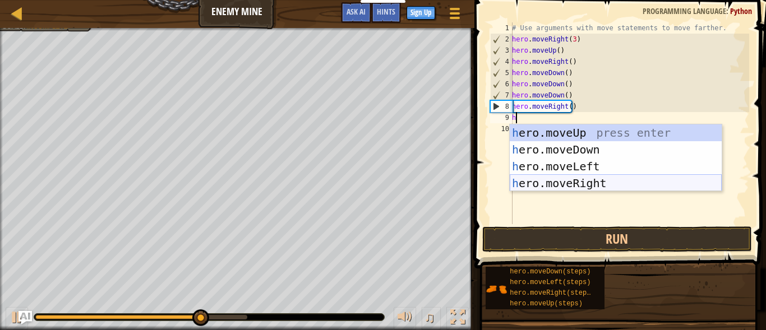
click at [577, 183] on div "h ero.moveUp press enter h ero.moveDown press enter h ero.moveLeft press enter …" at bounding box center [616, 175] width 212 height 101
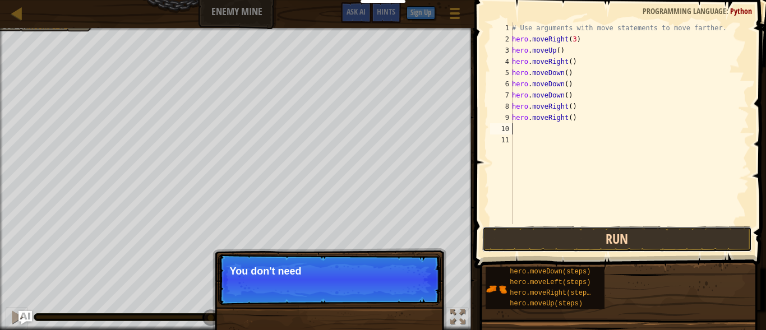
click at [583, 234] on button "Run" at bounding box center [617, 240] width 270 height 26
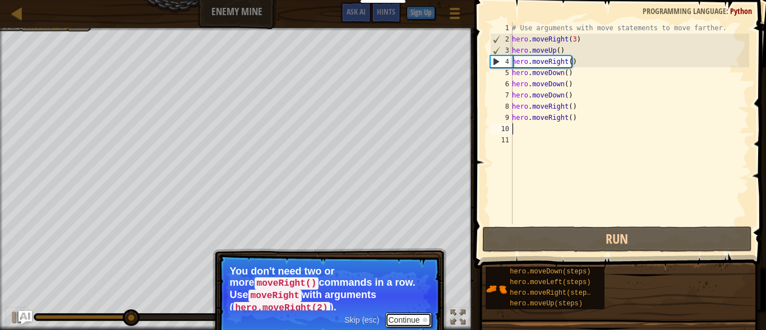
click at [409, 313] on button "Continue" at bounding box center [408, 320] width 47 height 15
